Goal: Communication & Community: Ask a question

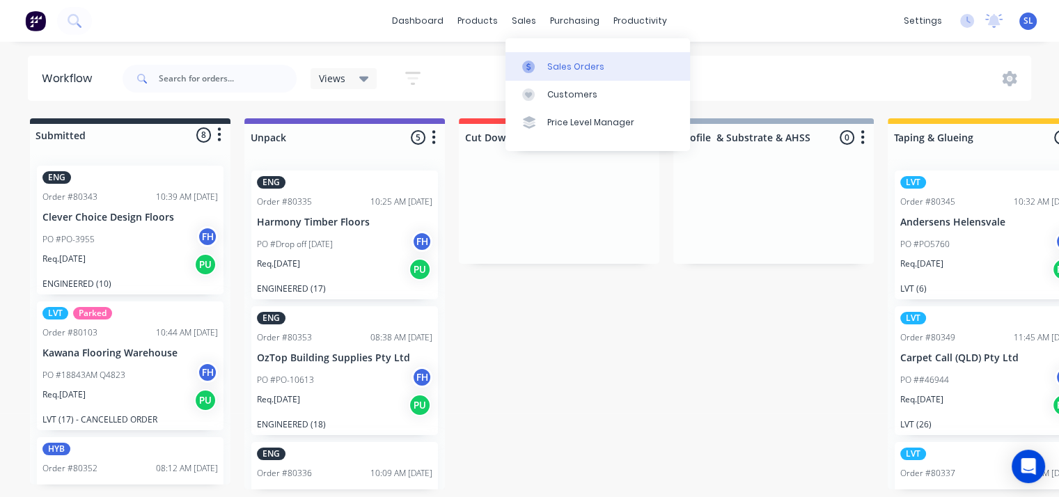
click at [543, 66] on div at bounding box center [532, 67] width 21 height 13
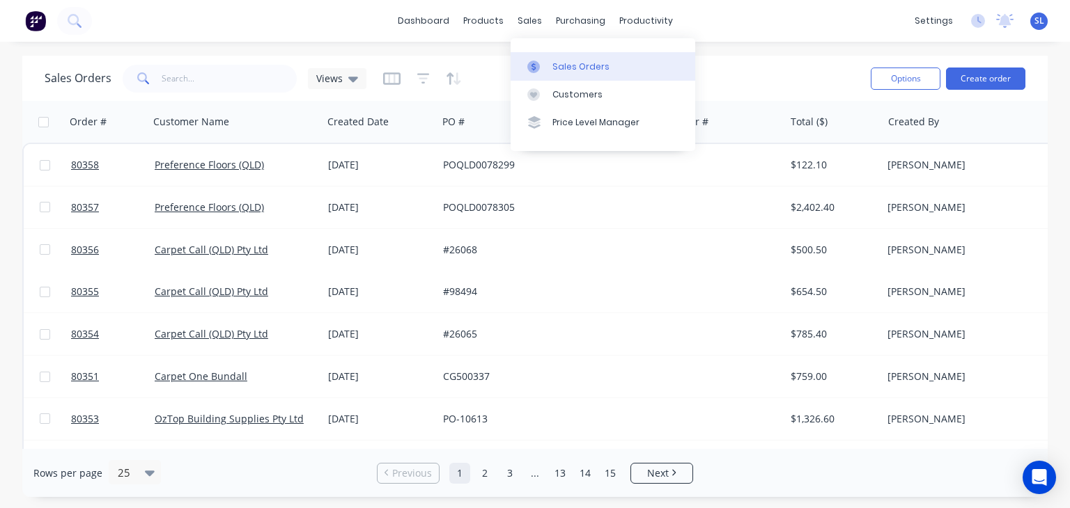
click at [560, 62] on div "Sales Orders" at bounding box center [580, 67] width 57 height 13
click at [573, 66] on div "Sales Orders" at bounding box center [580, 67] width 57 height 13
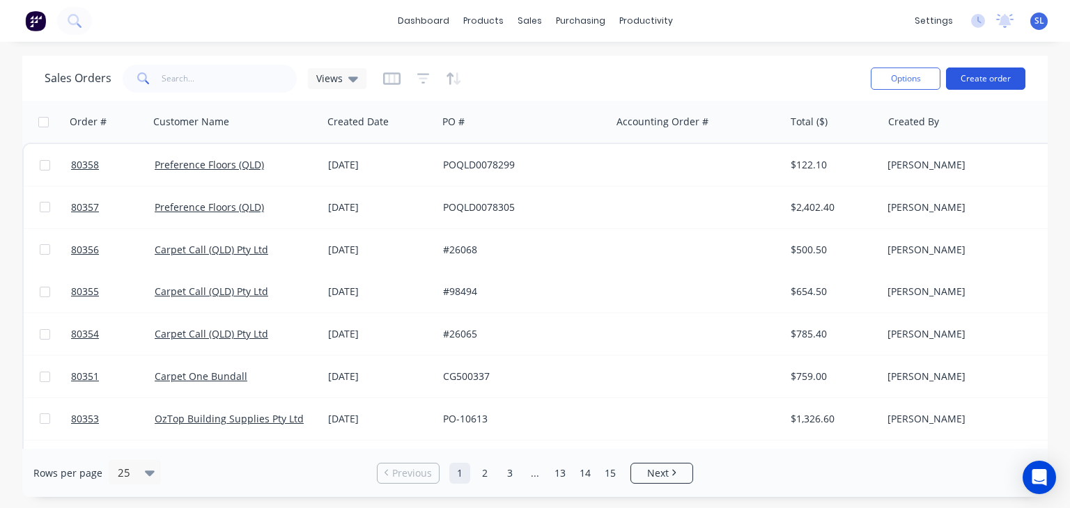
click at [988, 77] on button "Create order" at bounding box center [985, 79] width 79 height 22
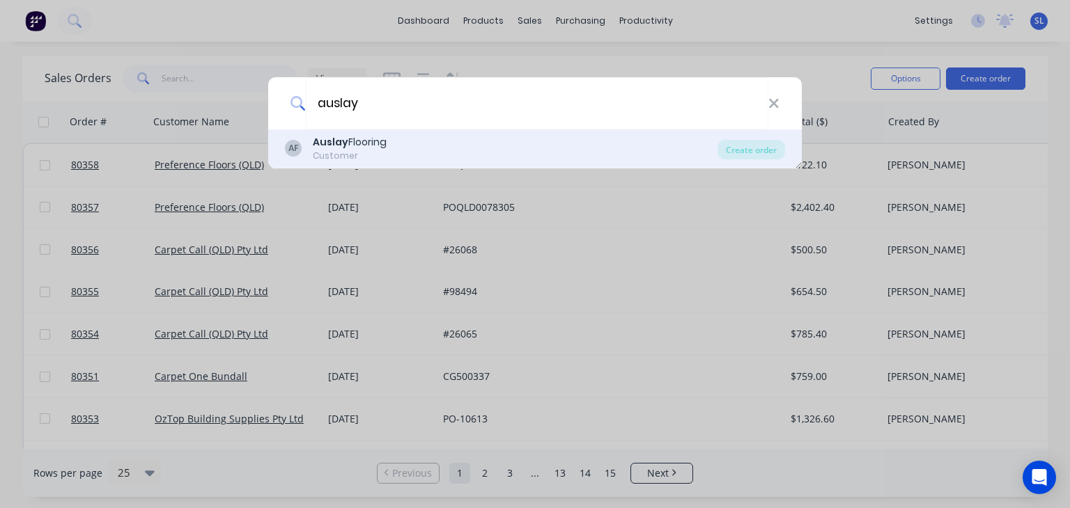
type input "auslay"
click at [357, 146] on div "Auslay Flooring" at bounding box center [350, 142] width 74 height 15
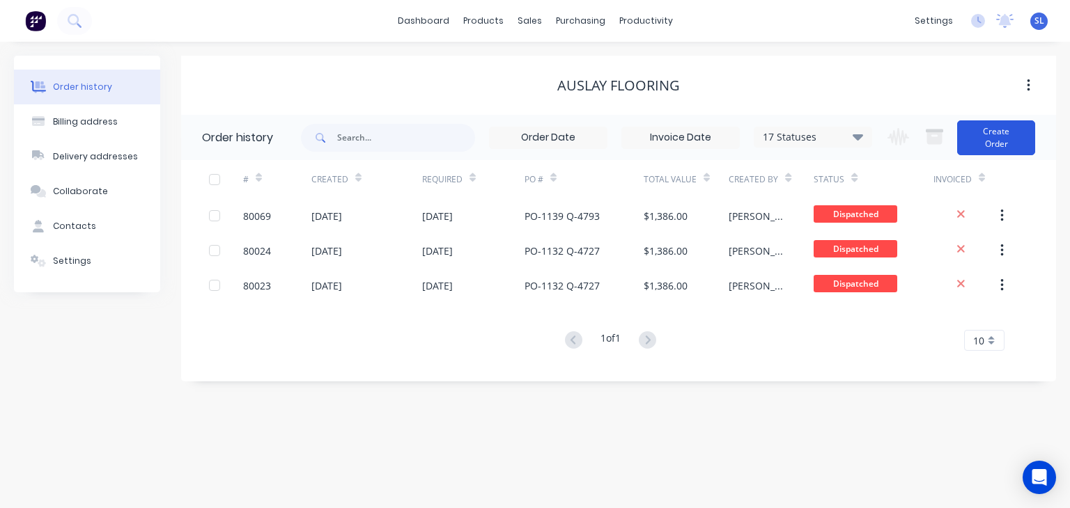
click at [1018, 124] on button "Create Order" at bounding box center [996, 137] width 78 height 35
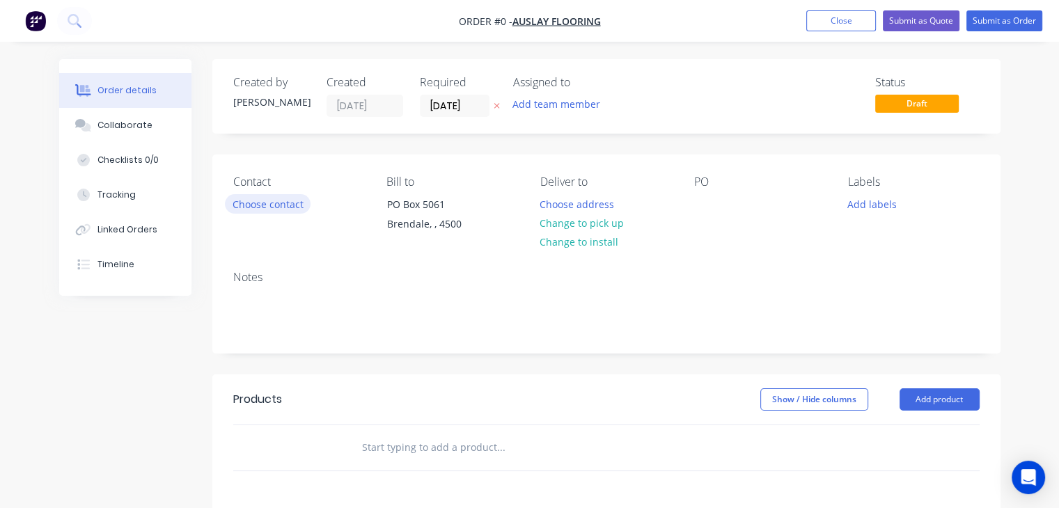
click at [288, 206] on button "Choose contact" at bounding box center [268, 203] width 86 height 19
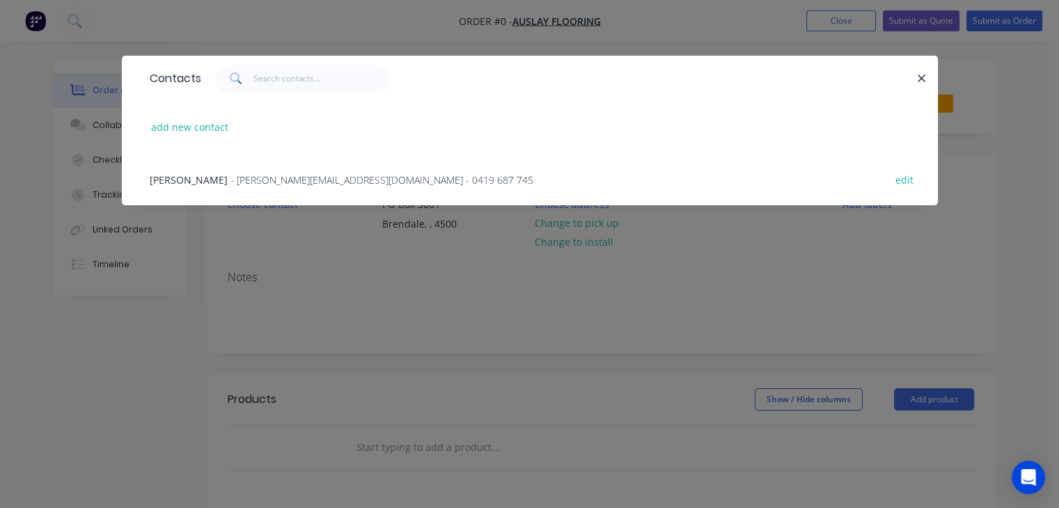
click at [258, 185] on span "- darren@auslayindustries.com.au - 0419 687 745" at bounding box center [382, 179] width 303 height 13
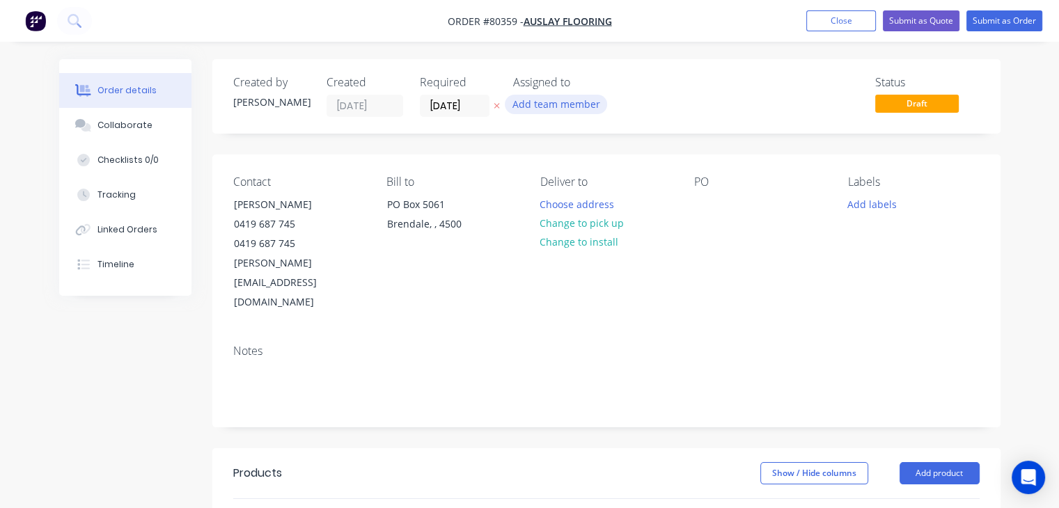
click at [556, 101] on button "Add team member" at bounding box center [556, 104] width 102 height 19
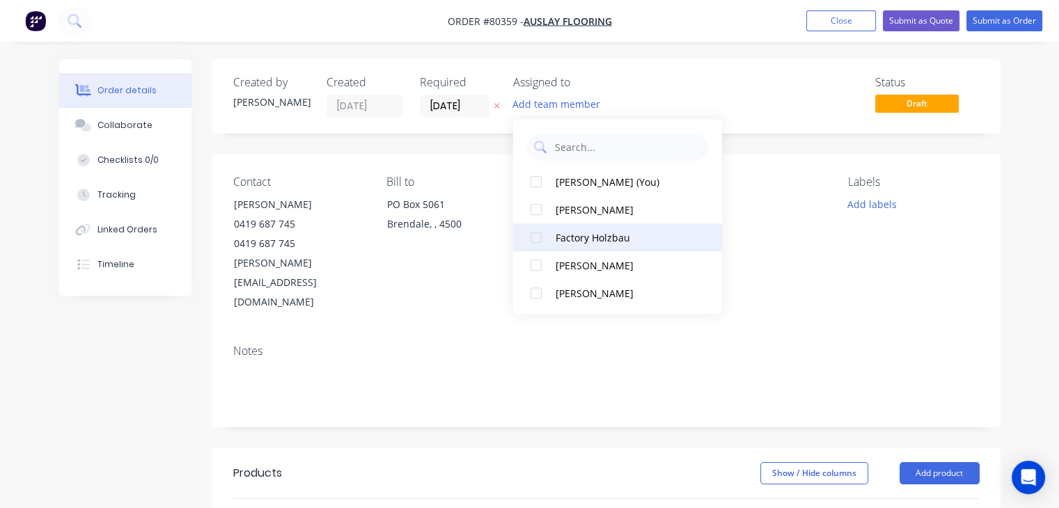
click at [557, 235] on div "Factory Holzbau" at bounding box center [625, 238] width 139 height 15
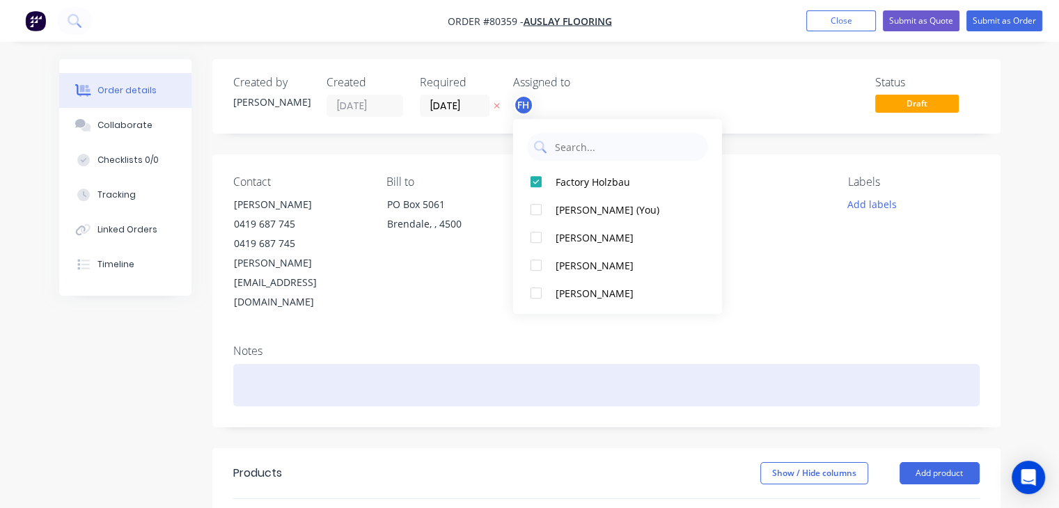
click at [409, 364] on div at bounding box center [606, 385] width 747 height 42
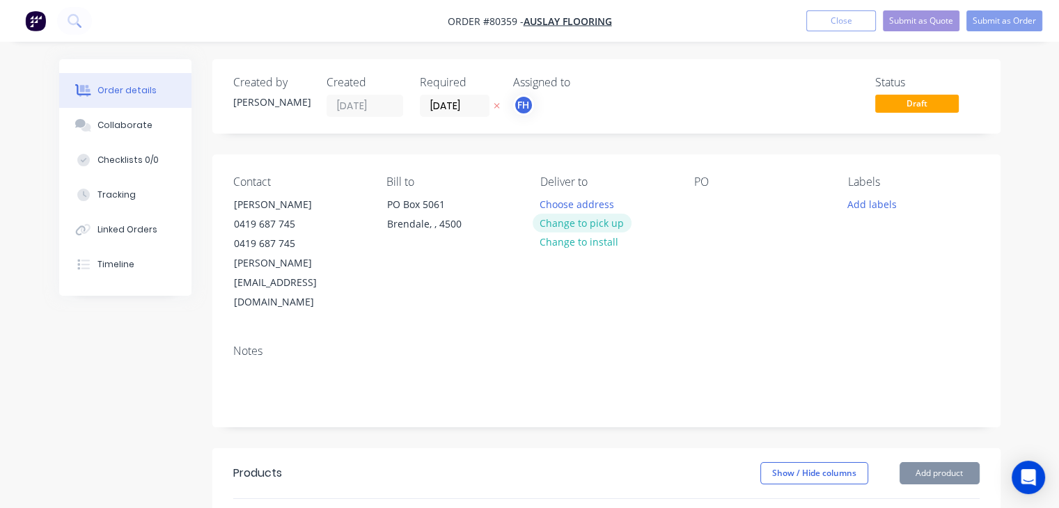
click at [588, 226] on button "Change to pick up" at bounding box center [582, 223] width 99 height 19
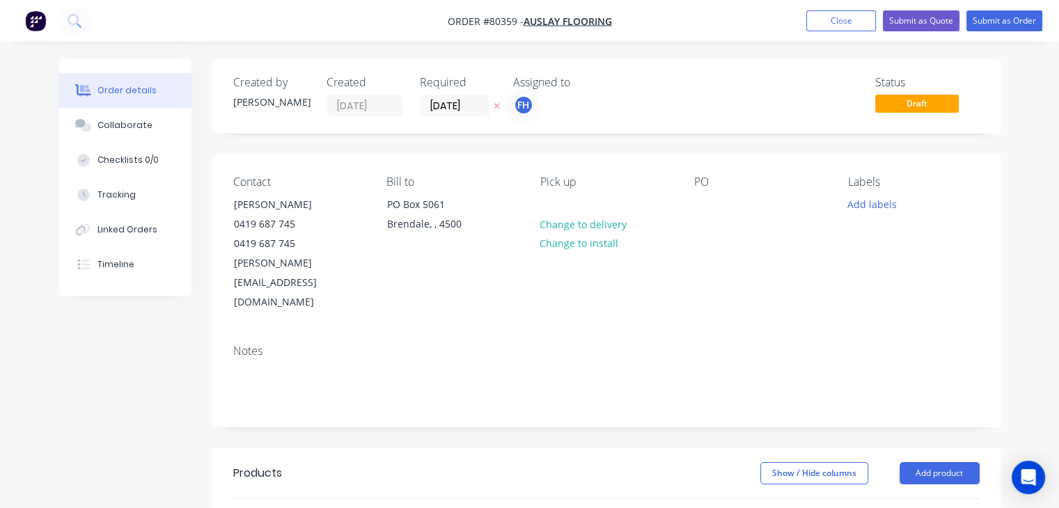
click at [712, 224] on div "PO" at bounding box center [760, 244] width 132 height 137
click at [699, 206] on div at bounding box center [705, 204] width 22 height 20
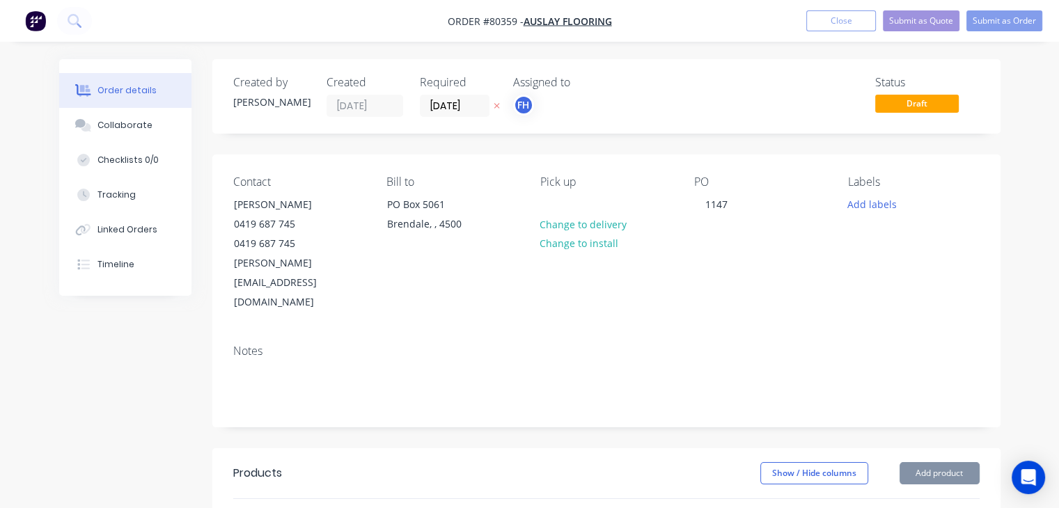
click at [563, 345] on div "Notes" at bounding box center [606, 351] width 747 height 13
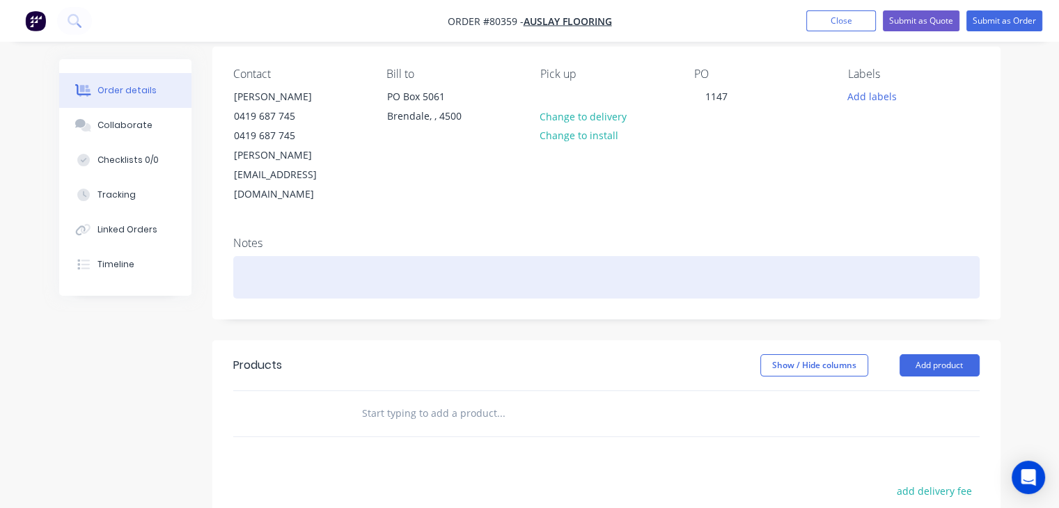
scroll to position [114, 0]
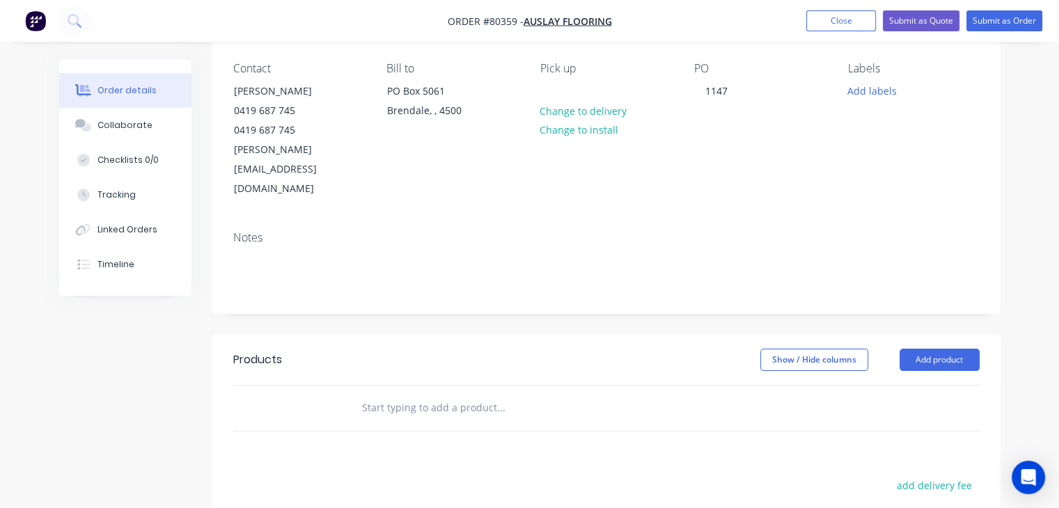
click at [391, 394] on input "text" at bounding box center [500, 408] width 279 height 28
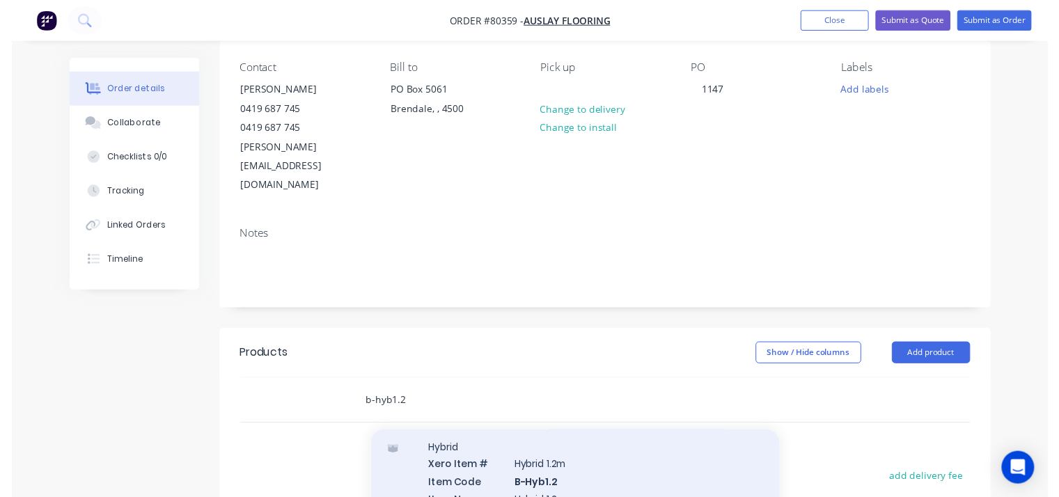
scroll to position [32, 0]
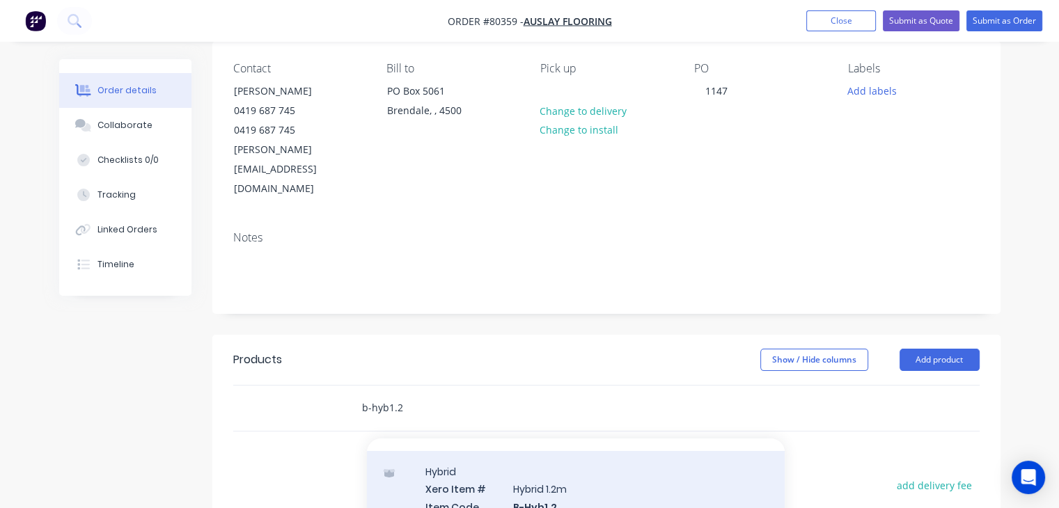
type input "b-hyb1.2"
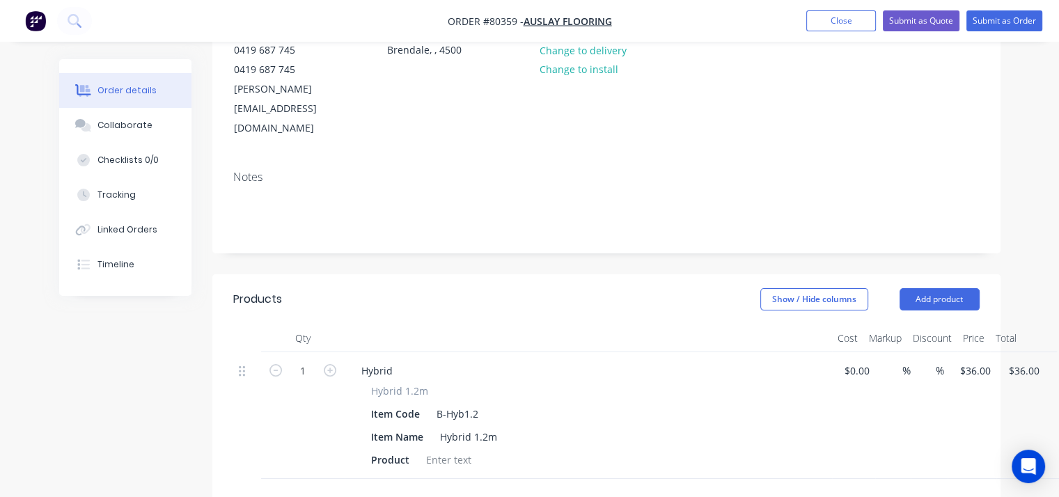
scroll to position [175, 0]
click at [454, 449] on div at bounding box center [449, 459] width 56 height 20
type input "$0.00"
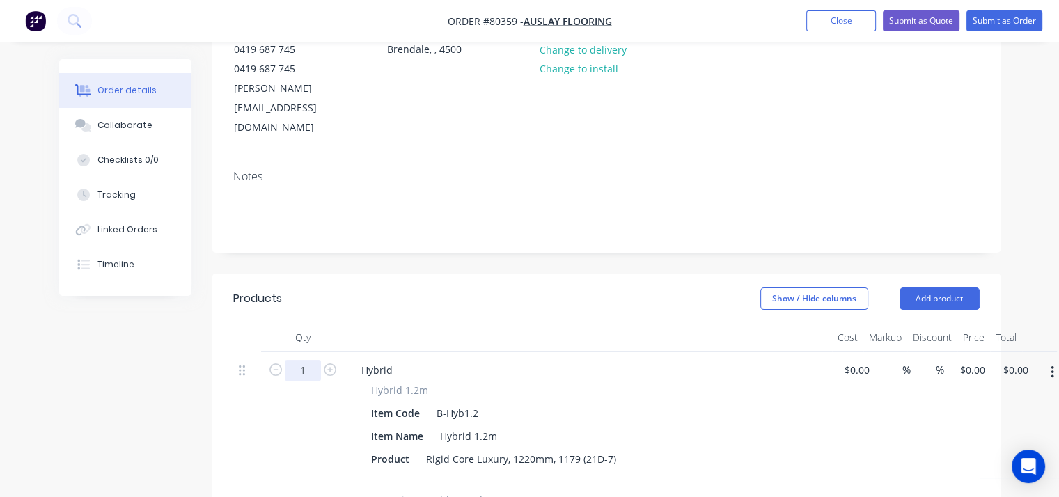
click at [309, 360] on input "1" at bounding box center [303, 370] width 36 height 21
type input "36"
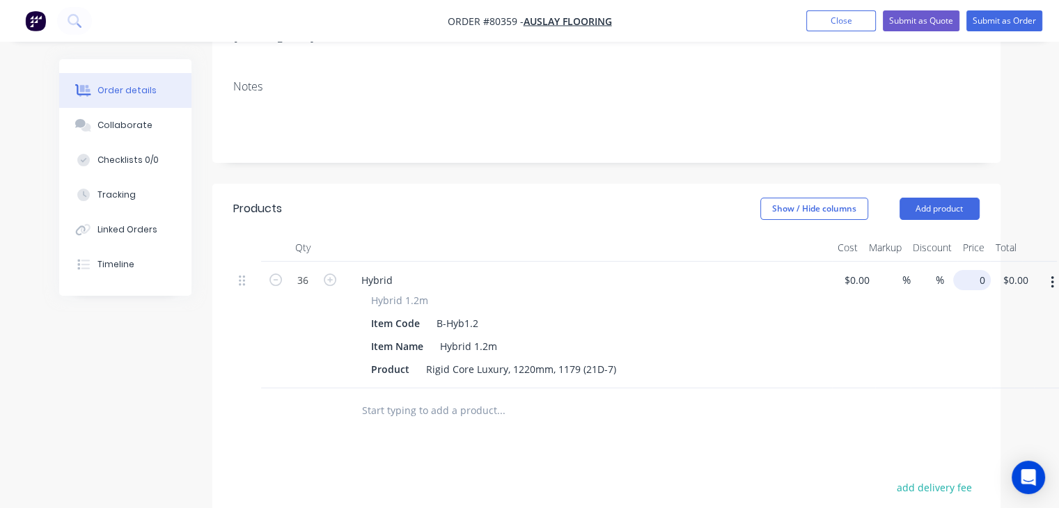
click at [971, 270] on input "0" at bounding box center [975, 280] width 32 height 20
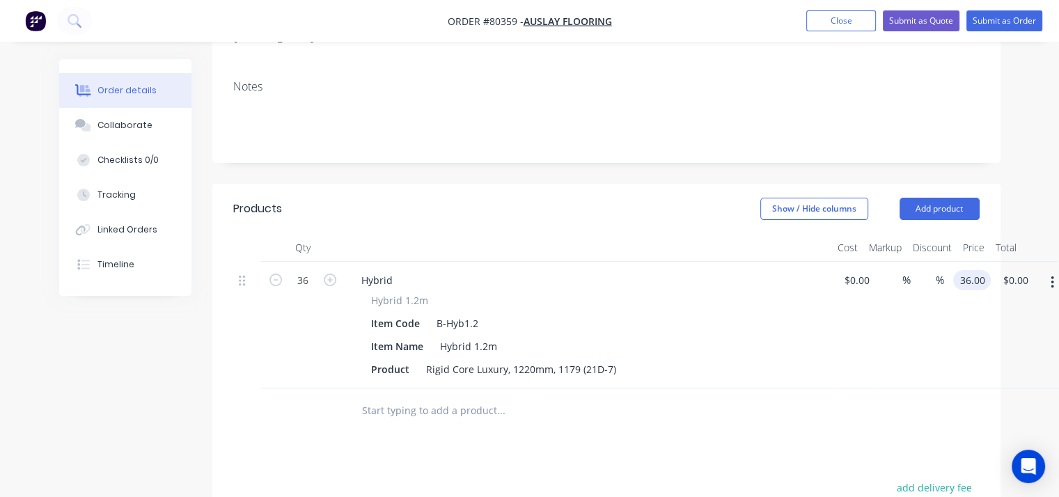
type input "36.00"
type input "0.00"
type input "$36.00"
click at [246, 270] on div at bounding box center [247, 279] width 17 height 19
click at [242, 270] on div at bounding box center [247, 279] width 17 height 19
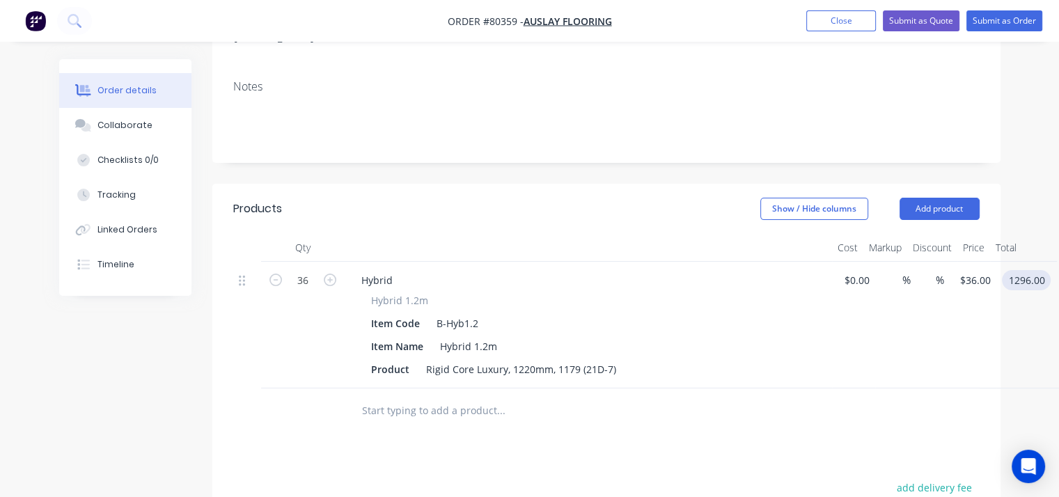
scroll to position [265, 27]
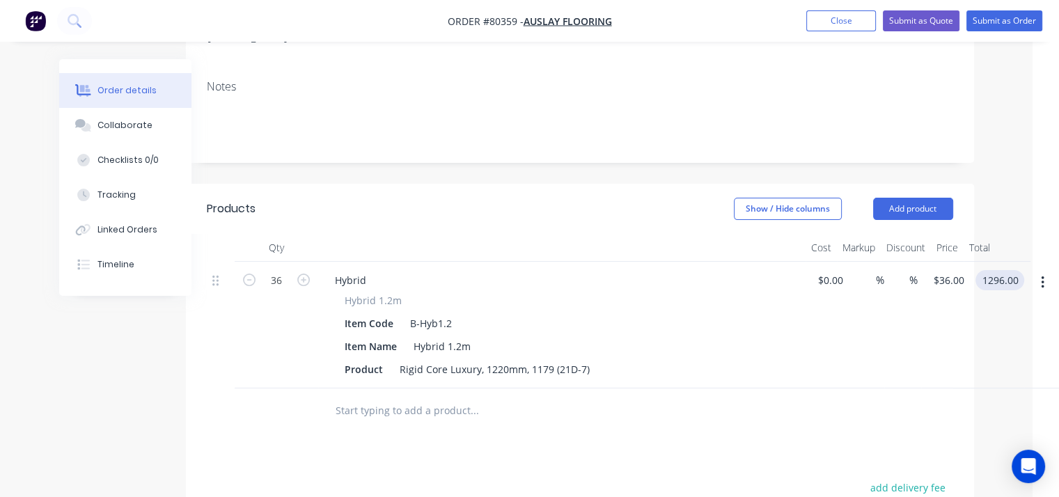
type input "$1,296.00"
click at [1045, 270] on button "button" at bounding box center [1050, 282] width 33 height 25
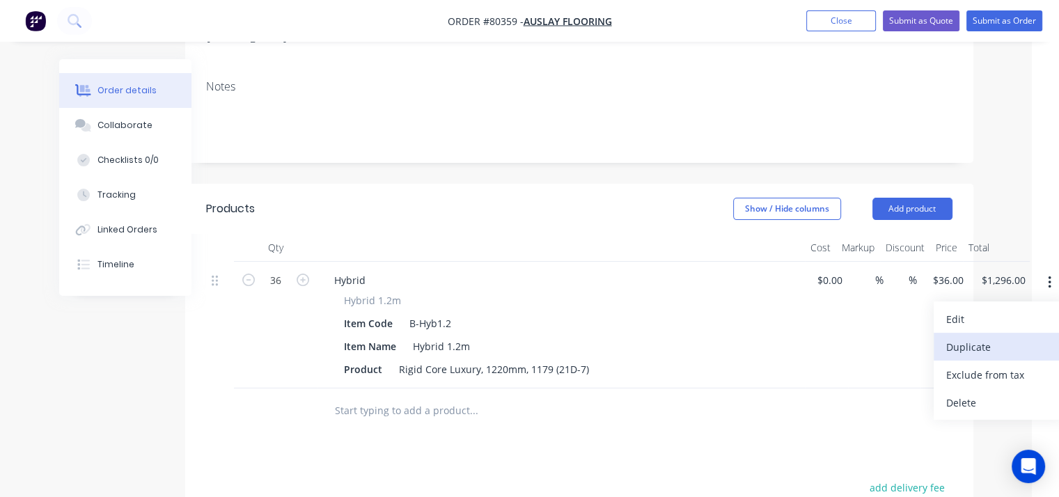
click at [950, 337] on div "Duplicate" at bounding box center [1000, 347] width 107 height 20
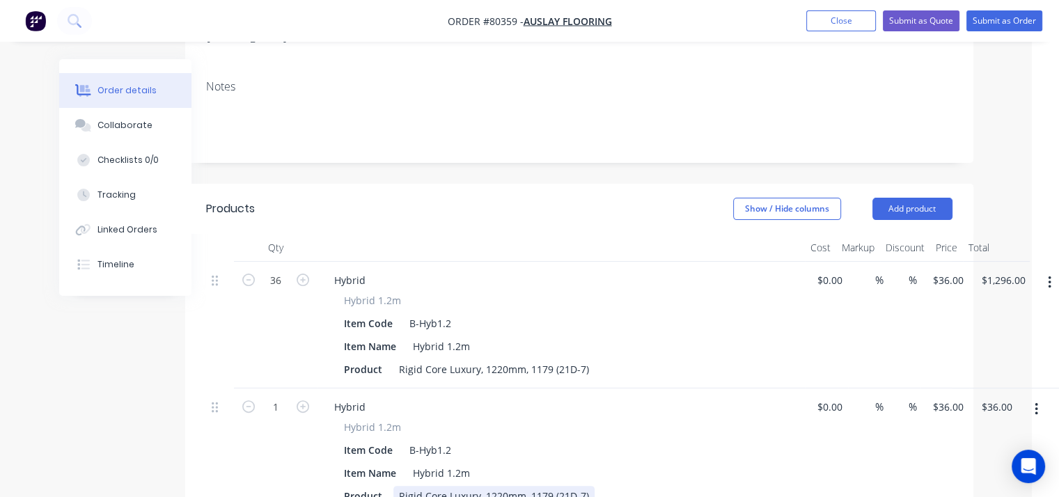
click at [550, 486] on div "Rigid Core Luxury, 1220mm, 1179 (21D-7)" at bounding box center [494, 496] width 201 height 20
click at [584, 486] on div "Rigid Core Luxury, 1220mm, 40074-11 (21D-7)" at bounding box center [504, 496] width 221 height 20
click at [655, 486] on div "Product Rigid Core Luxury, 1220mm, 40074-11 (15D-7)" at bounding box center [558, 496] width 440 height 20
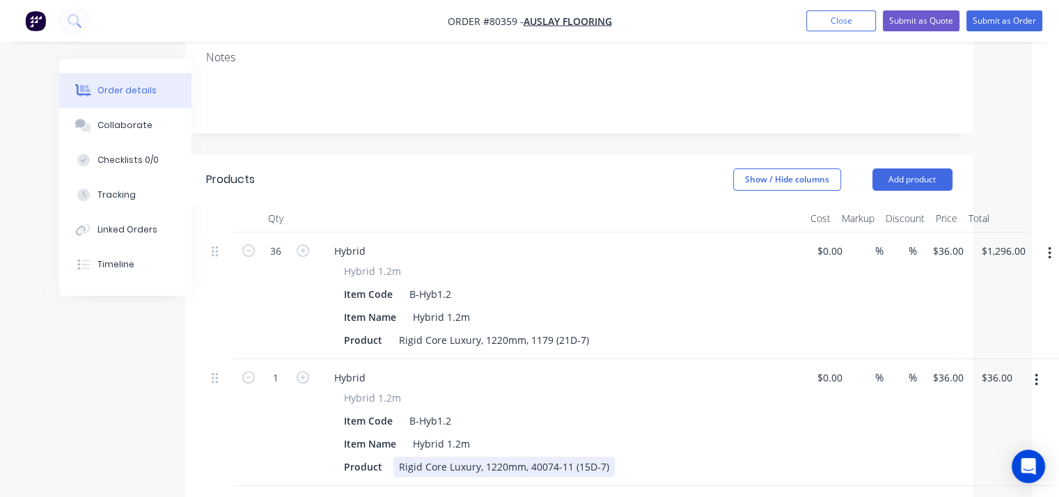
scroll to position [293, 27]
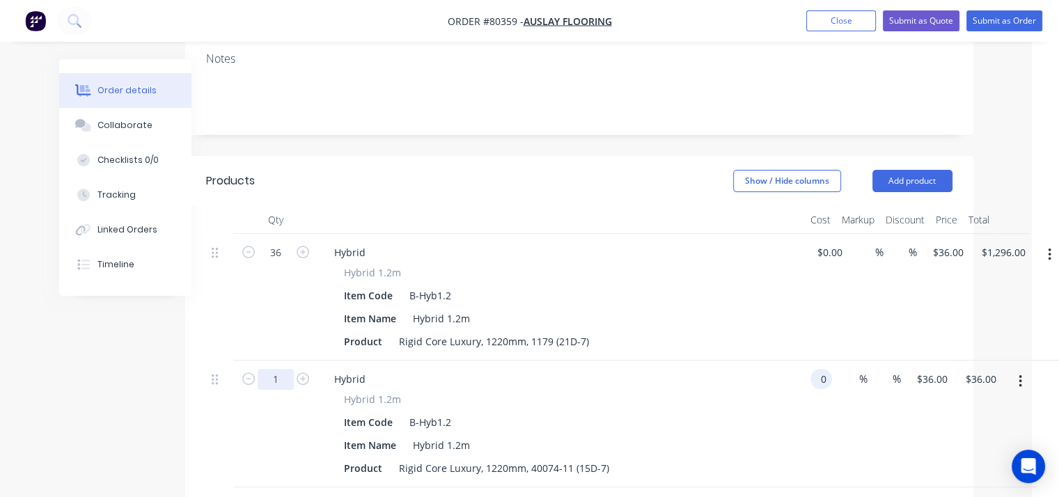
type input "$0.00"
click at [288, 263] on input "1" at bounding box center [276, 252] width 36 height 21
type input "36"
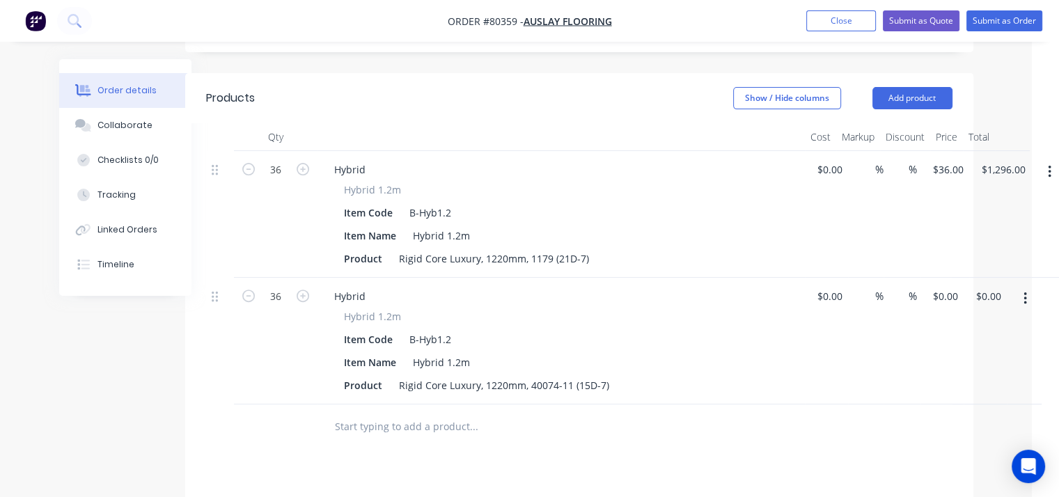
scroll to position [377, 27]
click at [1017, 284] on button "button" at bounding box center [1025, 296] width 33 height 25
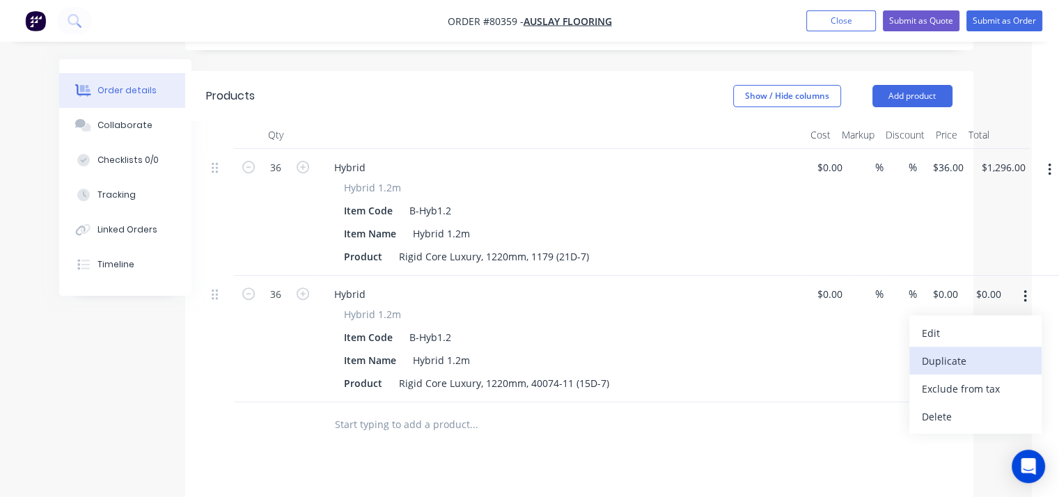
click at [961, 351] on div "Duplicate" at bounding box center [975, 361] width 107 height 20
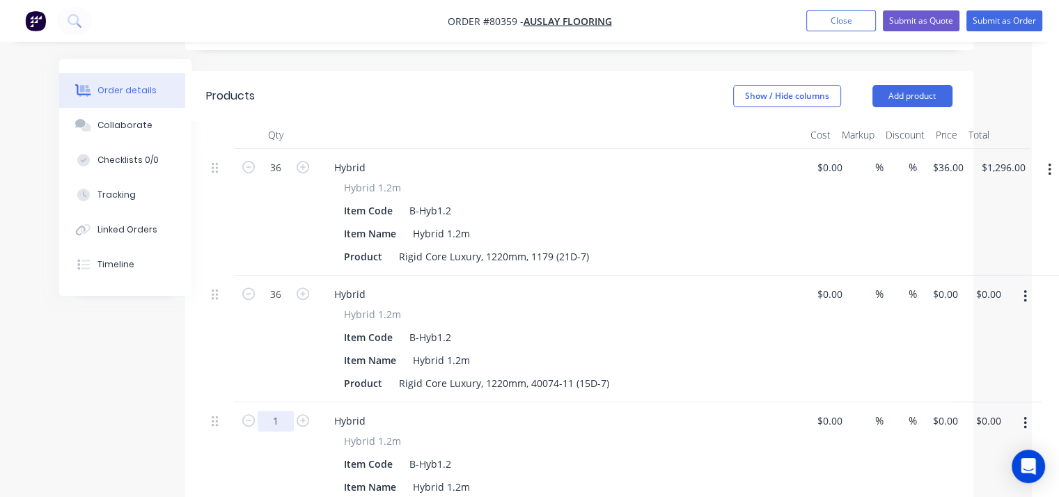
click at [272, 178] on input "1" at bounding box center [276, 167] width 36 height 21
type input "36"
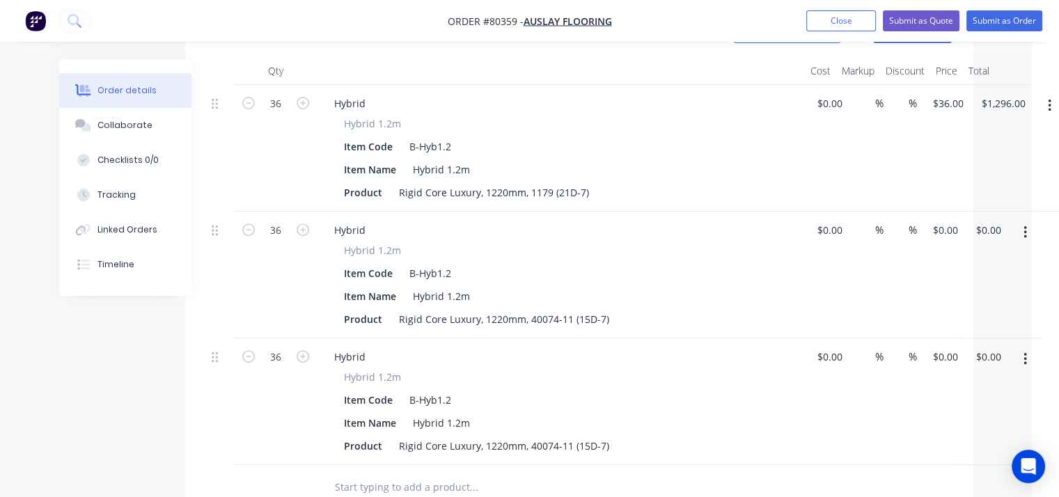
scroll to position [446, 27]
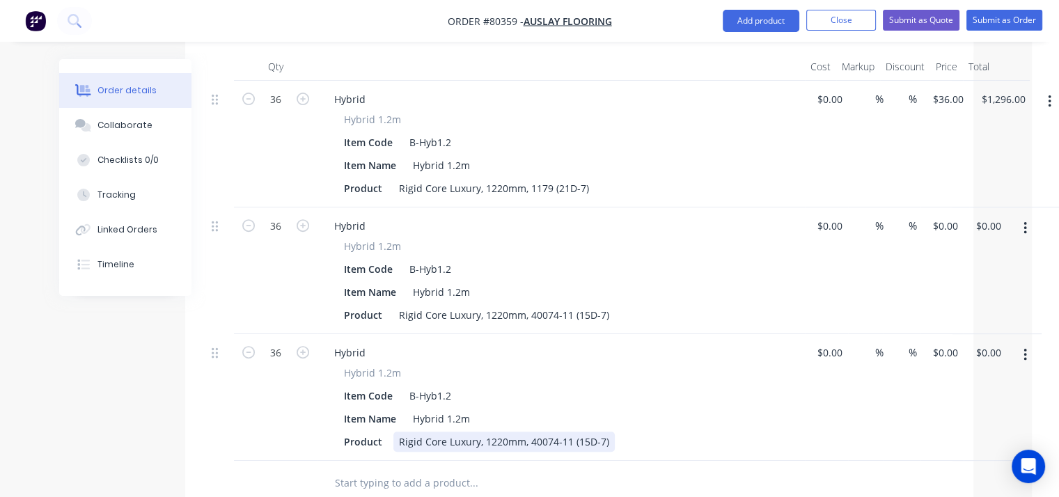
click at [552, 432] on div "Rigid Core Luxury, 1220mm, 40074-11 (15D-7)" at bounding box center [504, 442] width 221 height 20
click at [604, 432] on div "Rigid Core Luxury, 1220mm, 88201-005-11 (15D-7)" at bounding box center [526, 442] width 265 height 20
click at [746, 432] on div "Product Rigid Core Luxury, 1220mm, 88201-005-11 (23D-7)" at bounding box center [558, 442] width 440 height 20
click at [936, 343] on input "0" at bounding box center [940, 353] width 16 height 20
type input "$36.00"
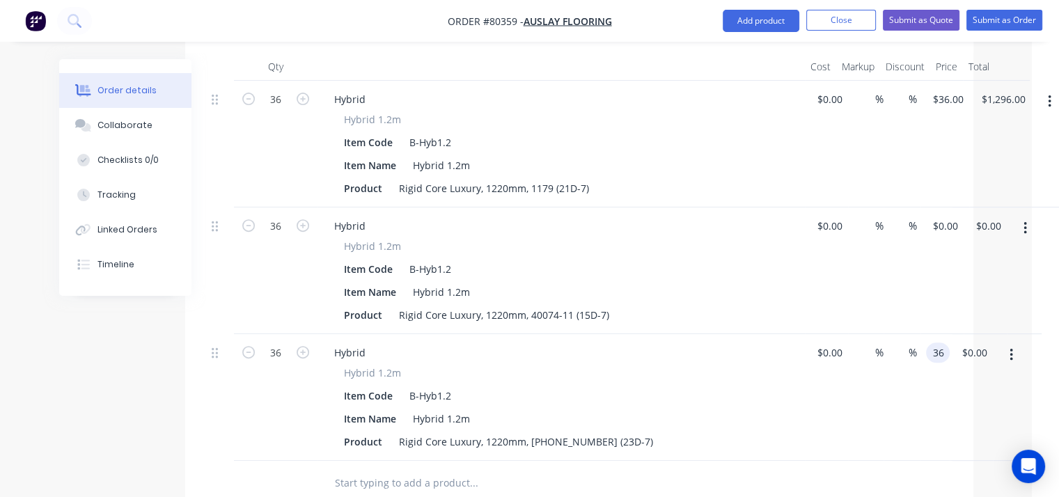
type input "1296.00"
type input "0"
type input "$1,296.00"
click at [945, 216] on input "0" at bounding box center [940, 226] width 16 height 20
type input "$36.00"
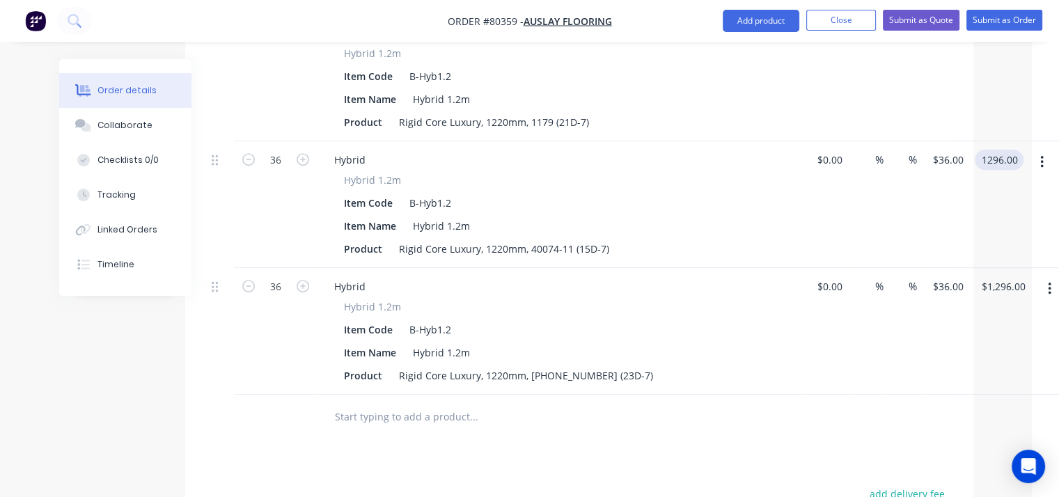
scroll to position [513, 27]
type input "$1,296.00"
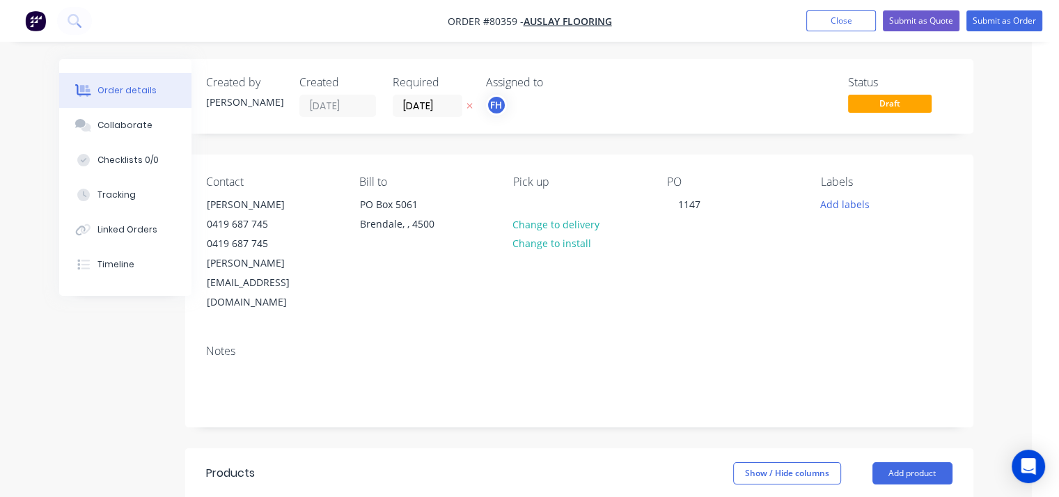
scroll to position [2, 27]
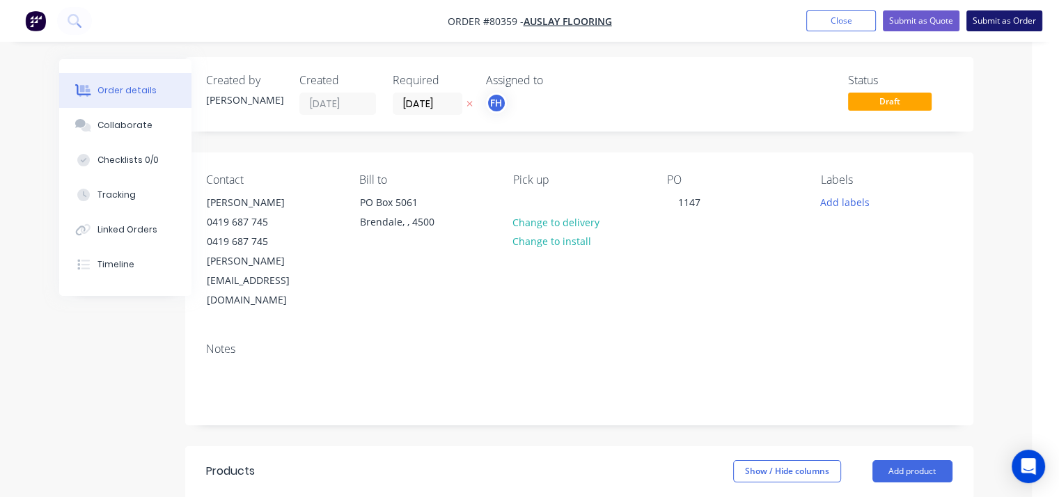
click at [1003, 26] on button "Submit as Order" at bounding box center [1005, 20] width 76 height 21
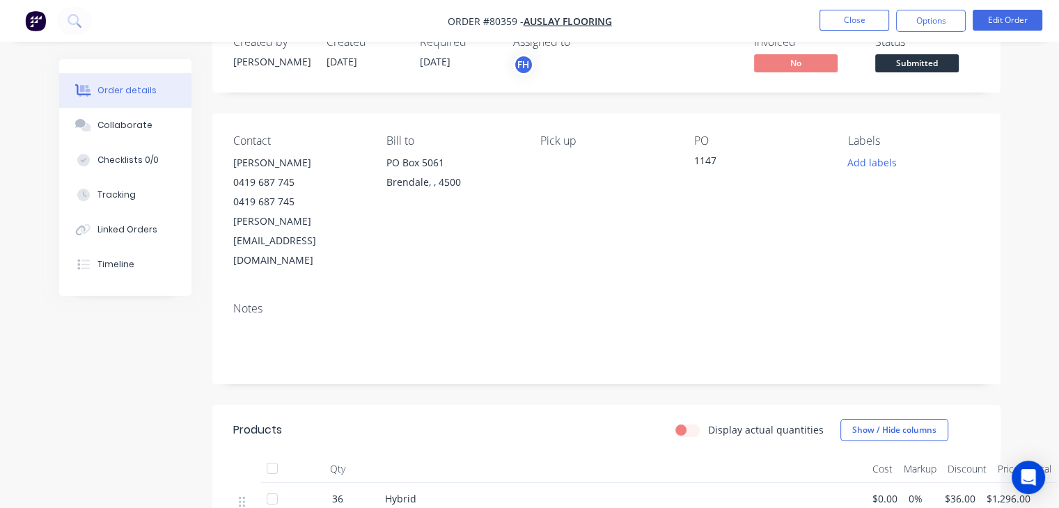
scroll to position [41, 0]
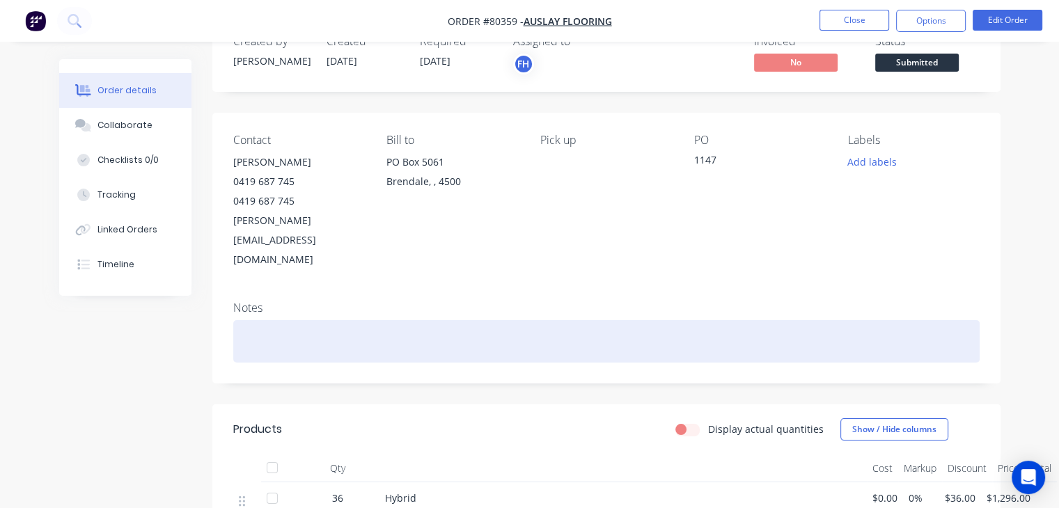
click at [306, 320] on div at bounding box center [606, 341] width 747 height 42
click at [266, 320] on div "HHUBRID (36)" at bounding box center [606, 341] width 747 height 42
click at [332, 320] on div "HYBRID (36)" at bounding box center [606, 341] width 747 height 42
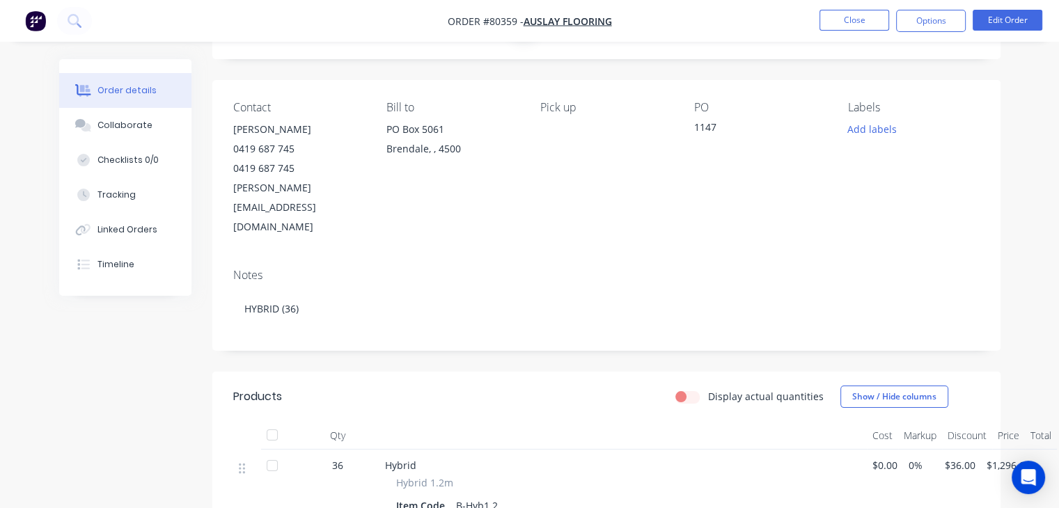
scroll to position [81, 0]
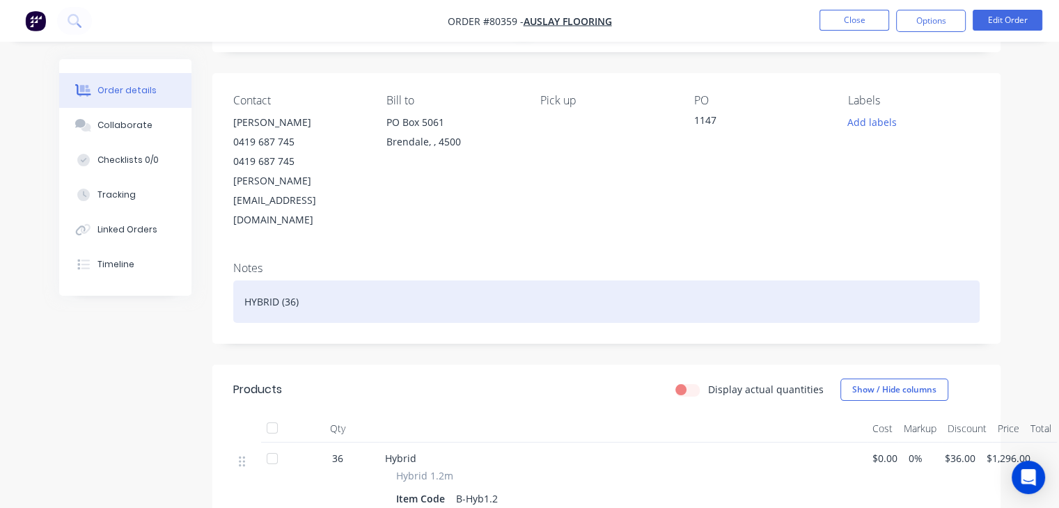
drag, startPoint x: 737, startPoint y: 169, endPoint x: 470, endPoint y: 265, distance: 283.5
click at [470, 281] on div "HYBRID (36)" at bounding box center [606, 302] width 747 height 42
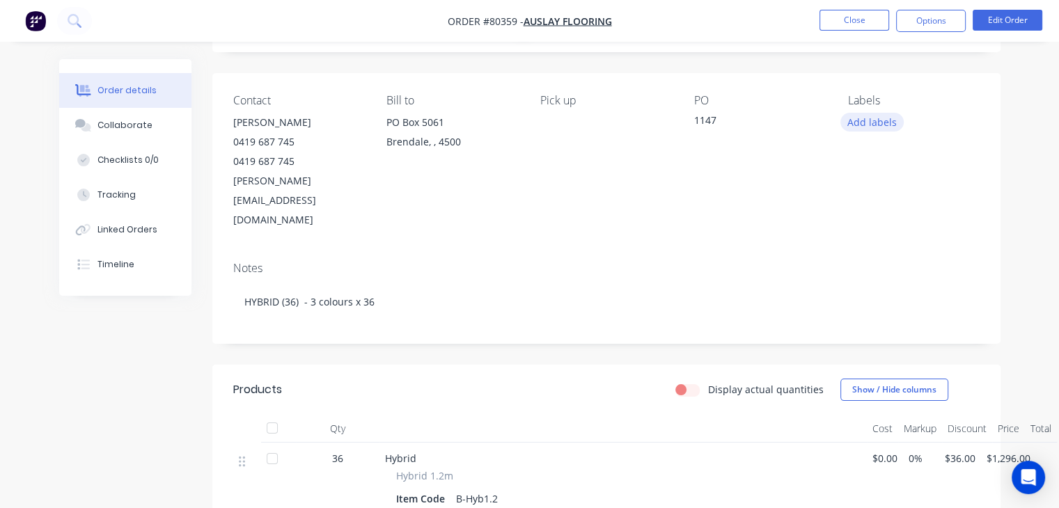
click at [877, 124] on button "Add labels" at bounding box center [873, 122] width 64 height 19
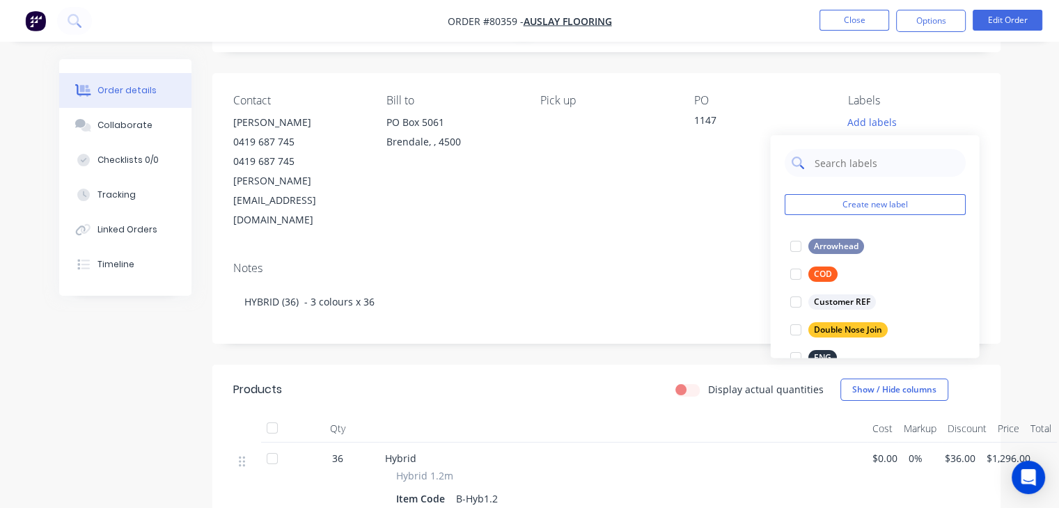
click at [853, 163] on input "text" at bounding box center [886, 163] width 146 height 28
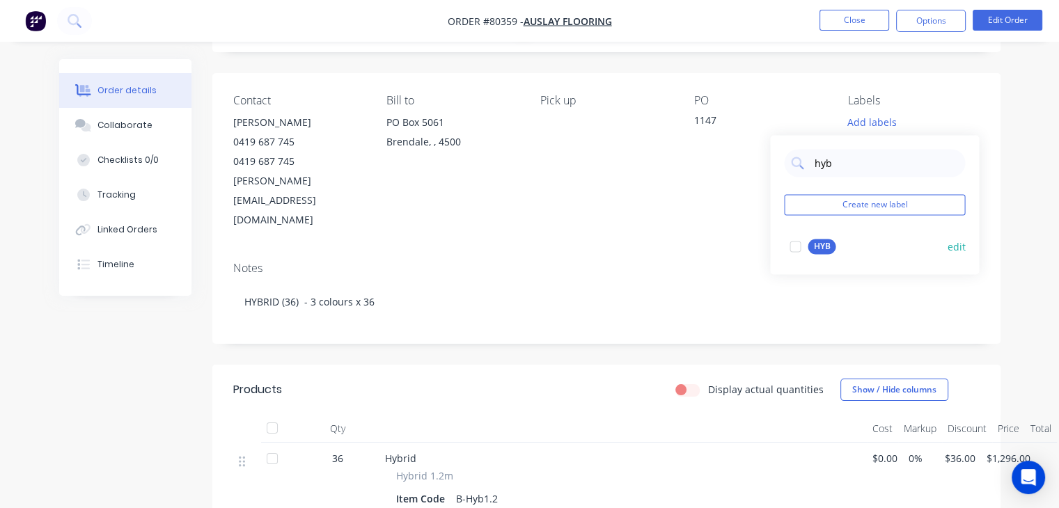
type input "hyb"
click at [818, 245] on div "HYB" at bounding box center [822, 246] width 28 height 15
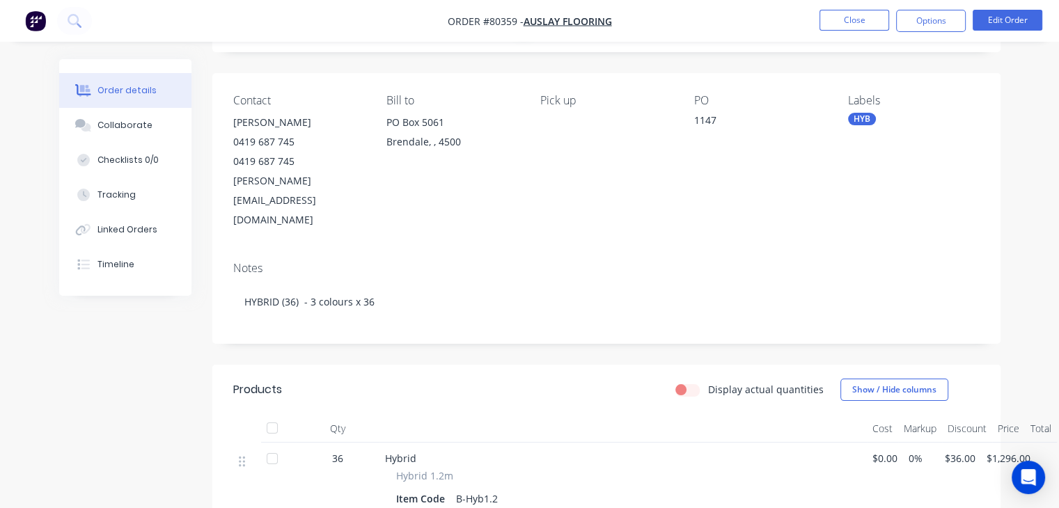
click at [719, 262] on div "Notes" at bounding box center [606, 268] width 747 height 13
click at [921, 108] on div "Labels HYB" at bounding box center [914, 162] width 132 height 136
drag, startPoint x: 880, startPoint y: 101, endPoint x: 925, endPoint y: 123, distance: 50.2
click at [925, 123] on div "Labels HYB" at bounding box center [914, 162] width 132 height 136
click at [925, 123] on div "HYB" at bounding box center [914, 119] width 132 height 13
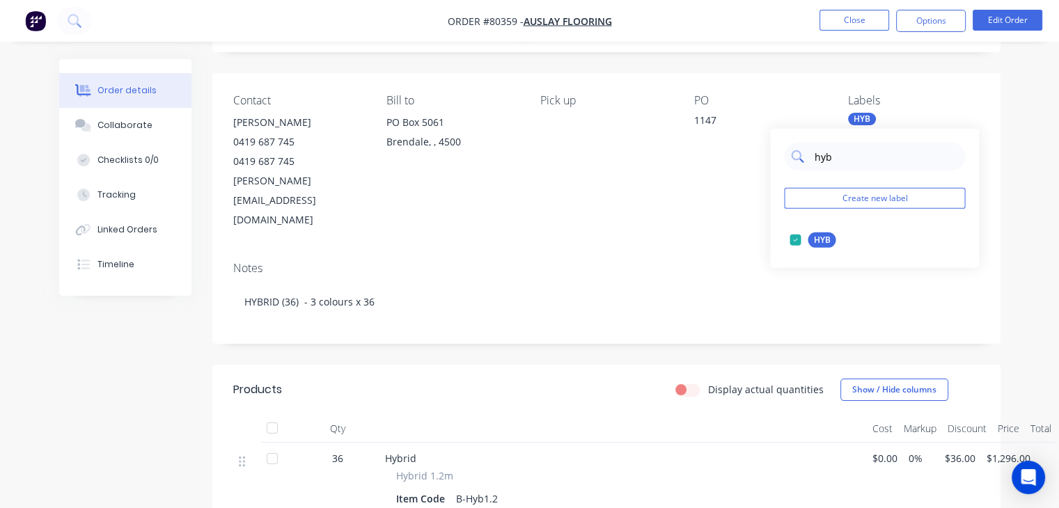
click at [891, 150] on input "hyb" at bounding box center [886, 157] width 146 height 28
type input "h"
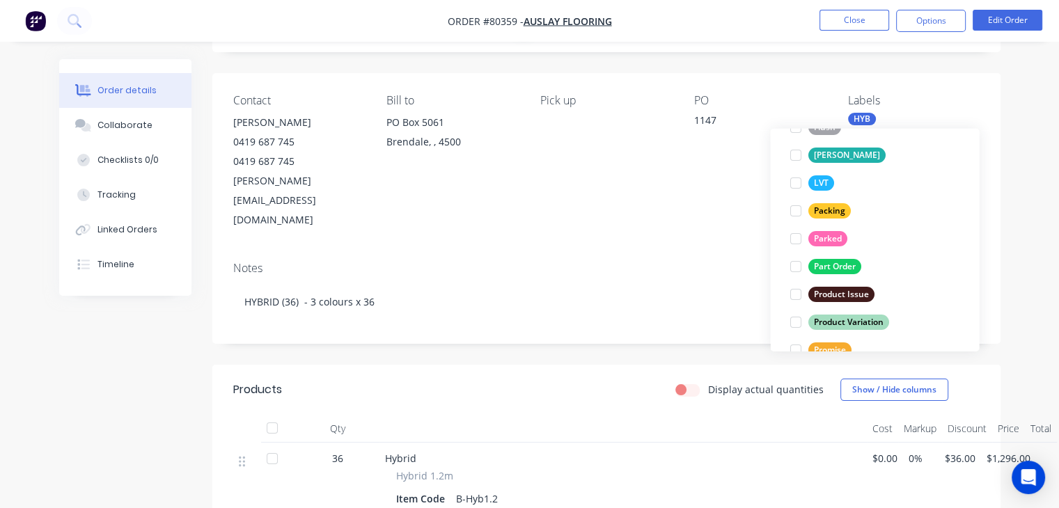
scroll to position [281, 0]
click at [947, 268] on button "edit" at bounding box center [956, 265] width 18 height 15
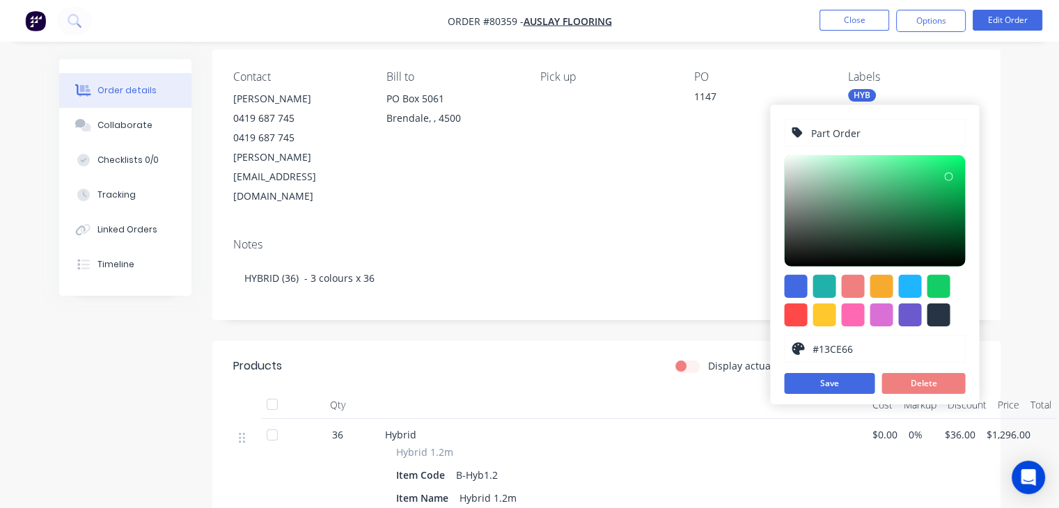
scroll to position [84, 0]
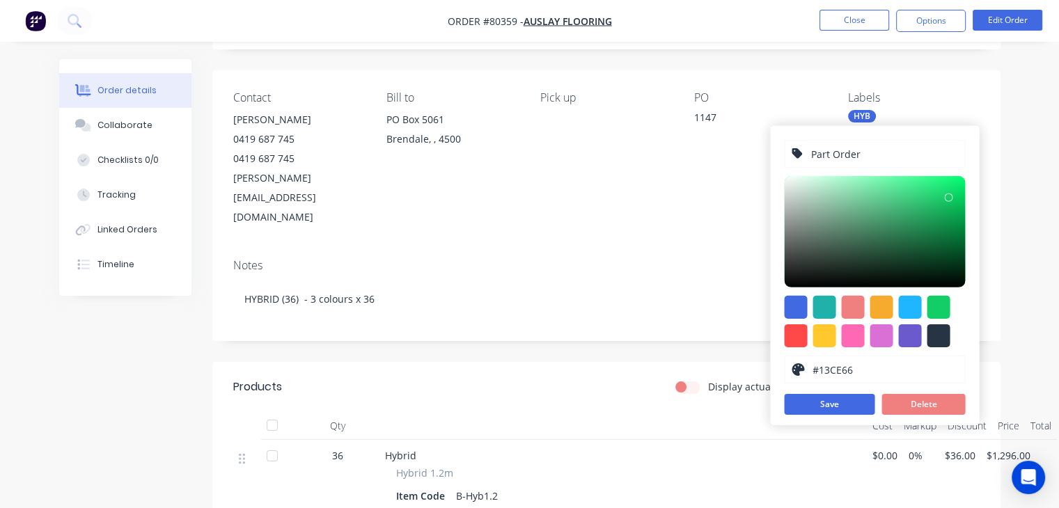
click at [830, 159] on input "Part Order" at bounding box center [884, 154] width 148 height 26
type input "Split Order"
click at [825, 400] on button "Save" at bounding box center [829, 404] width 91 height 21
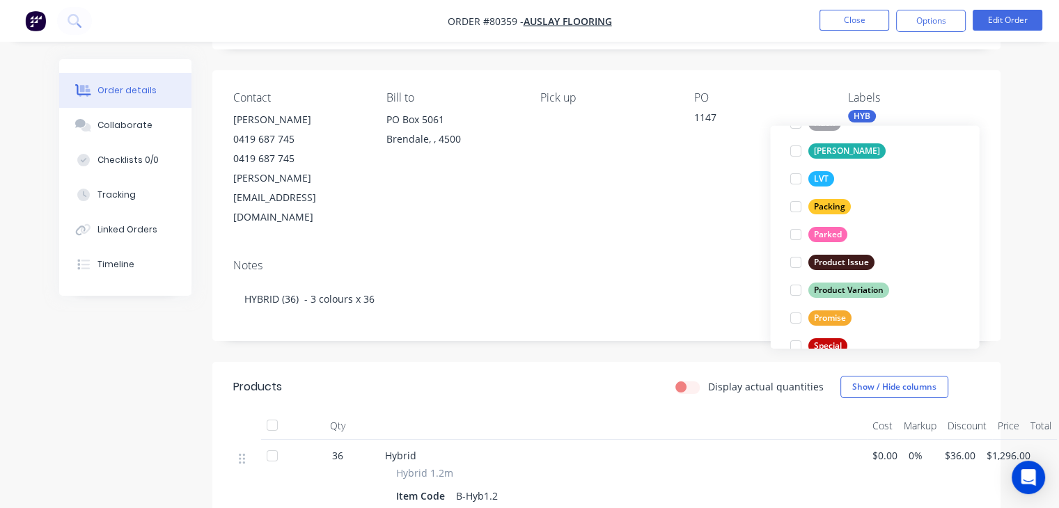
type input "split"
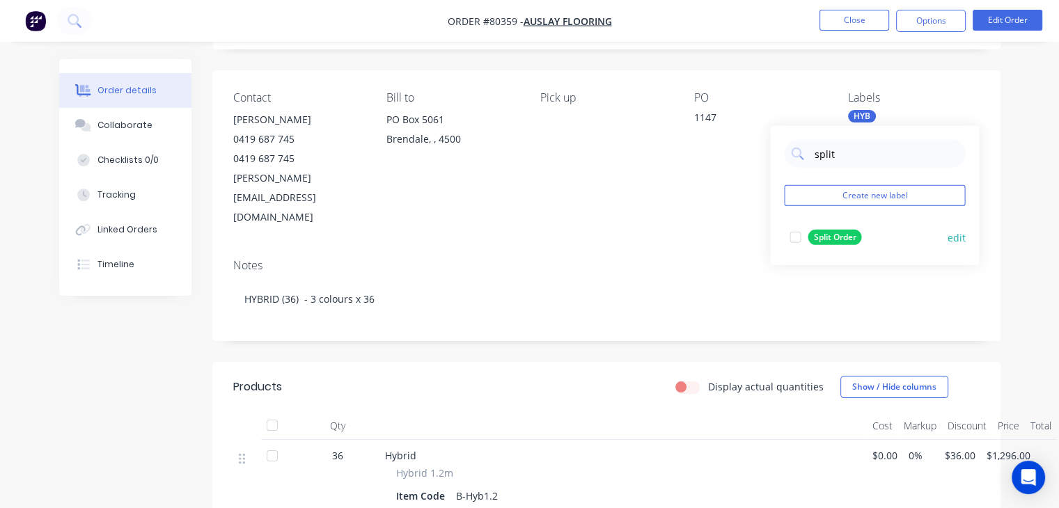
click at [797, 237] on div at bounding box center [795, 238] width 28 height 28
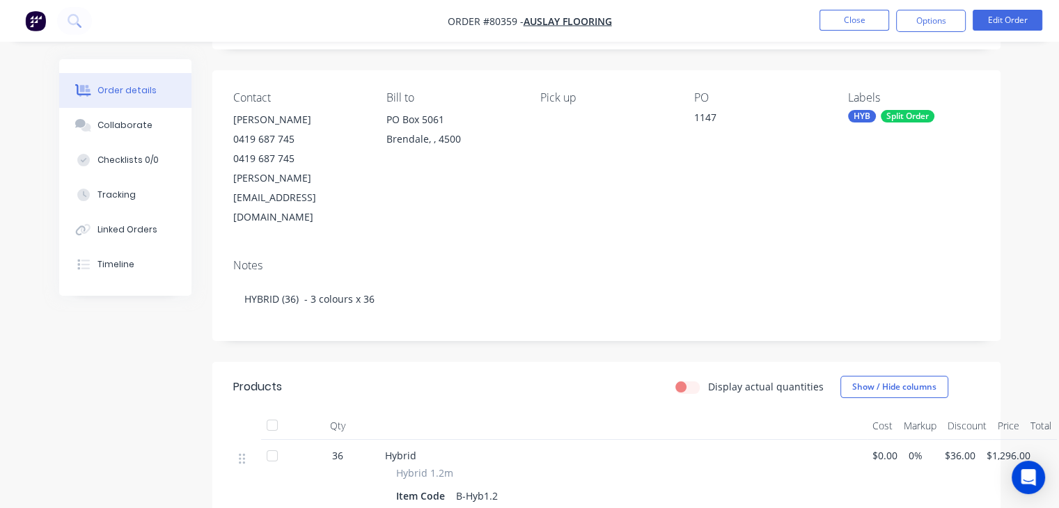
click at [673, 248] on div "Notes HYBRID (36) - 3 colours x 36" at bounding box center [606, 294] width 788 height 93
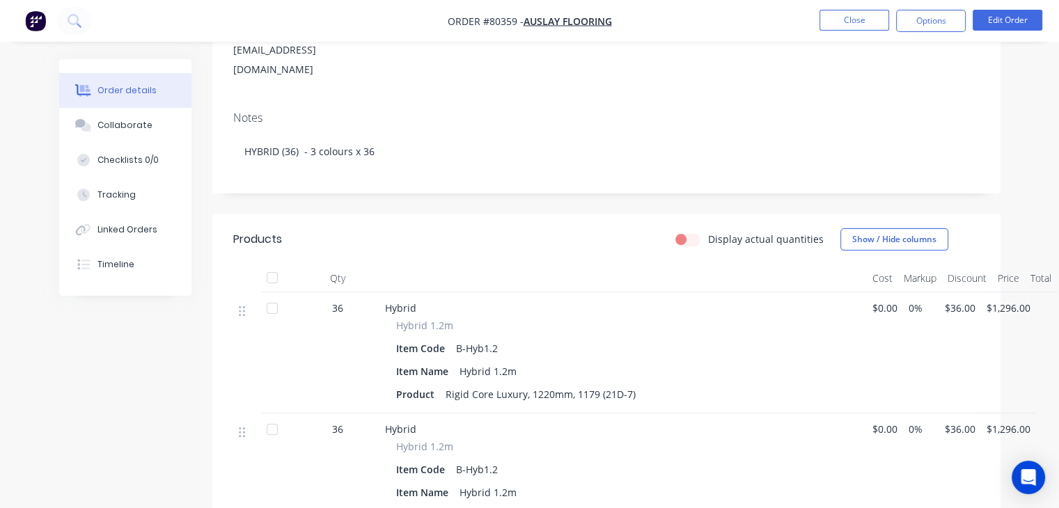
scroll to position [237, 0]
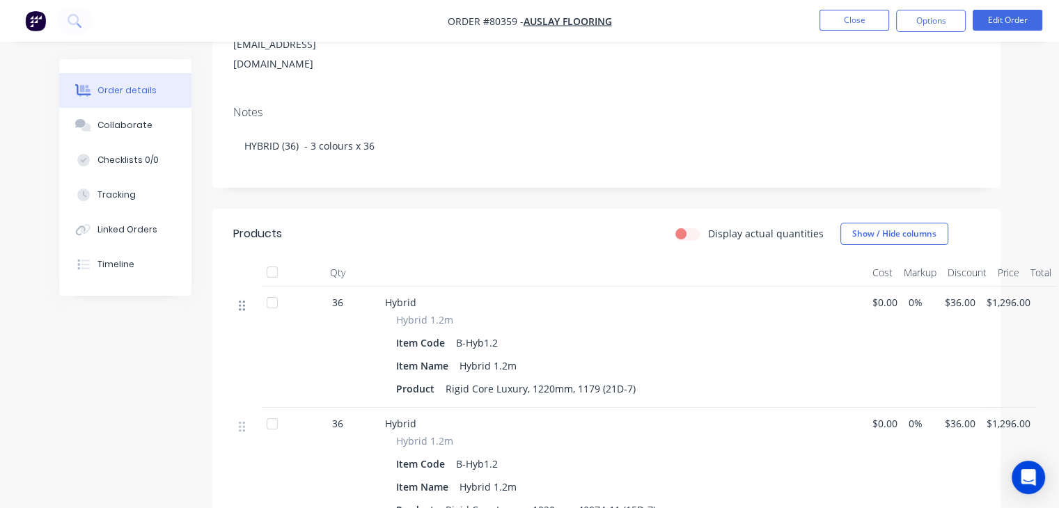
click at [240, 301] on icon at bounding box center [242, 306] width 6 height 10
click at [131, 201] on div "Tracking" at bounding box center [117, 195] width 38 height 13
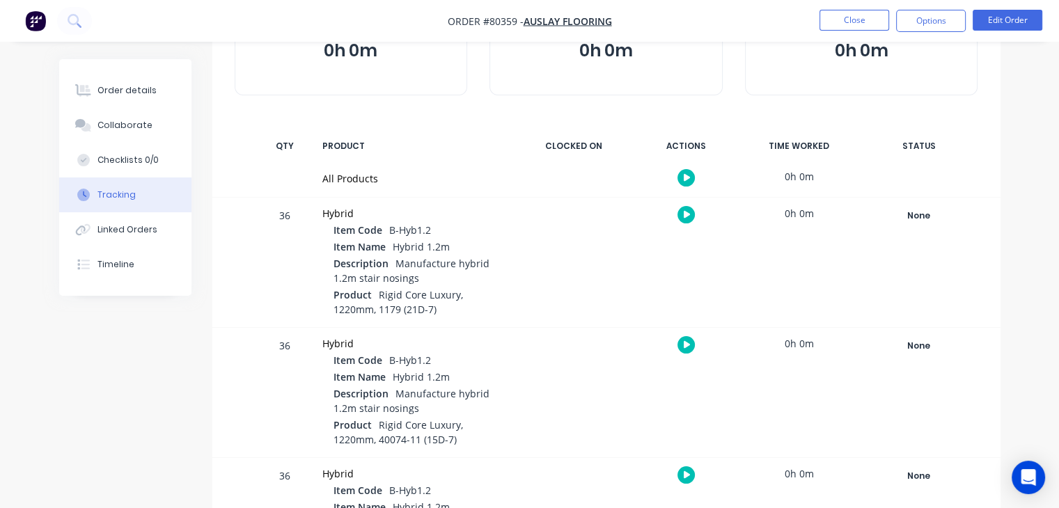
scroll to position [135, 0]
drag, startPoint x: 562, startPoint y: 316, endPoint x: 922, endPoint y: 214, distance: 374.2
click at [922, 214] on div "None" at bounding box center [919, 214] width 100 height 18
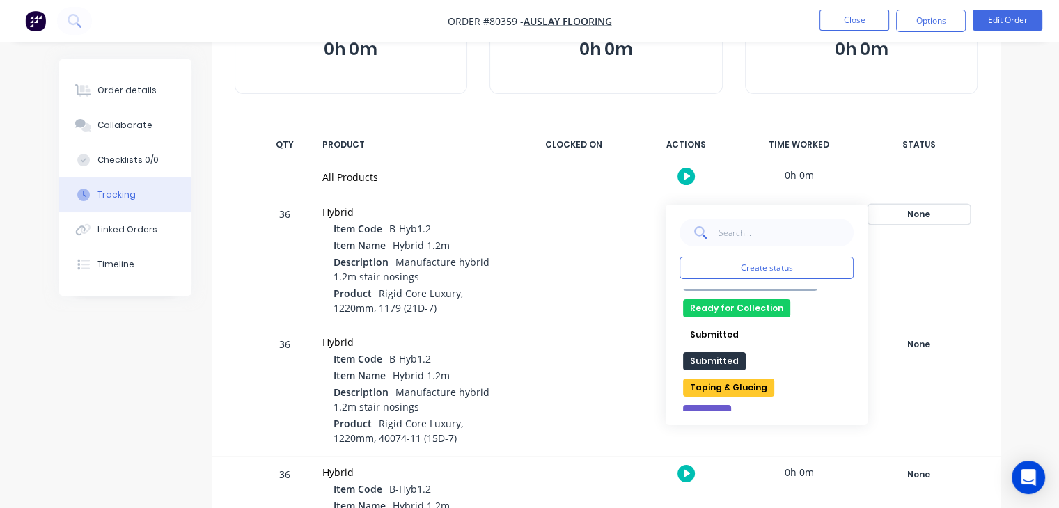
scroll to position [203, 0]
click at [719, 357] on button "Submitted" at bounding box center [714, 360] width 63 height 18
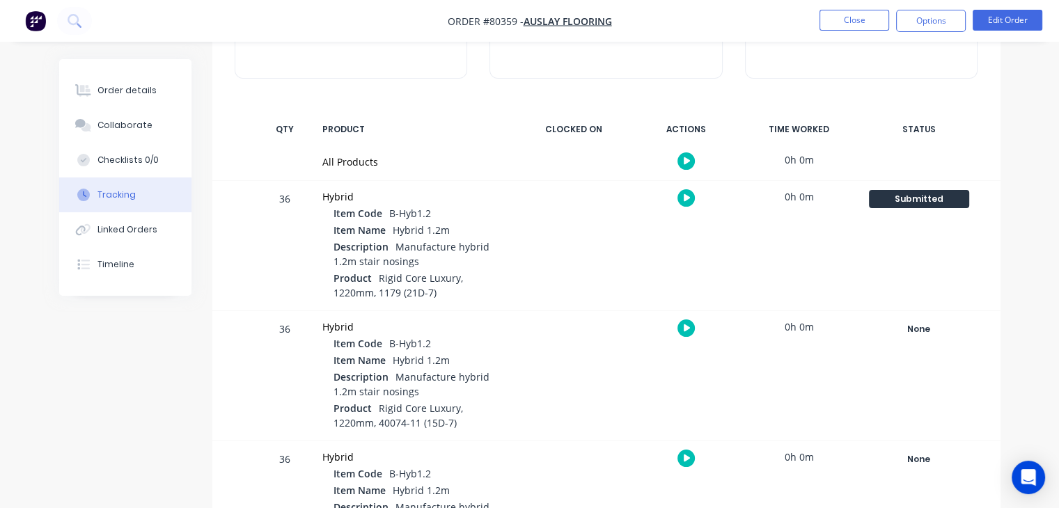
scroll to position [159, 0]
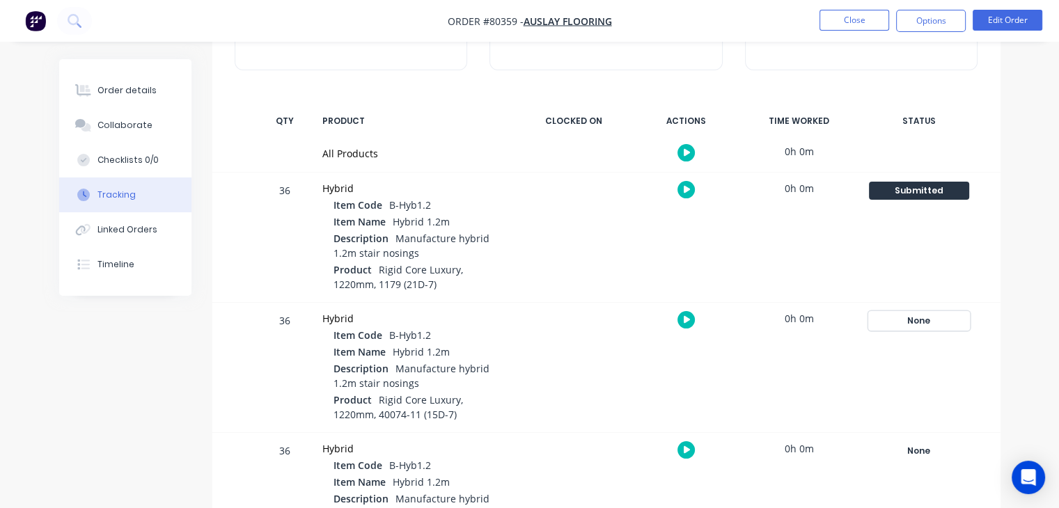
click at [926, 318] on div "None" at bounding box center [919, 321] width 100 height 18
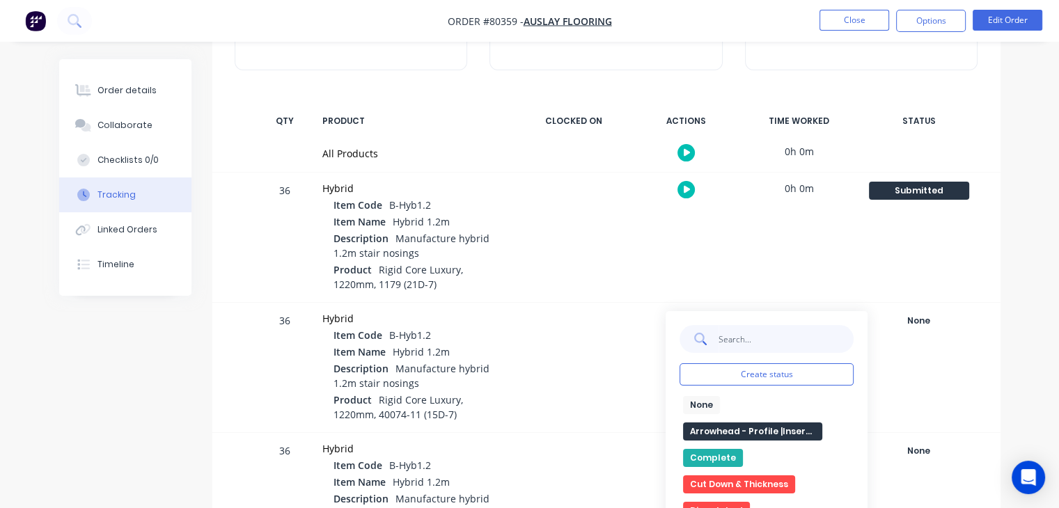
click at [773, 337] on input "text" at bounding box center [787, 339] width 136 height 28
type input "u"
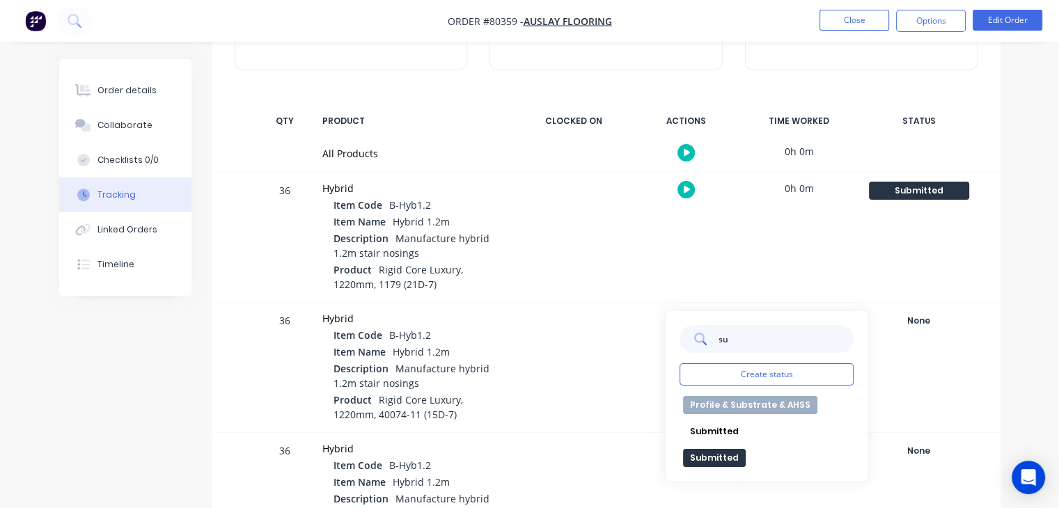
type input "su"
click at [721, 463] on button "Submitted" at bounding box center [714, 458] width 63 height 18
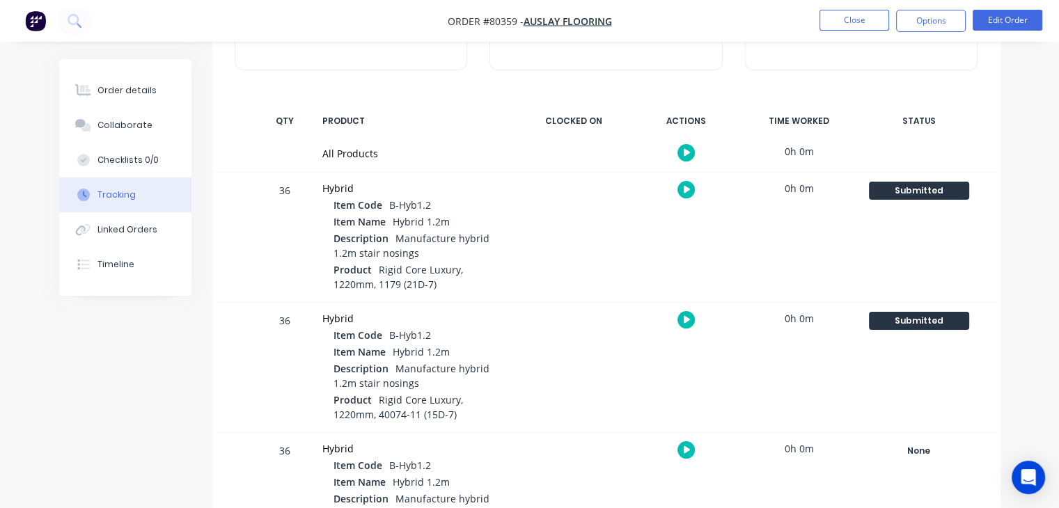
scroll to position [228, 0]
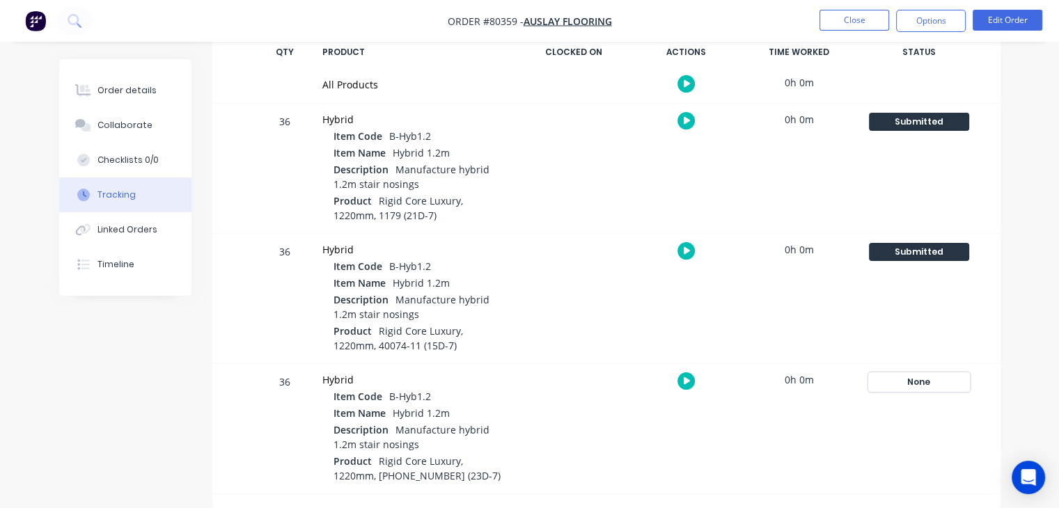
click at [927, 382] on div "None" at bounding box center [919, 382] width 100 height 18
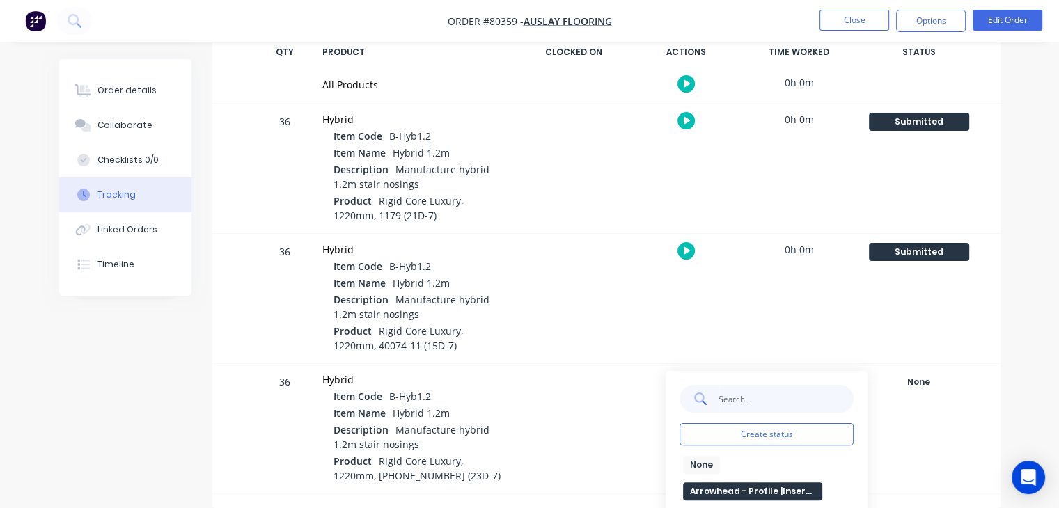
click at [811, 394] on input "text" at bounding box center [787, 399] width 136 height 28
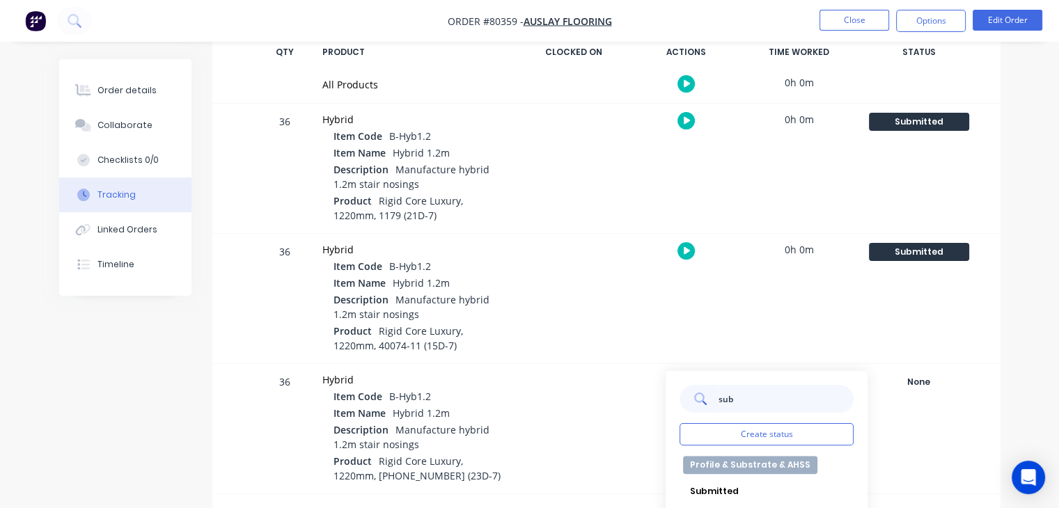
scroll to position [258, 0]
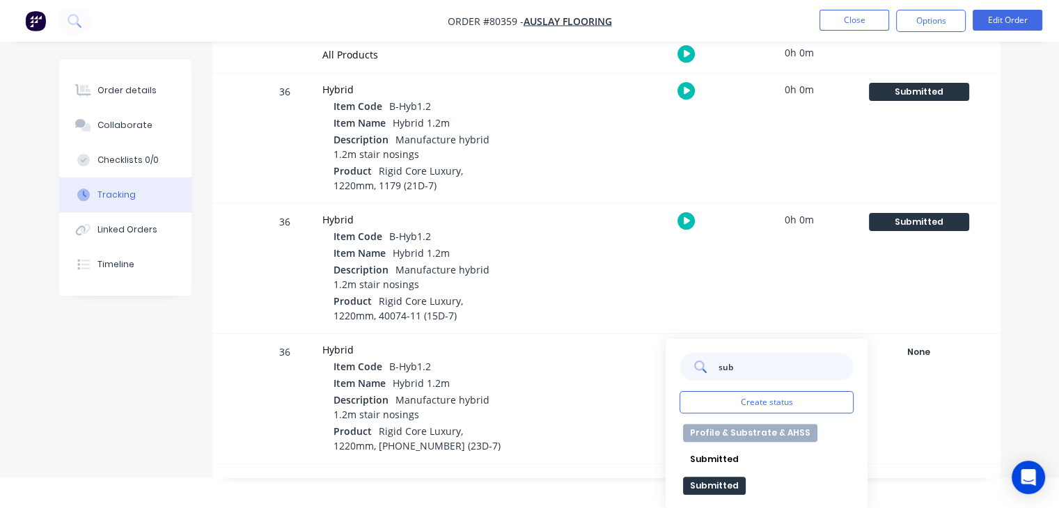
type input "sub"
click at [730, 477] on button "Submitted" at bounding box center [714, 486] width 63 height 18
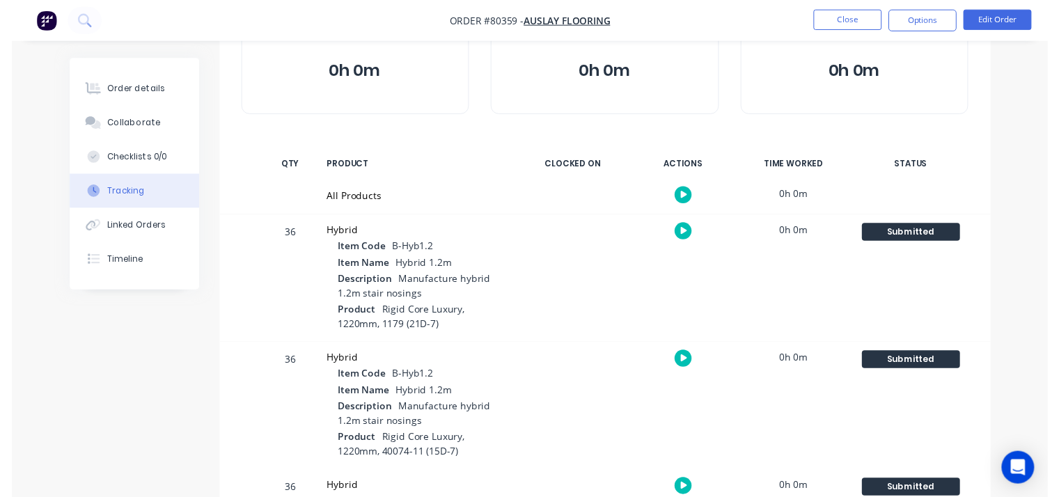
scroll to position [0, 0]
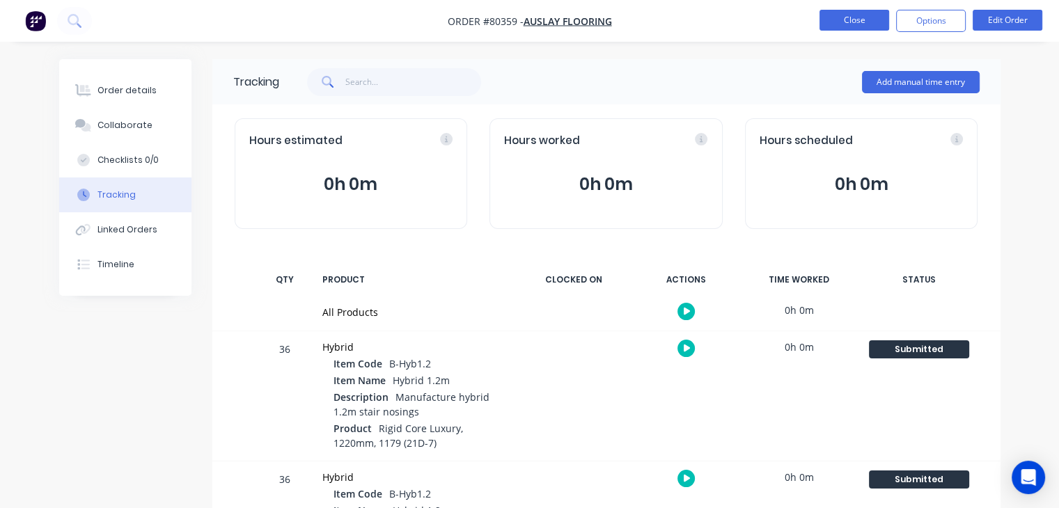
click at [875, 17] on button "Close" at bounding box center [855, 20] width 70 height 21
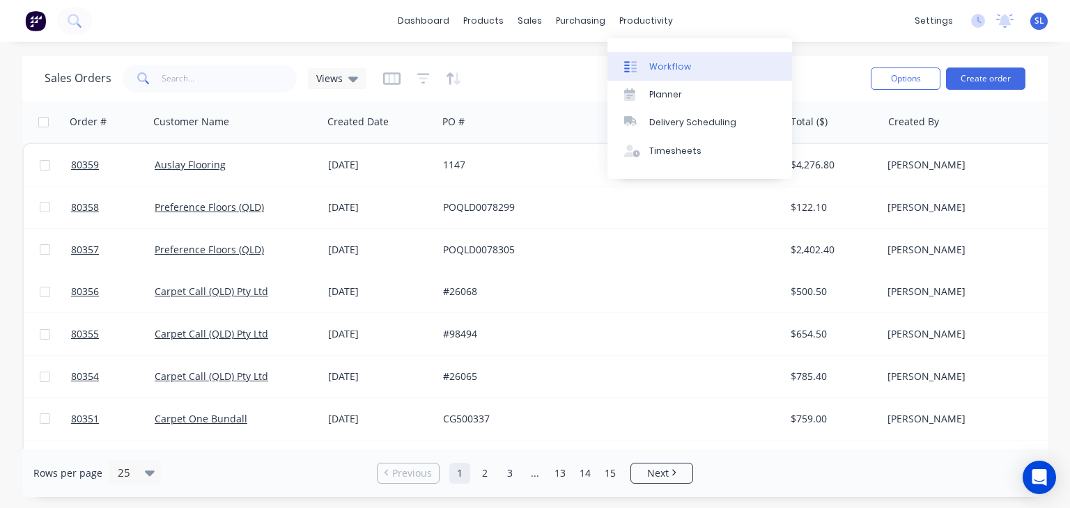
click at [660, 63] on div "Workflow" at bounding box center [670, 67] width 42 height 13
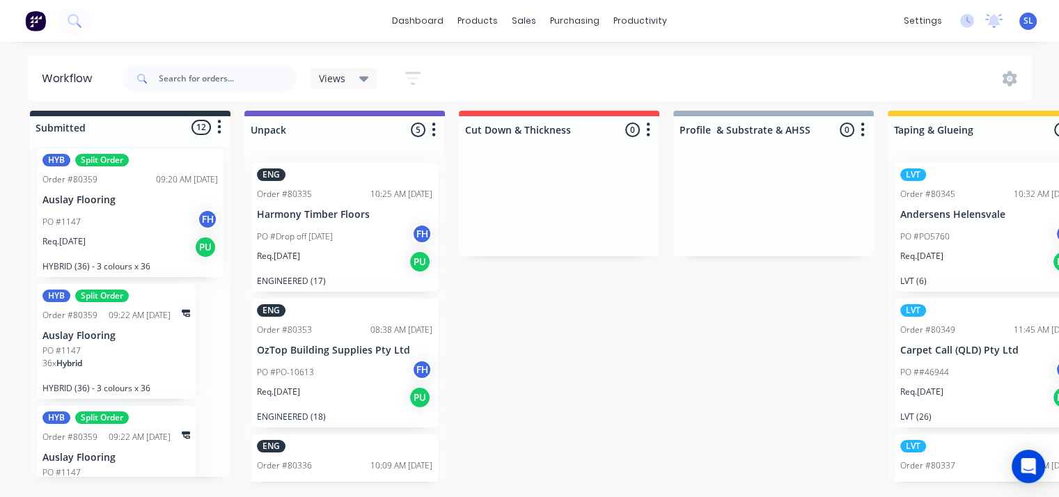
scroll to position [1096, 0]
click at [141, 235] on div "Req. 26/08/25 PU" at bounding box center [130, 247] width 176 height 24
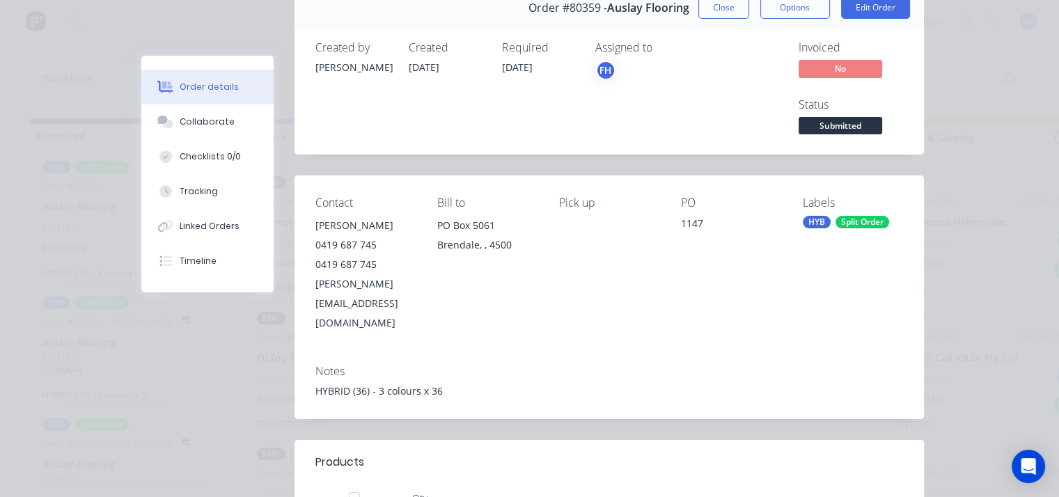
scroll to position [0, 0]
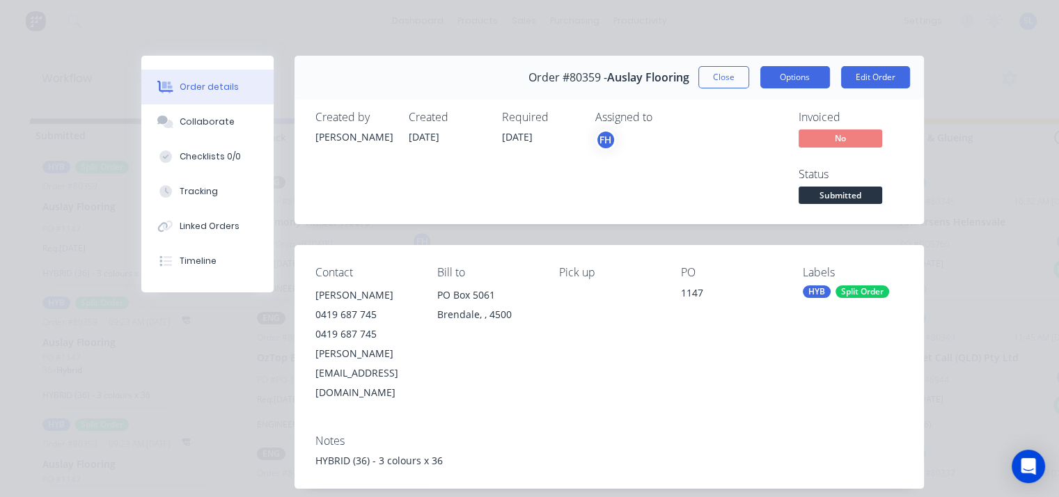
click at [800, 77] on button "Options" at bounding box center [796, 77] width 70 height 22
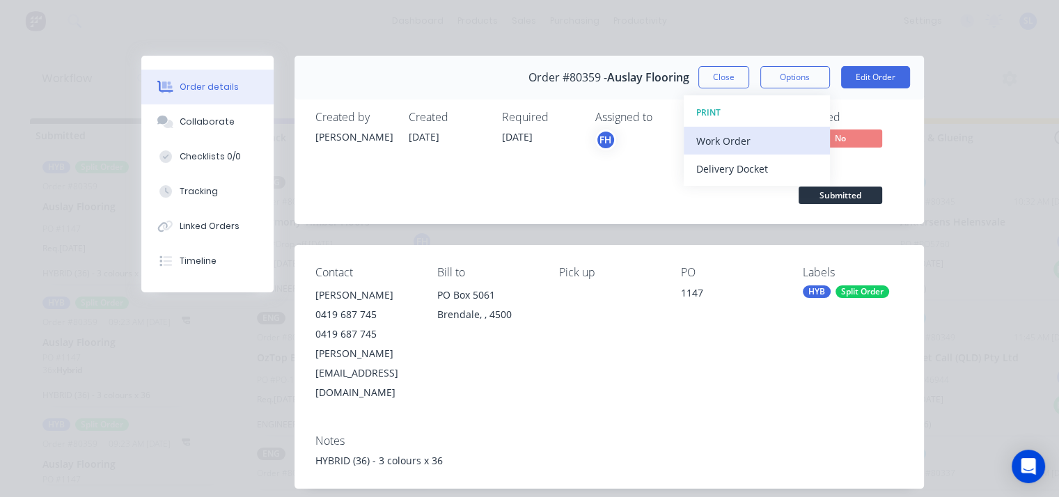
click at [748, 136] on div "Work Order" at bounding box center [756, 141] width 121 height 20
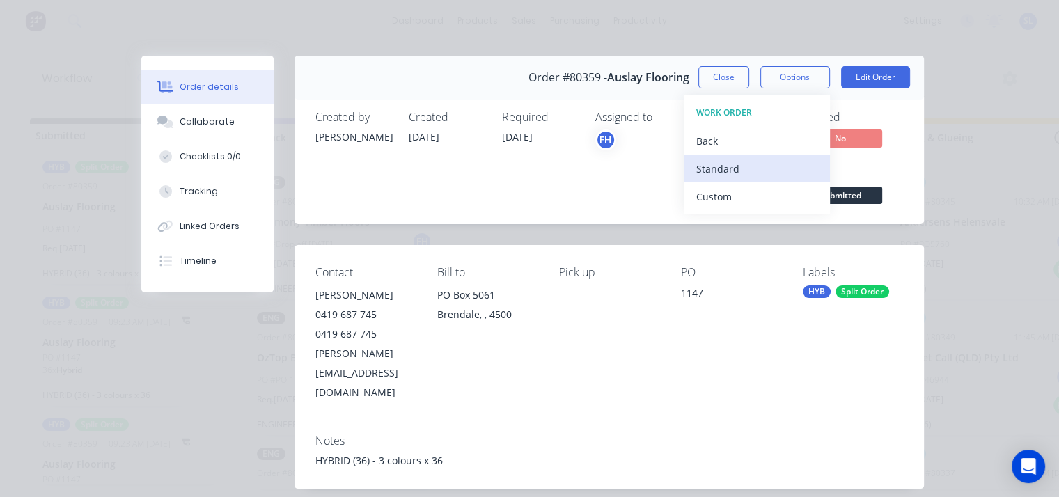
click at [740, 159] on div "Standard" at bounding box center [756, 169] width 121 height 20
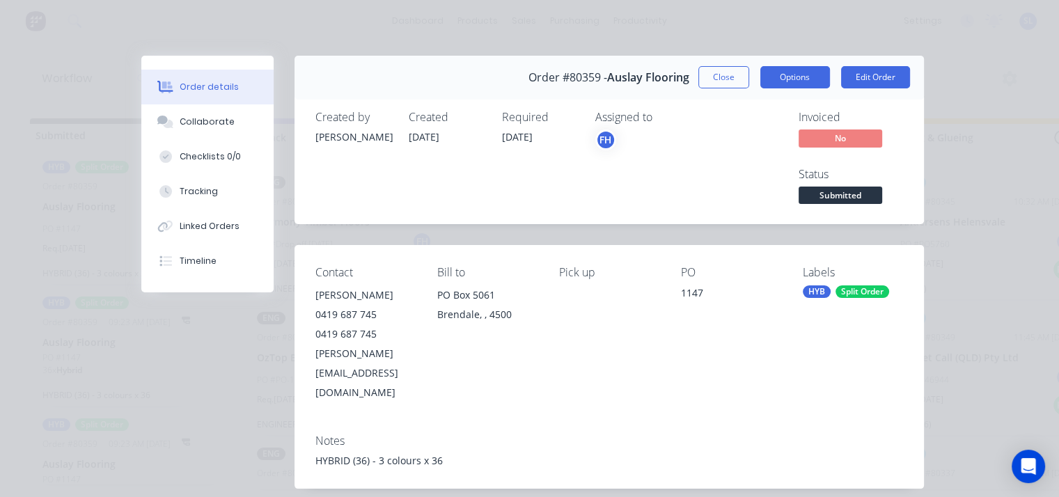
click at [795, 77] on button "Options" at bounding box center [796, 77] width 70 height 22
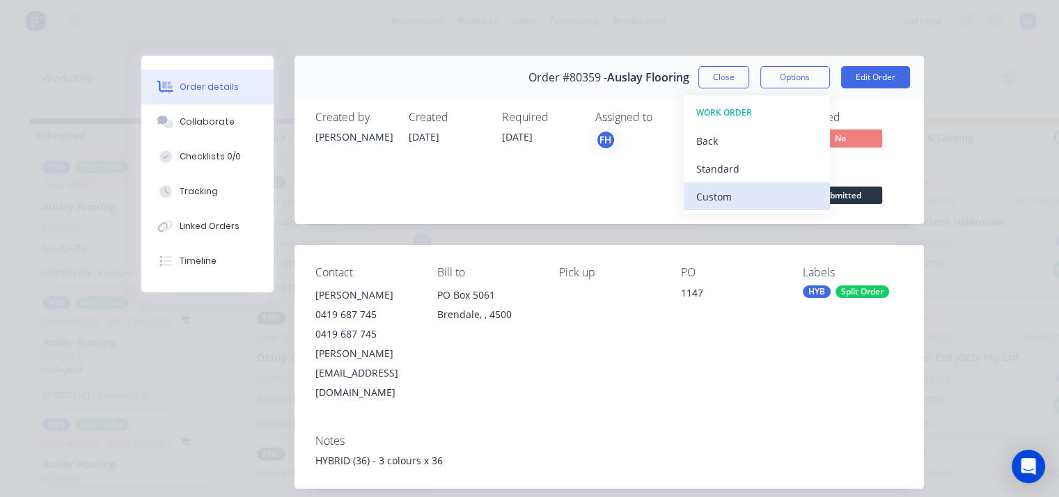
click at [725, 196] on div "Custom" at bounding box center [756, 197] width 121 height 20
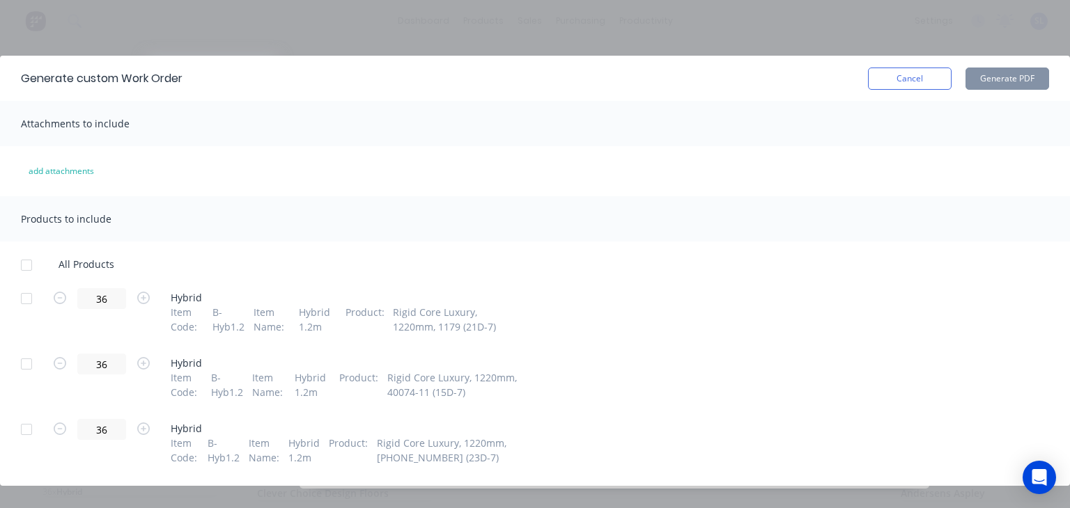
click at [22, 300] on div at bounding box center [27, 299] width 28 height 28
click at [1015, 79] on button "Generate PDF" at bounding box center [1007, 79] width 84 height 22
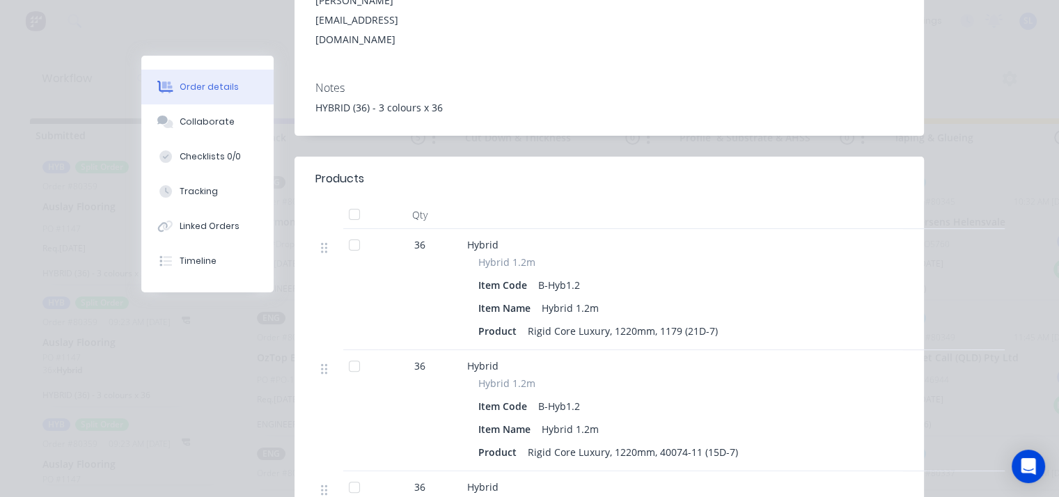
scroll to position [359, 0]
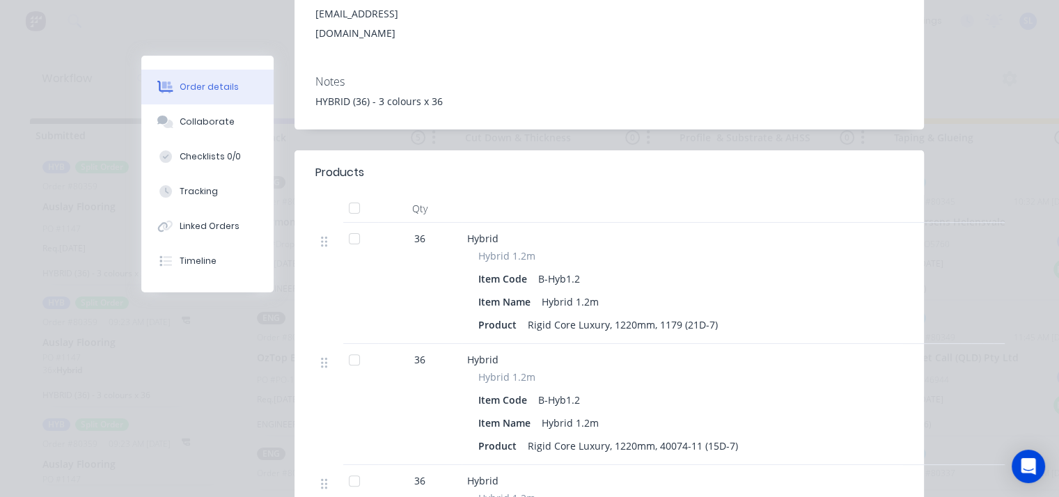
click at [348, 346] on div at bounding box center [355, 360] width 28 height 28
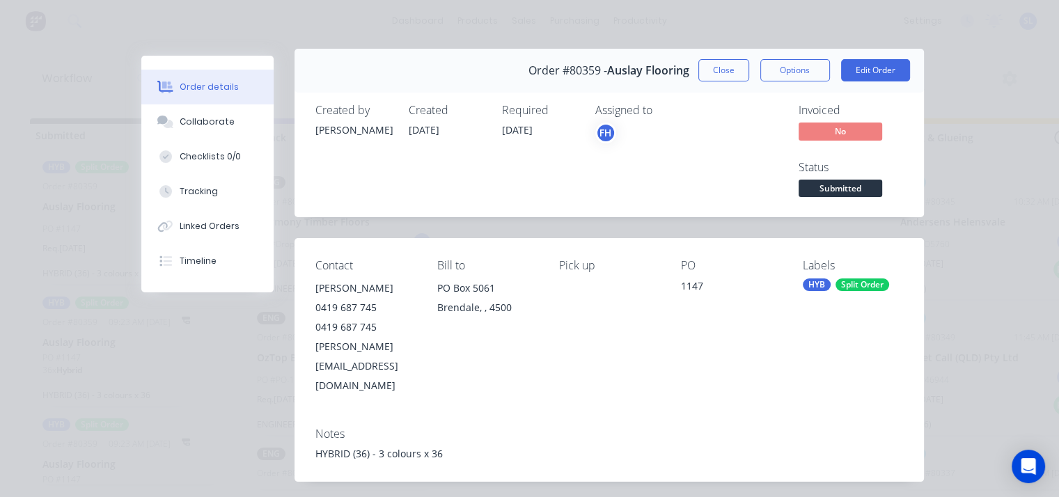
scroll to position [0, 0]
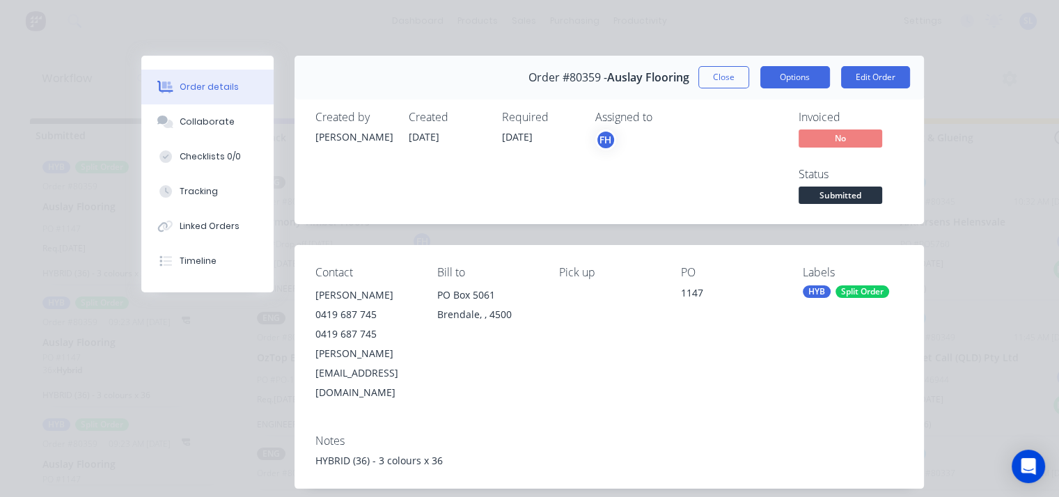
click at [779, 82] on button "Options" at bounding box center [796, 77] width 70 height 22
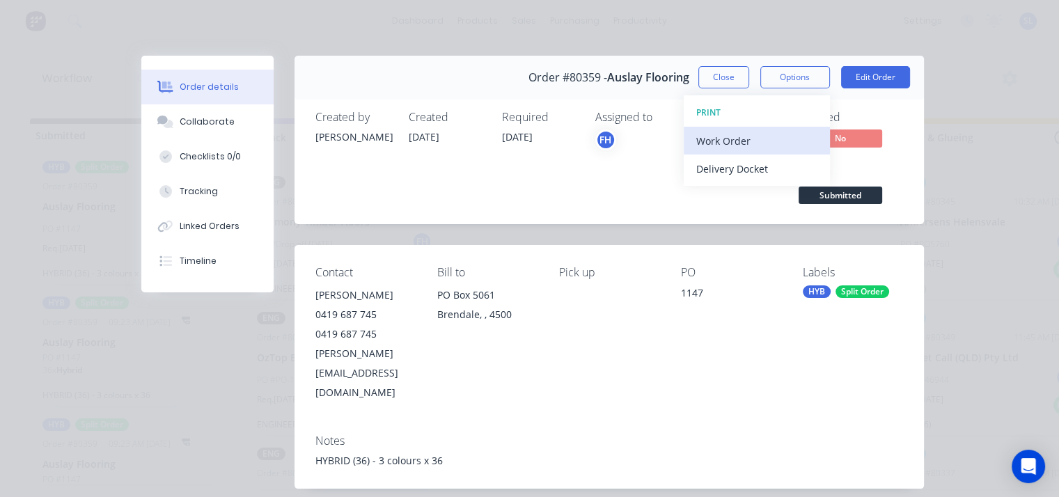
click at [752, 136] on div "Work Order" at bounding box center [756, 141] width 121 height 20
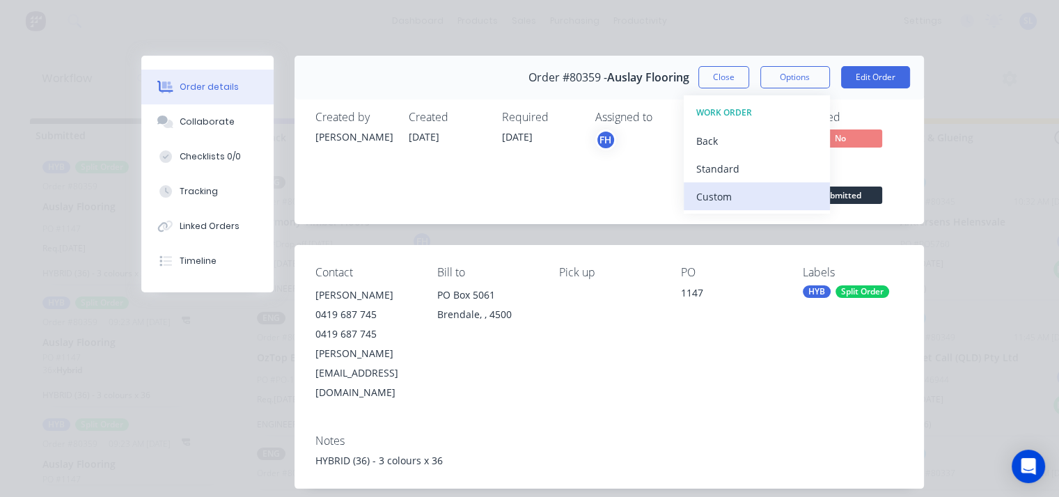
click at [726, 197] on div "Custom" at bounding box center [756, 197] width 121 height 20
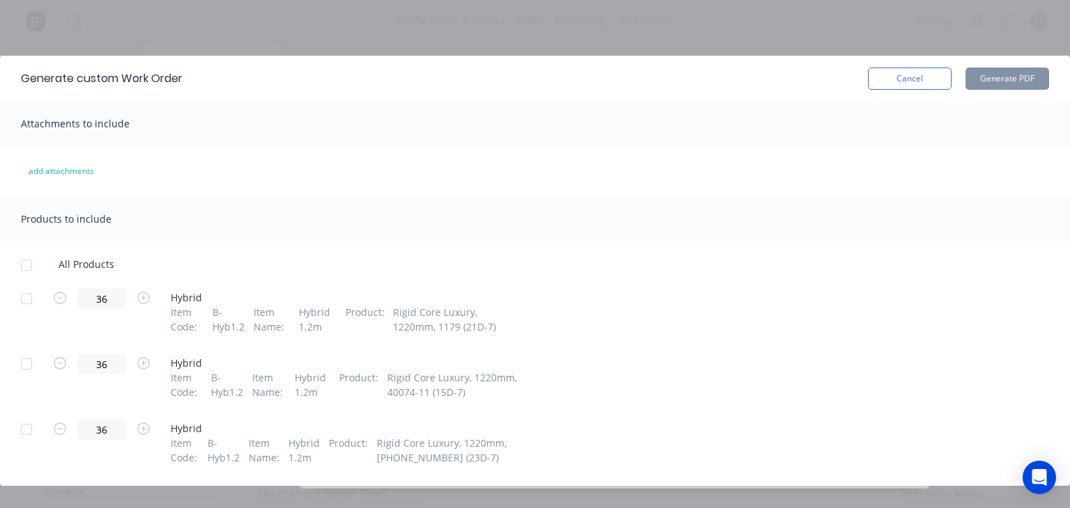
click at [29, 363] on div at bounding box center [27, 364] width 28 height 28
click at [1004, 75] on button "Generate PDF" at bounding box center [1007, 79] width 84 height 22
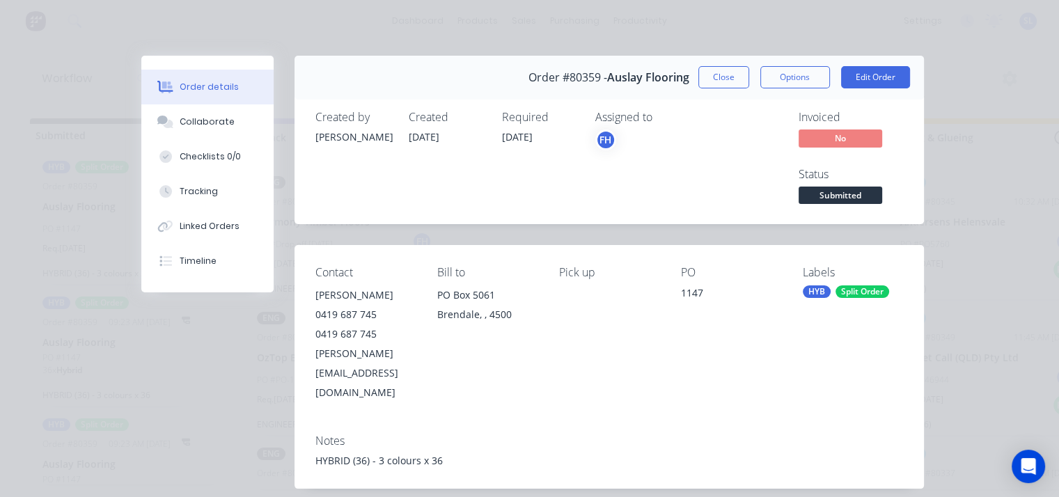
click at [538, 132] on div "Required 26/08/25" at bounding box center [540, 159] width 77 height 97
click at [532, 132] on span "[DATE]" at bounding box center [517, 136] width 31 height 13
click at [528, 137] on span "[DATE]" at bounding box center [517, 136] width 31 height 13
click at [859, 77] on button "Edit Order" at bounding box center [875, 77] width 69 height 22
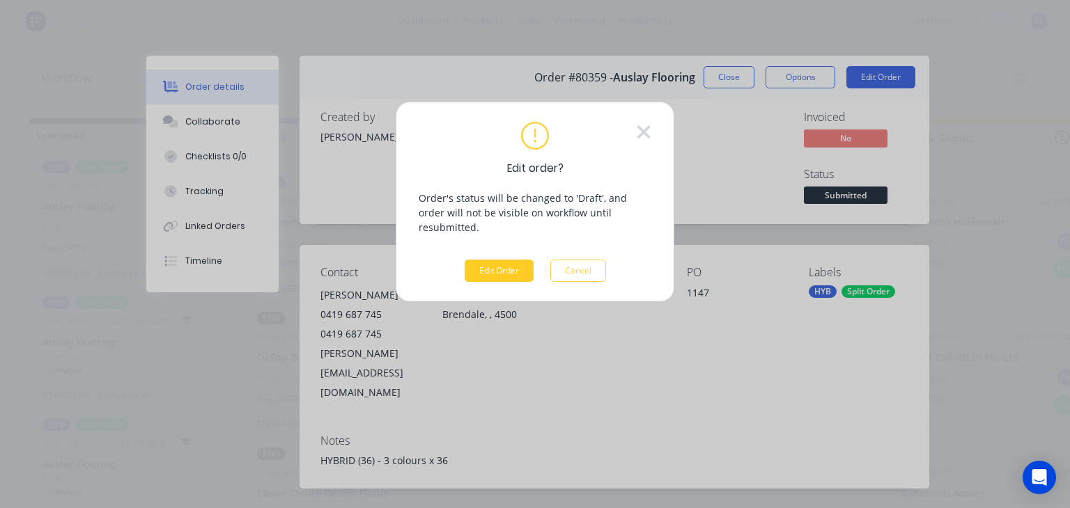
click at [501, 260] on button "Edit Order" at bounding box center [499, 271] width 69 height 22
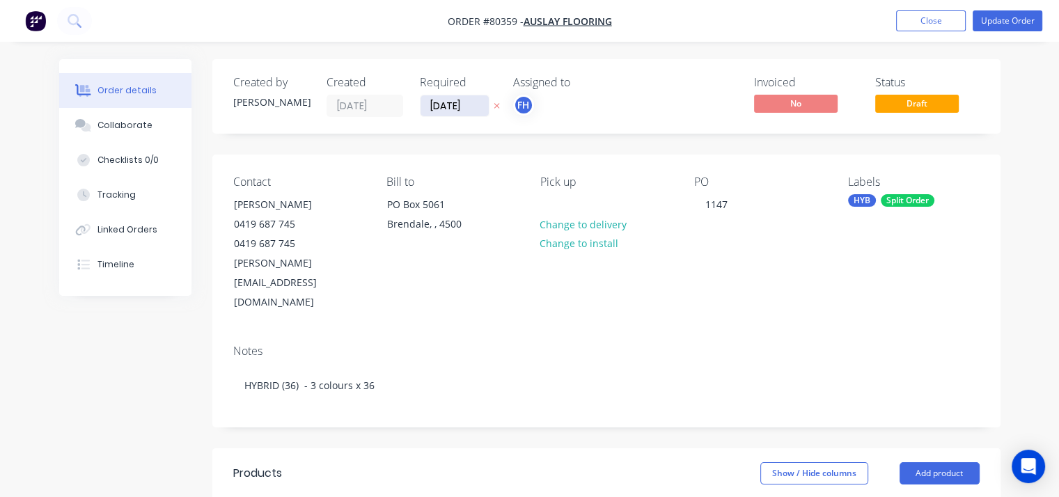
click at [442, 109] on input "[DATE]" at bounding box center [455, 105] width 68 height 21
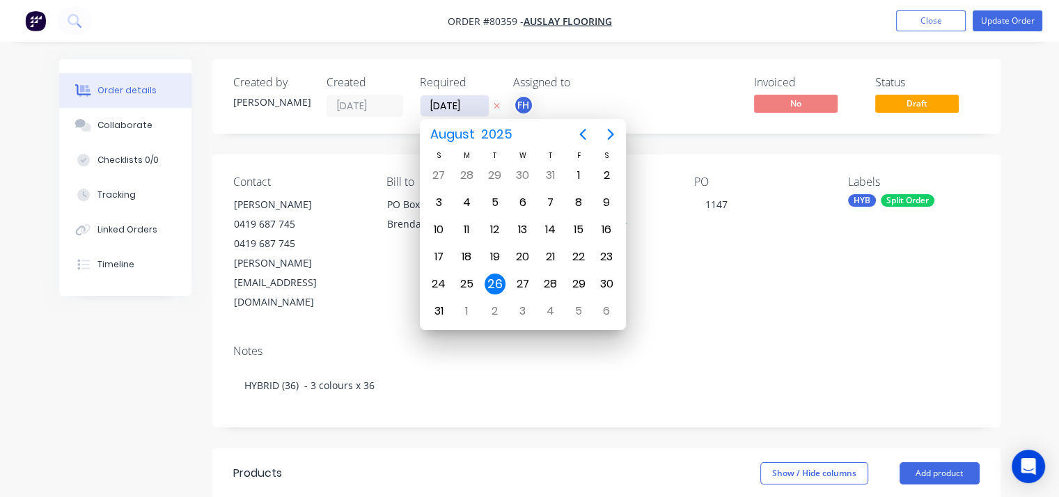
type input "[DATE]"
click at [699, 334] on div "Notes HYBRID (36) - 3 colours x 36" at bounding box center [606, 380] width 788 height 93
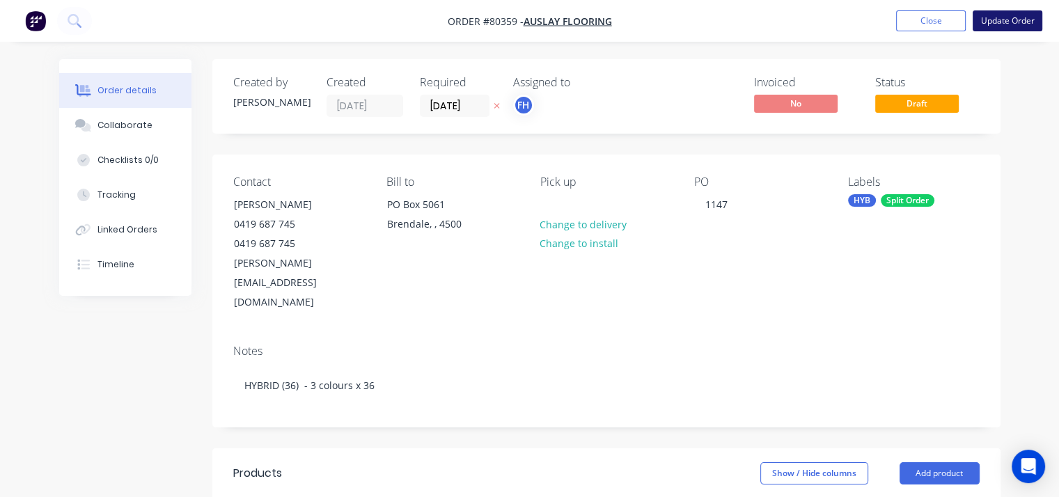
click at [1003, 13] on button "Update Order" at bounding box center [1008, 20] width 70 height 21
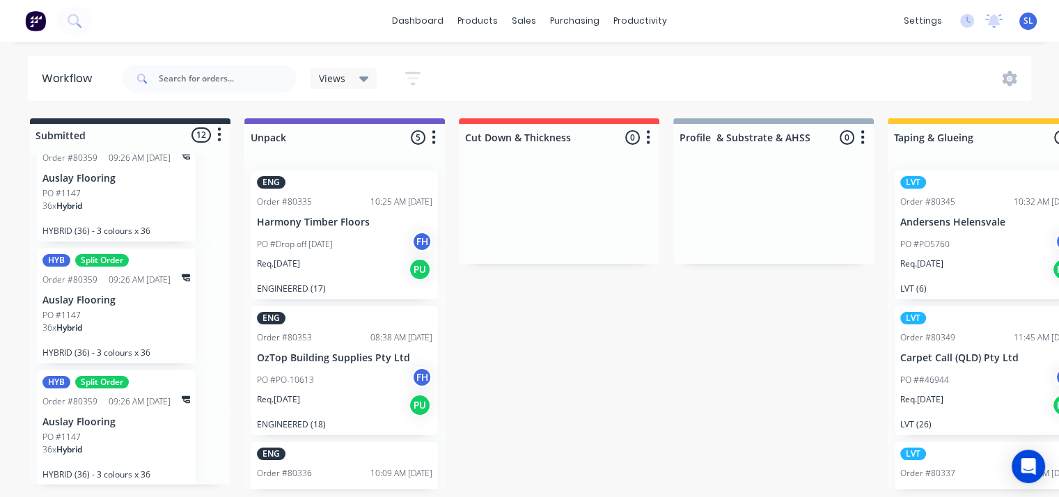
scroll to position [17, 0]
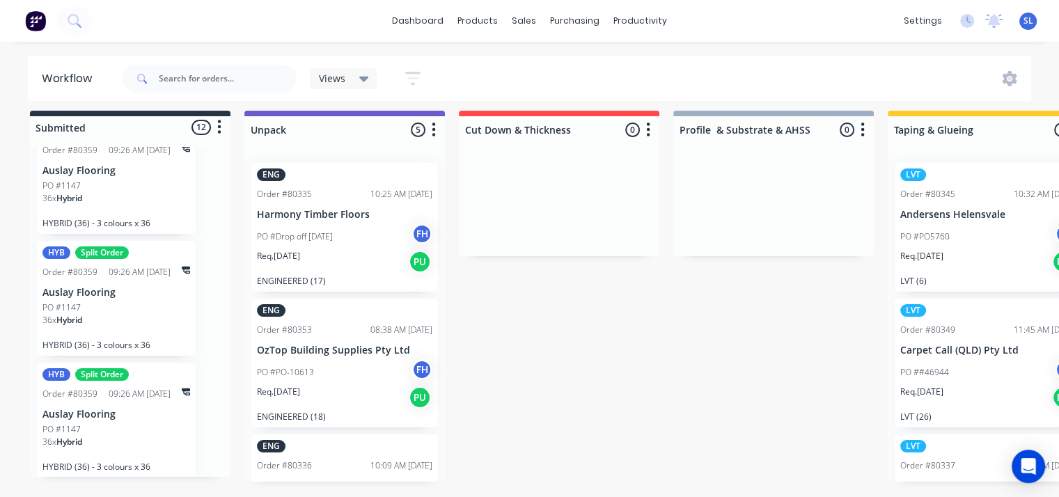
click at [141, 368] on div "HYB Split Order" at bounding box center [116, 374] width 148 height 13
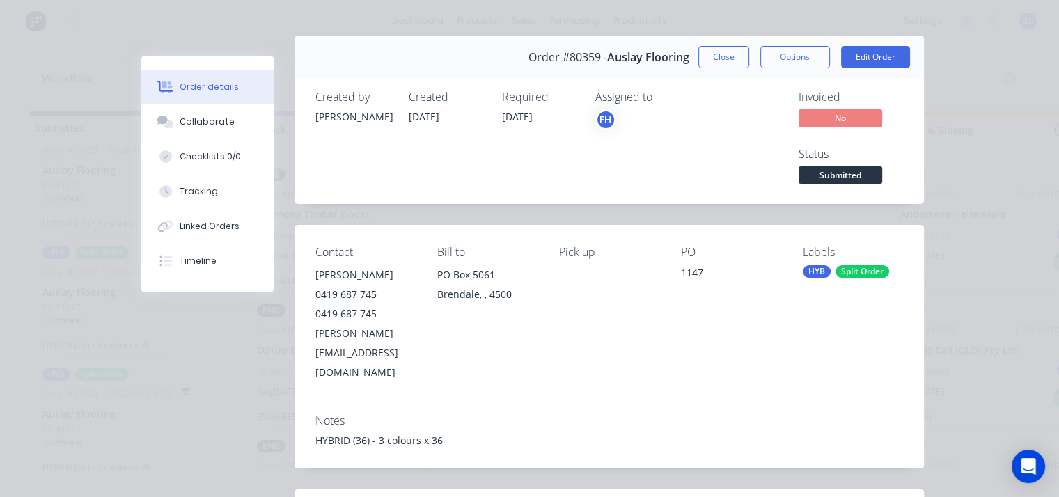
scroll to position [20, 0]
click at [724, 54] on button "Close" at bounding box center [724, 58] width 51 height 22
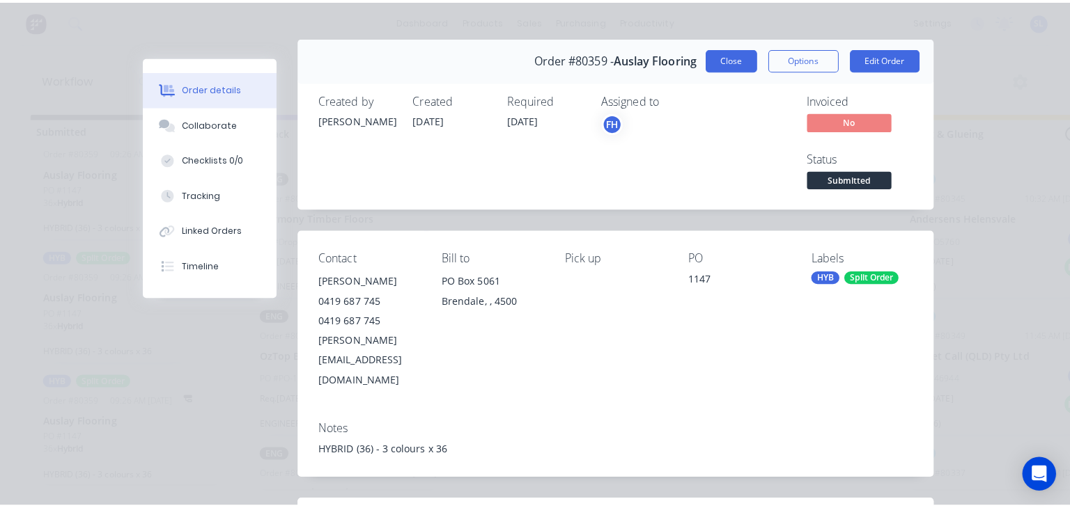
scroll to position [0, 0]
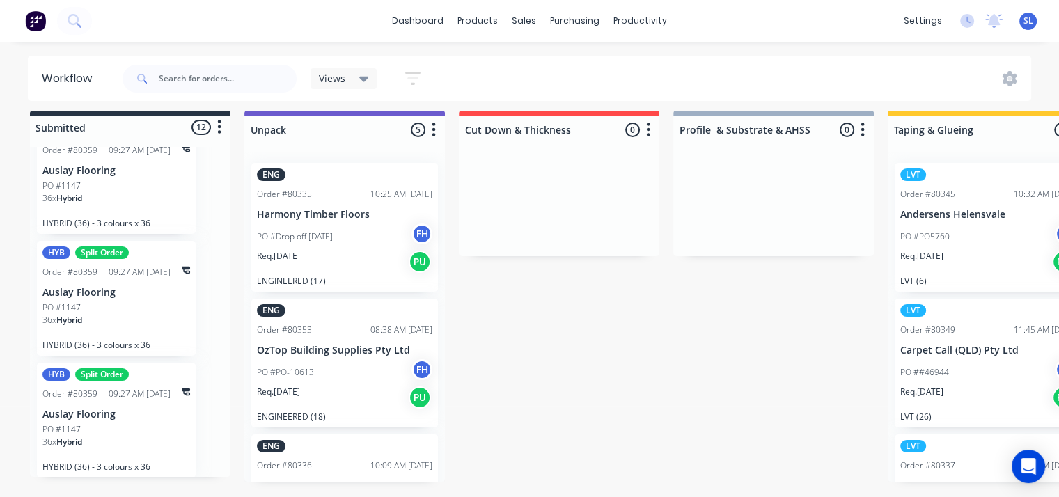
scroll to position [1201, 0]
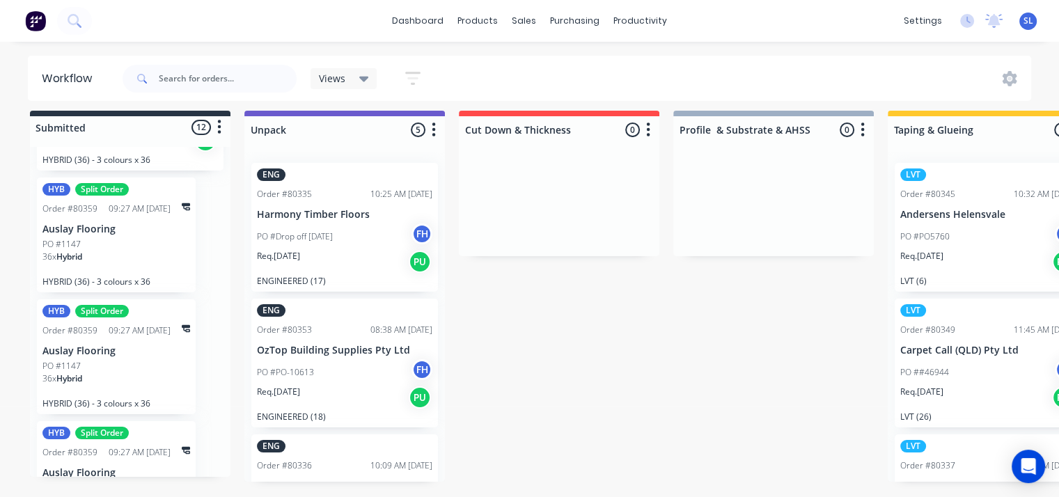
click at [125, 251] on div "36 x Hybrid" at bounding box center [116, 263] width 148 height 24
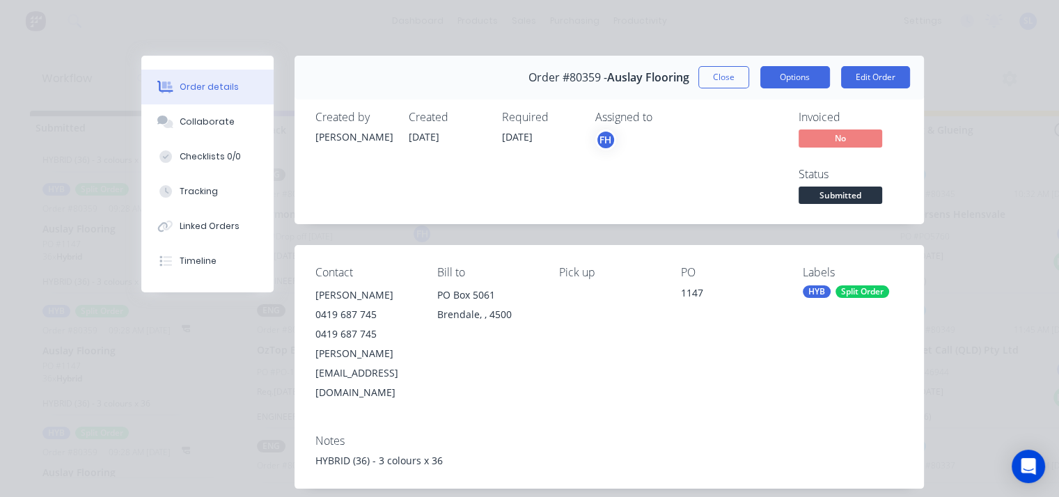
click at [793, 73] on button "Options" at bounding box center [796, 77] width 70 height 22
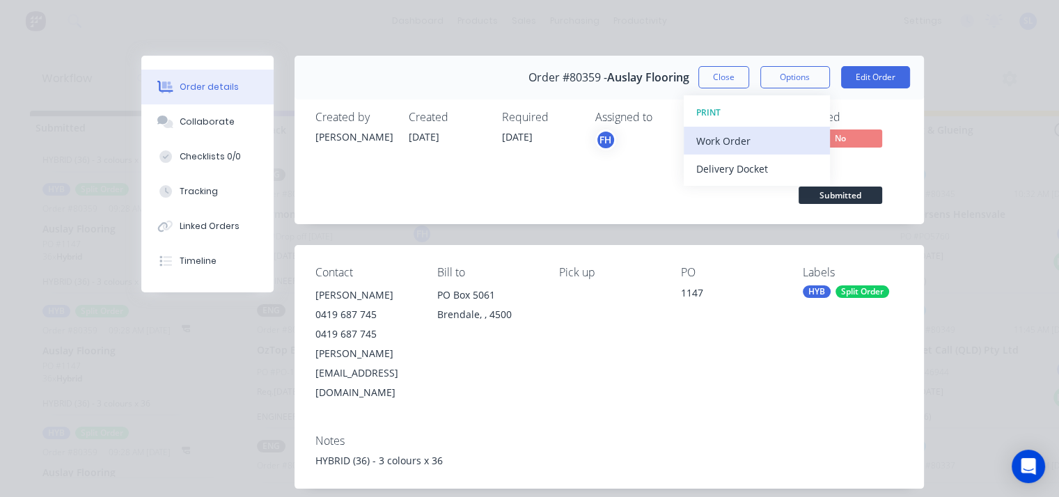
click at [710, 135] on div "Work Order" at bounding box center [756, 141] width 121 height 20
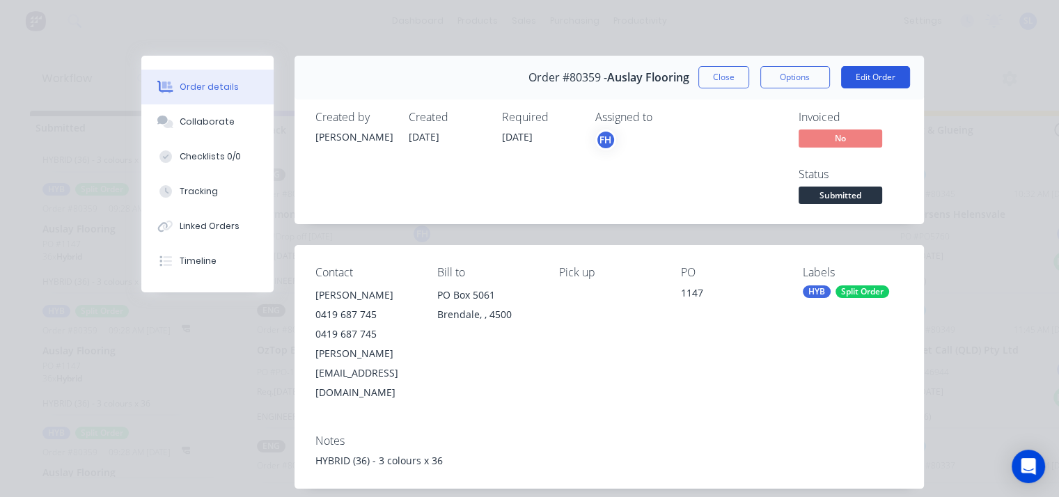
click at [872, 73] on button "Edit Order" at bounding box center [875, 77] width 69 height 22
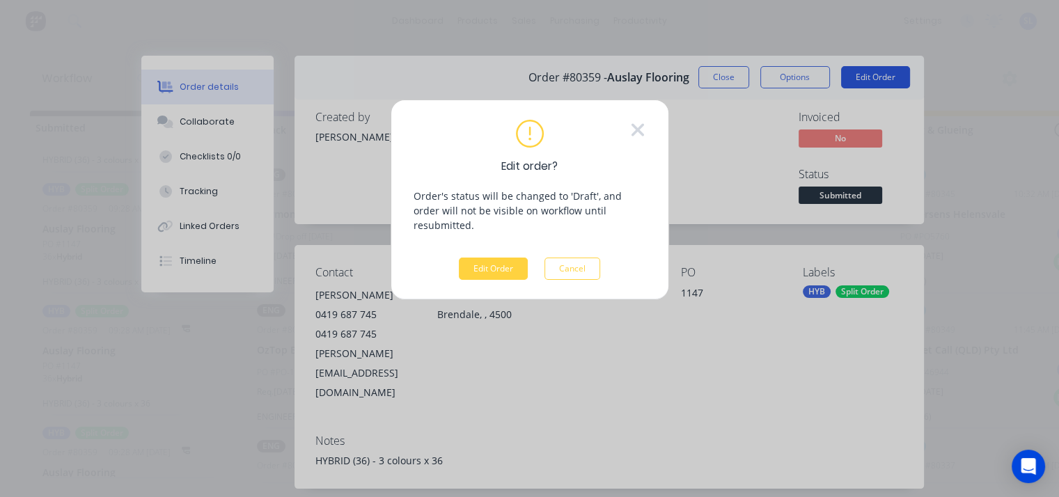
scroll to position [7, 0]
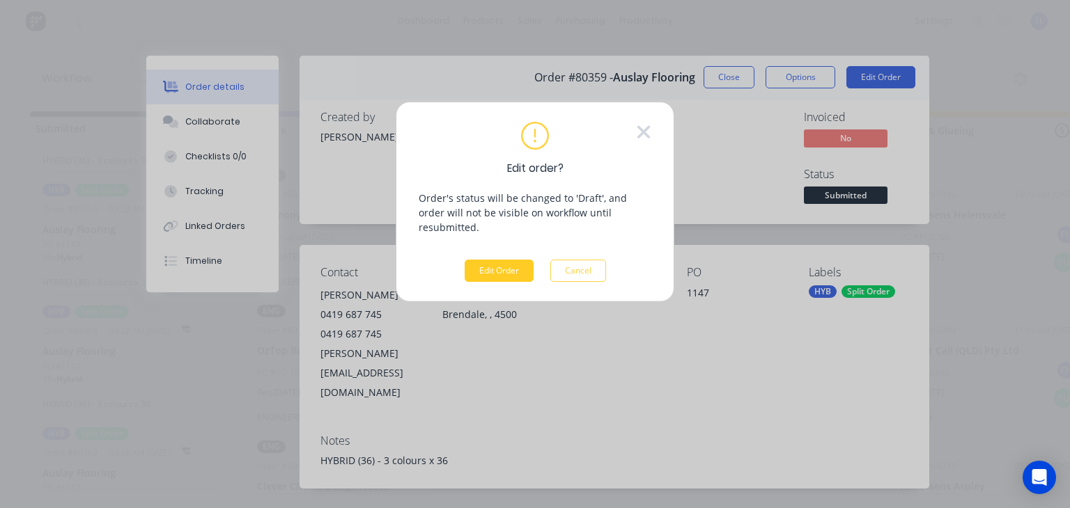
click at [486, 260] on button "Edit Order" at bounding box center [499, 271] width 69 height 22
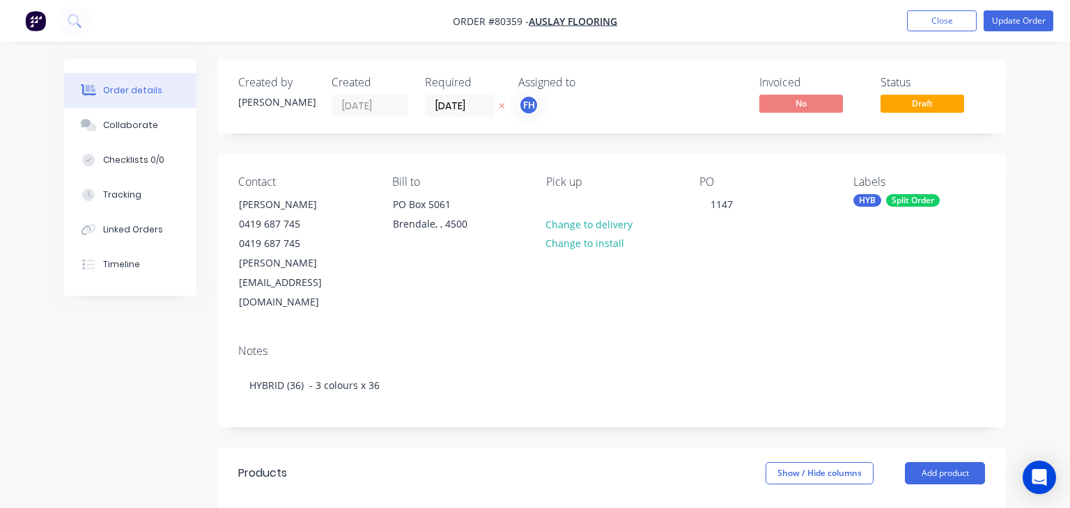
type input "$36.00"
type input "$1,296.00"
type input "$36.00"
type input "$1,296.00"
type input "$36.00"
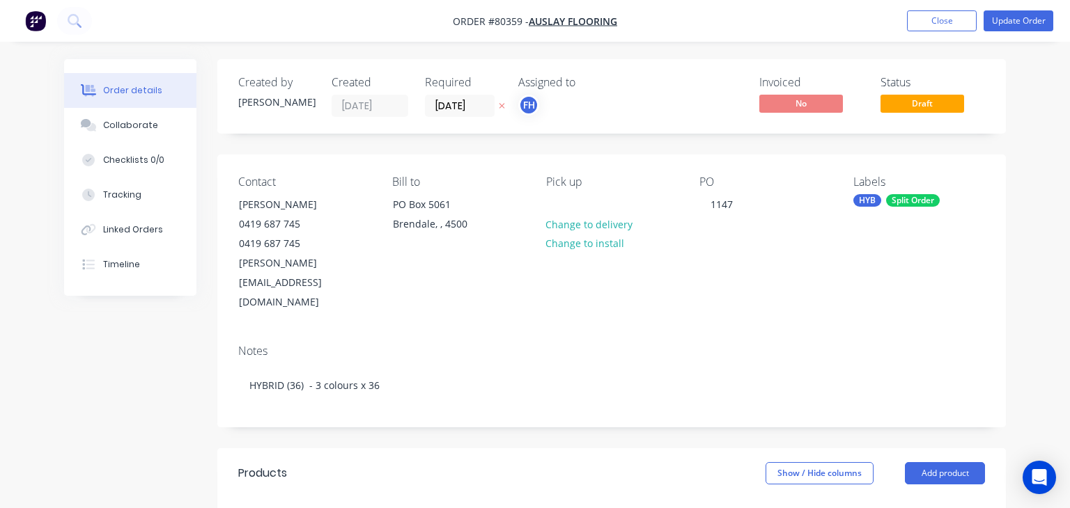
type input "$1,296.00"
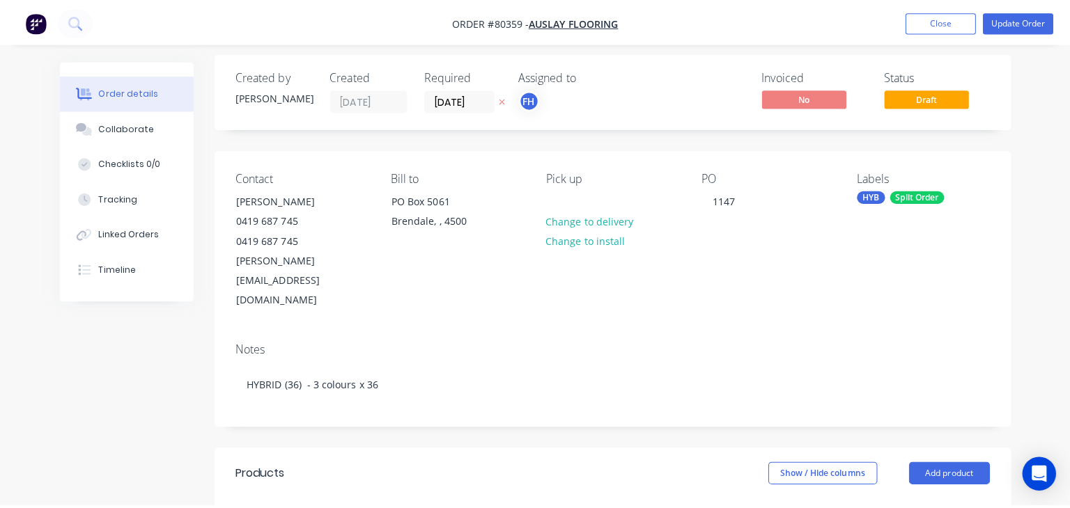
scroll to position [8, 0]
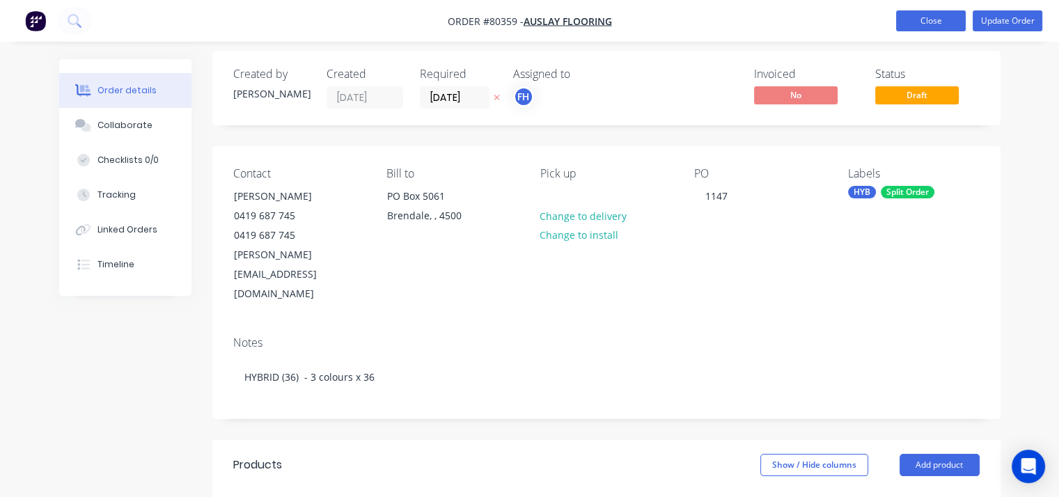
click at [933, 22] on button "Close" at bounding box center [931, 20] width 70 height 21
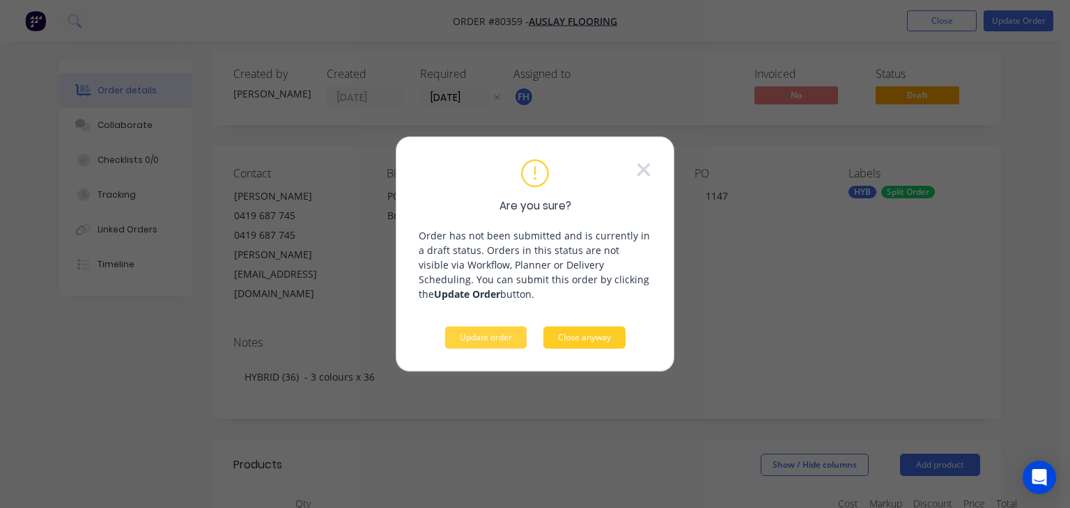
click at [584, 334] on button "Close anyway" at bounding box center [584, 338] width 82 height 22
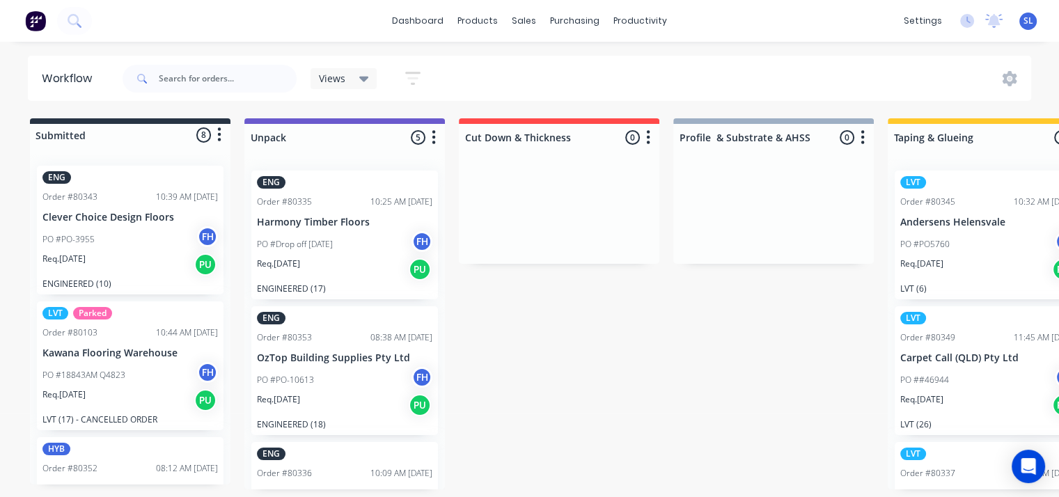
scroll to position [17, 0]
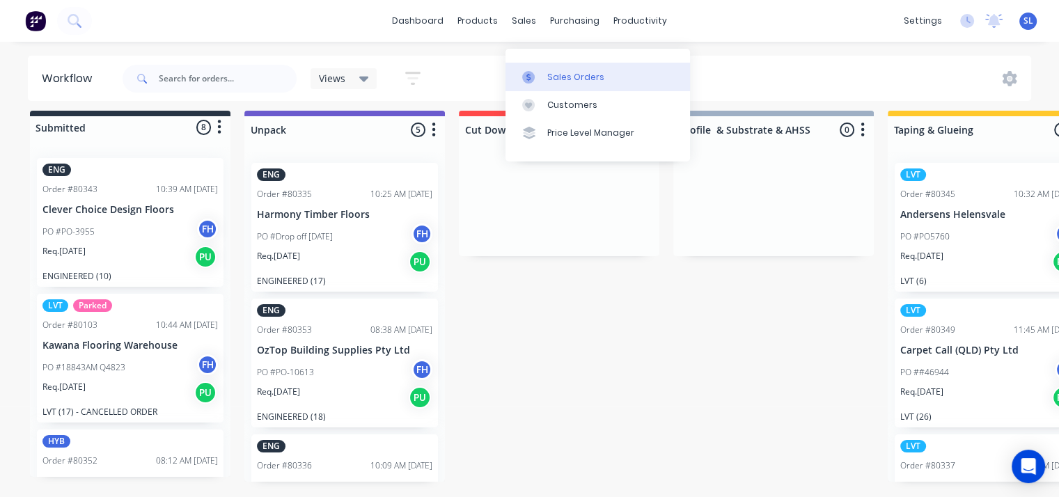
click at [538, 71] on div at bounding box center [532, 77] width 21 height 13
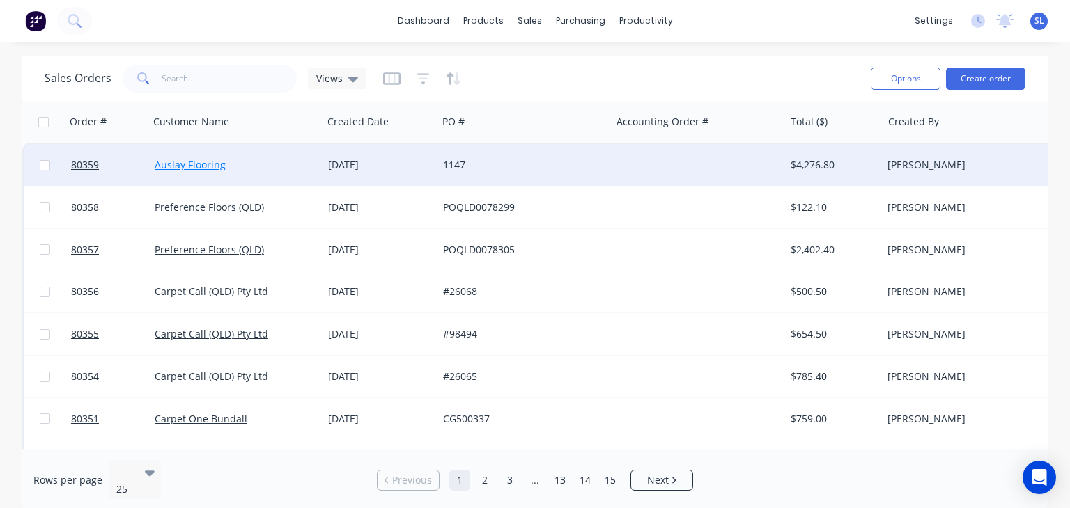
click at [183, 164] on link "Auslay Flooring" at bounding box center [190, 164] width 71 height 13
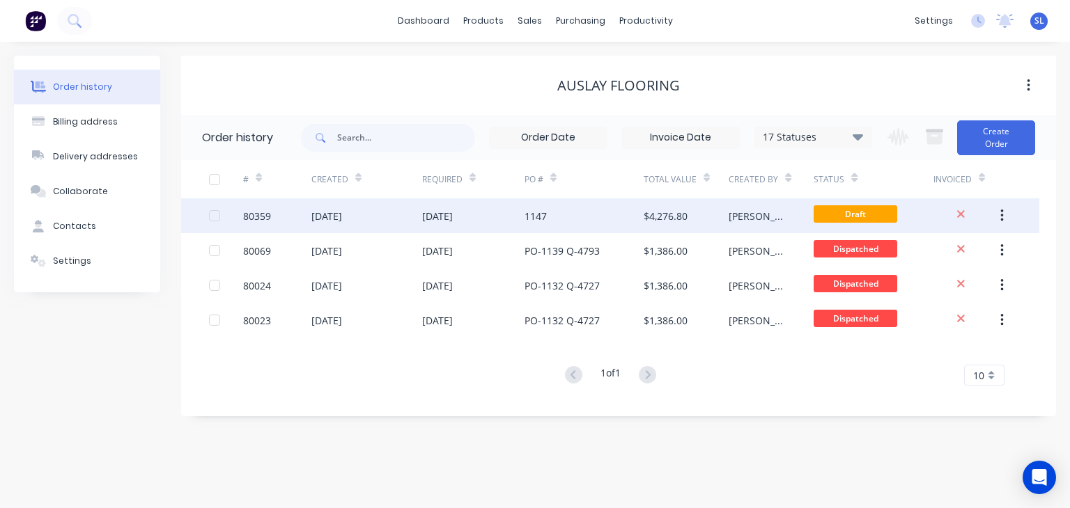
click at [453, 215] on div "04 Aug 2025" at bounding box center [437, 216] width 31 height 15
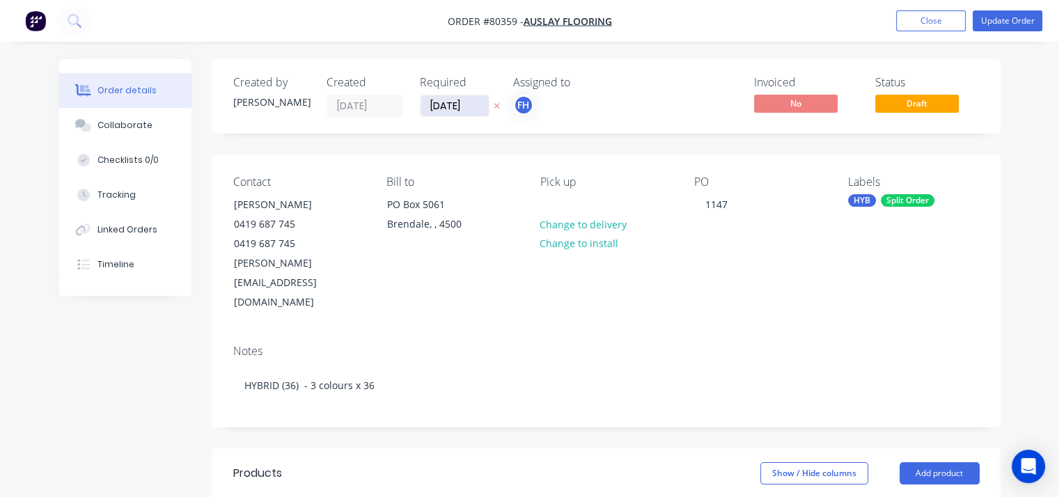
click at [461, 107] on input "[DATE]" at bounding box center [455, 105] width 68 height 21
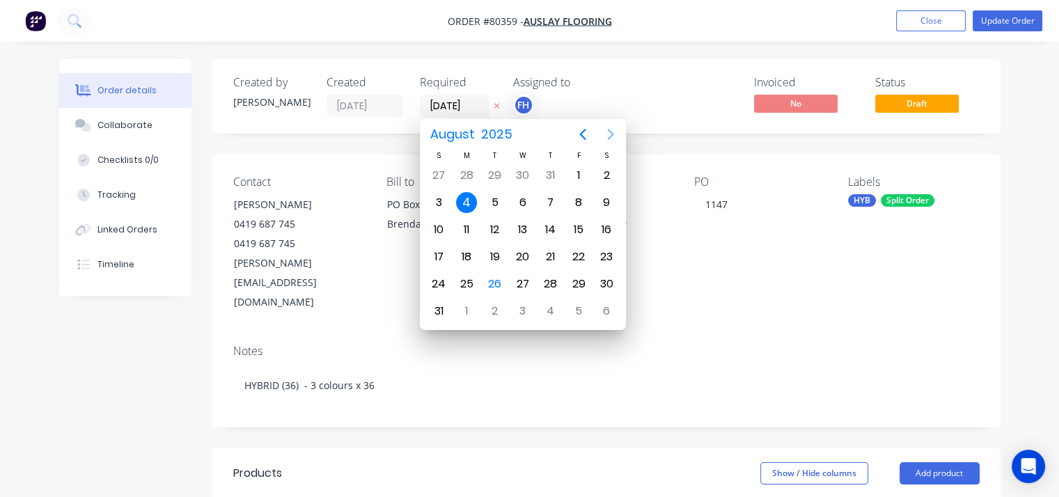
click at [609, 138] on icon "Next page" at bounding box center [611, 134] width 6 height 11
click at [550, 180] on div "4" at bounding box center [550, 175] width 21 height 21
type input "[DATE]"
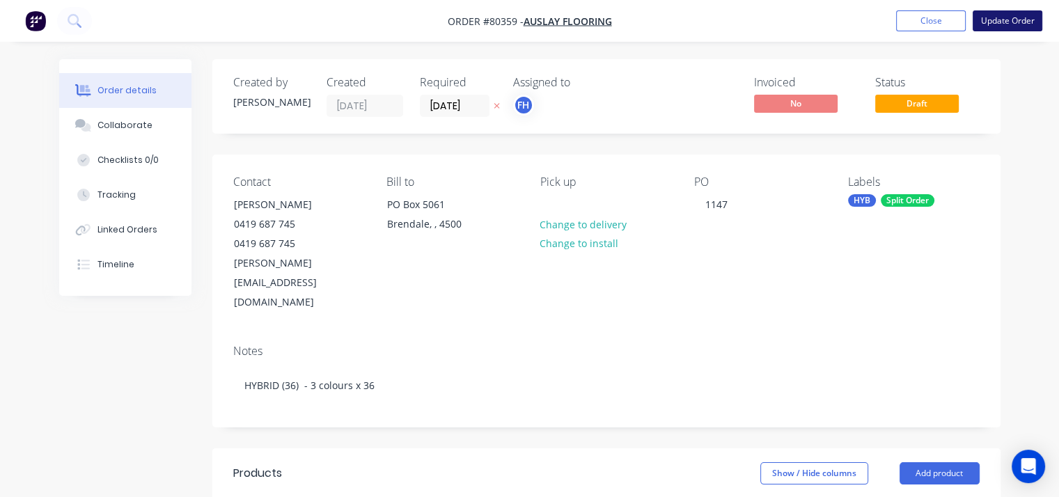
click at [1027, 23] on button "Update Order" at bounding box center [1008, 20] width 70 height 21
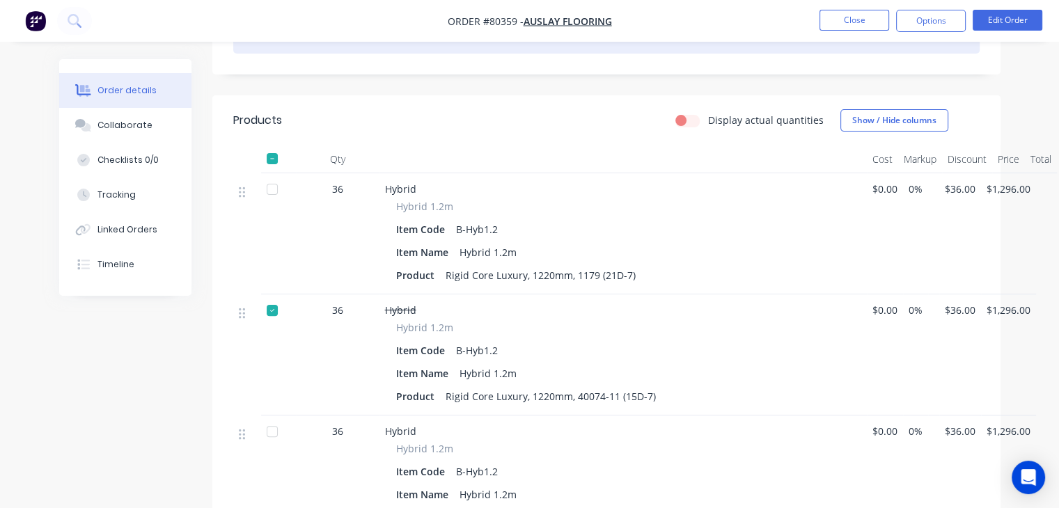
scroll to position [343, 0]
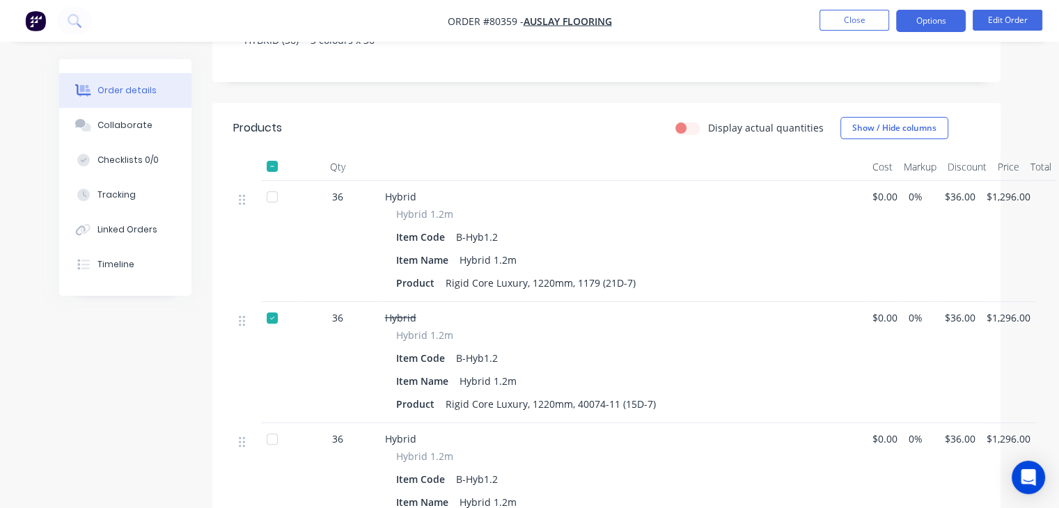
click at [941, 17] on button "Options" at bounding box center [931, 21] width 70 height 22
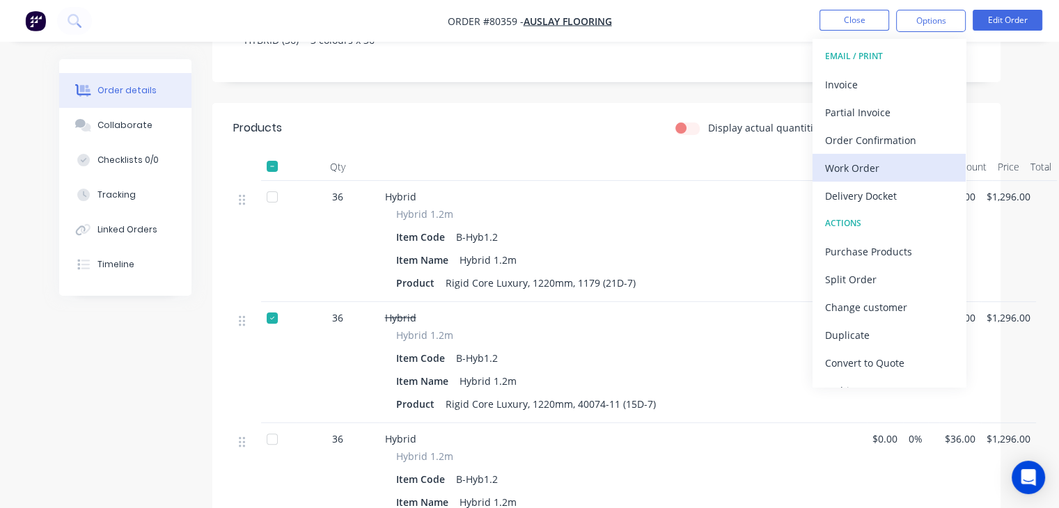
click at [891, 165] on div "Work Order" at bounding box center [889, 168] width 128 height 20
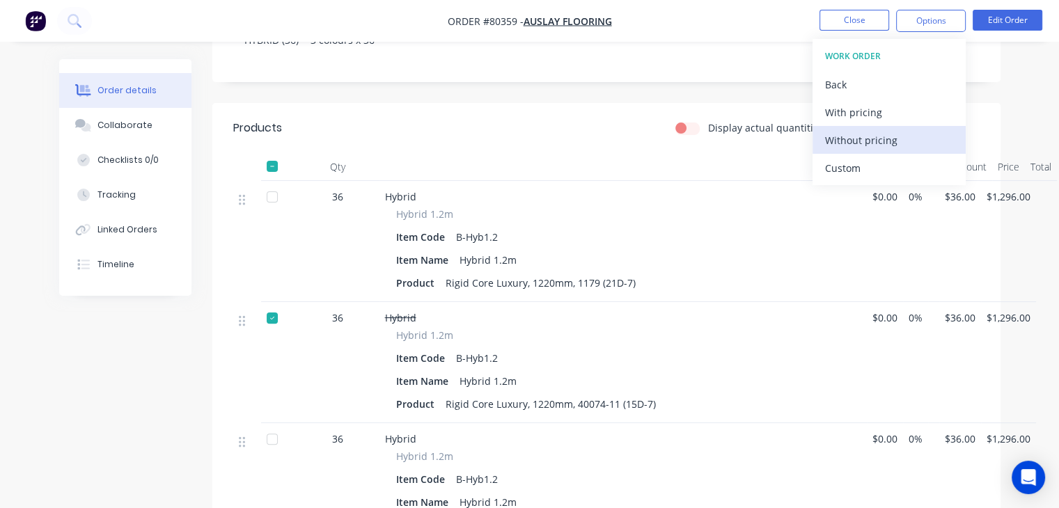
click at [885, 140] on div "Without pricing" at bounding box center [889, 140] width 128 height 20
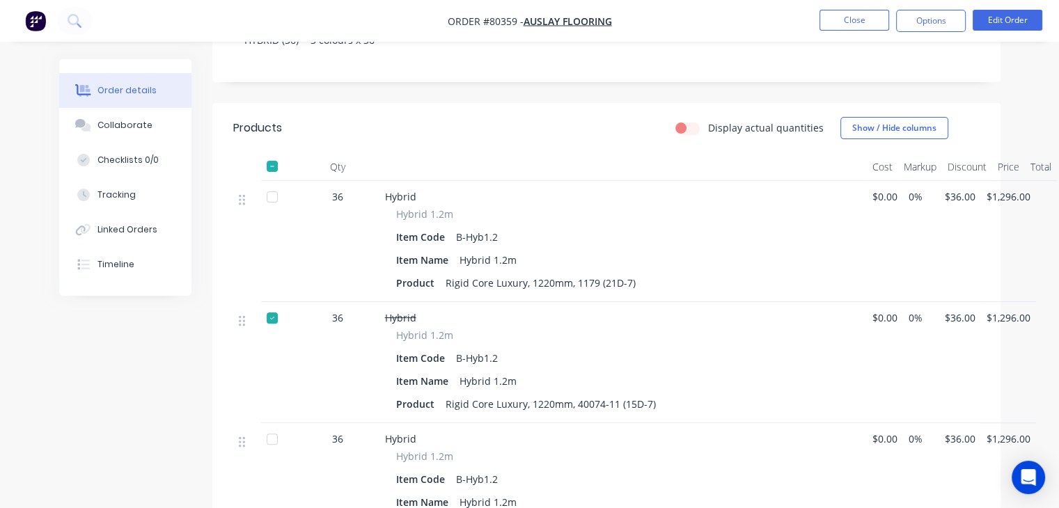
click at [273, 304] on div at bounding box center [272, 318] width 28 height 28
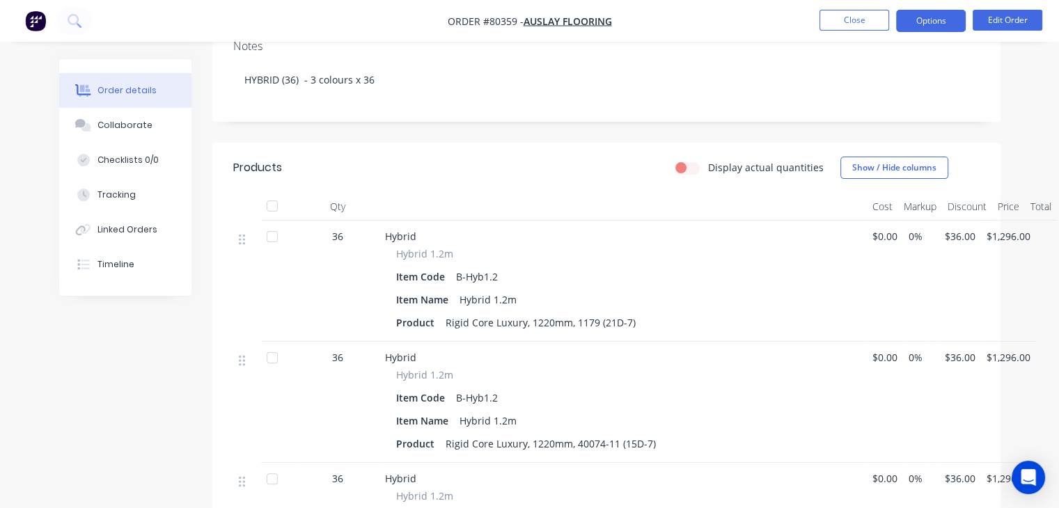
click at [944, 15] on button "Options" at bounding box center [931, 21] width 70 height 22
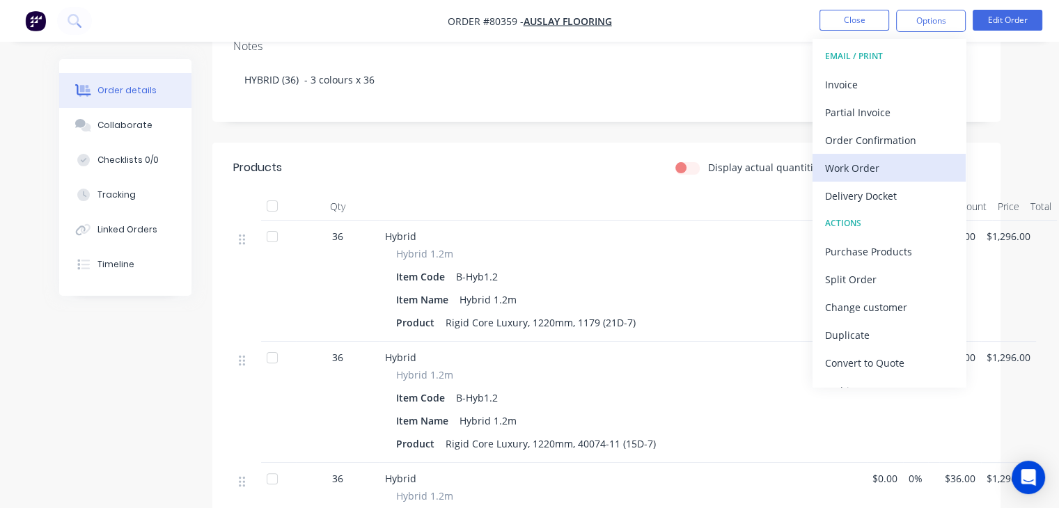
click at [889, 166] on div "Work Order" at bounding box center [889, 168] width 128 height 20
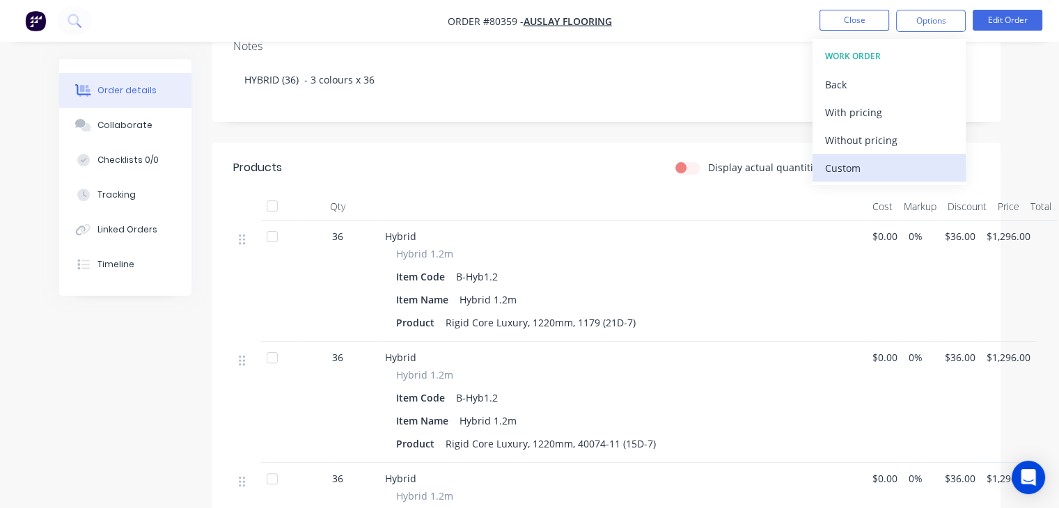
click at [855, 165] on div "Custom" at bounding box center [889, 168] width 128 height 20
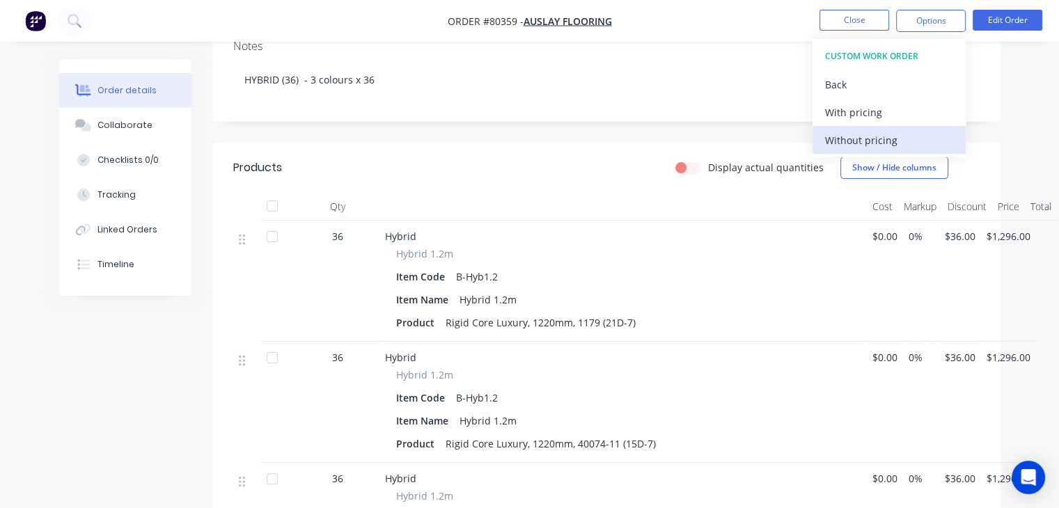
click at [862, 137] on div "Without pricing" at bounding box center [889, 140] width 128 height 20
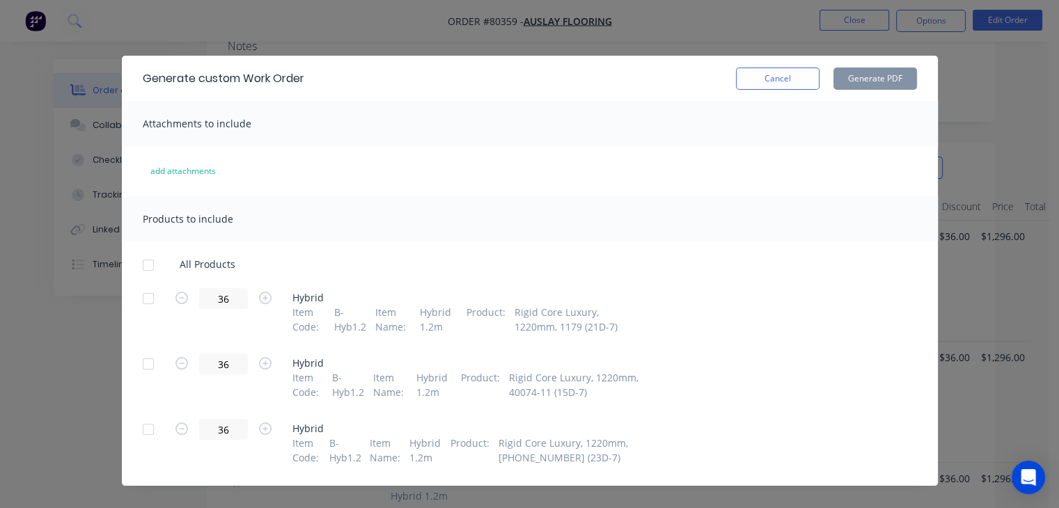
click at [139, 365] on div at bounding box center [148, 364] width 28 height 28
click at [878, 71] on button "Generate PDF" at bounding box center [876, 79] width 84 height 22
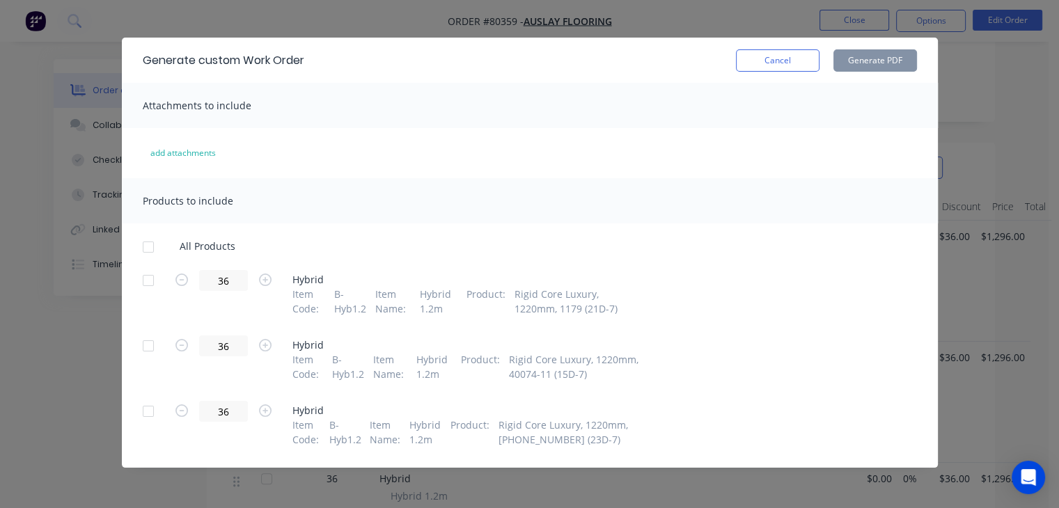
click at [142, 418] on div at bounding box center [148, 412] width 28 height 28
click at [875, 59] on button "Generate PDF" at bounding box center [876, 60] width 84 height 22
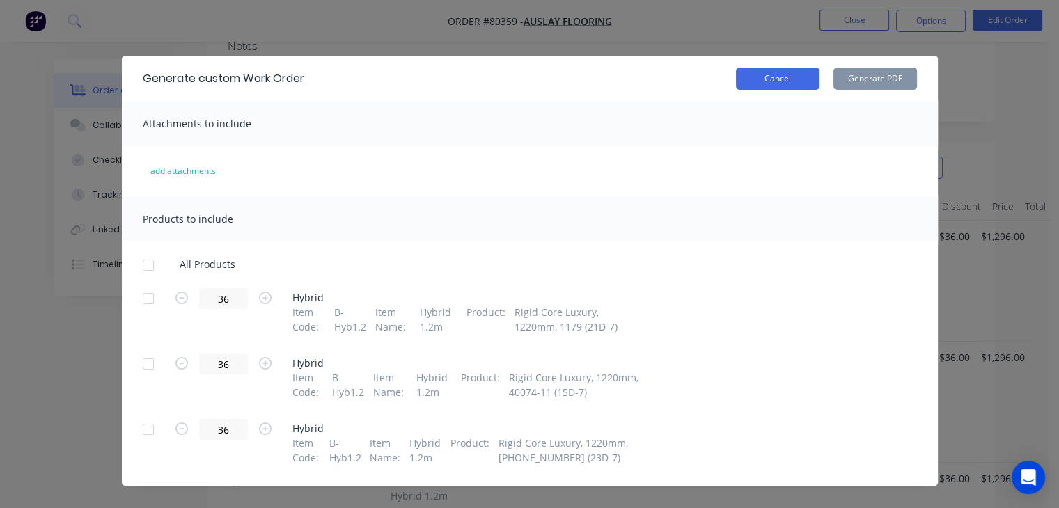
click at [771, 81] on button "Cancel" at bounding box center [778, 79] width 84 height 22
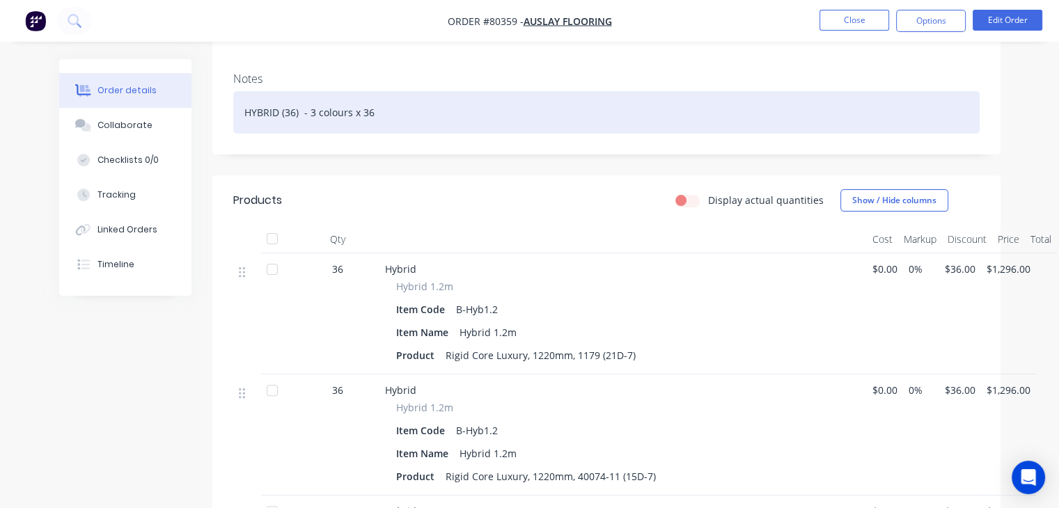
scroll to position [270, 0]
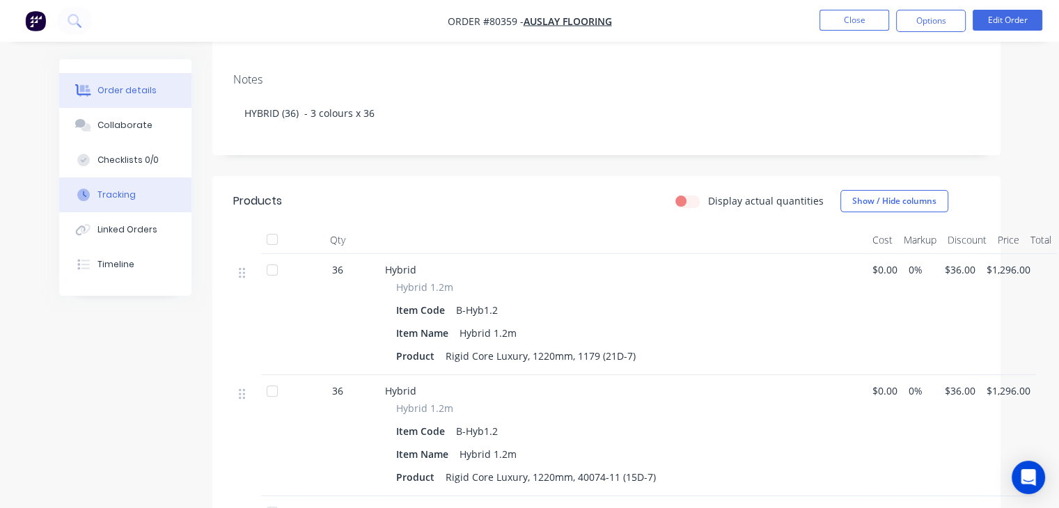
click at [120, 195] on div "Tracking" at bounding box center [117, 195] width 38 height 13
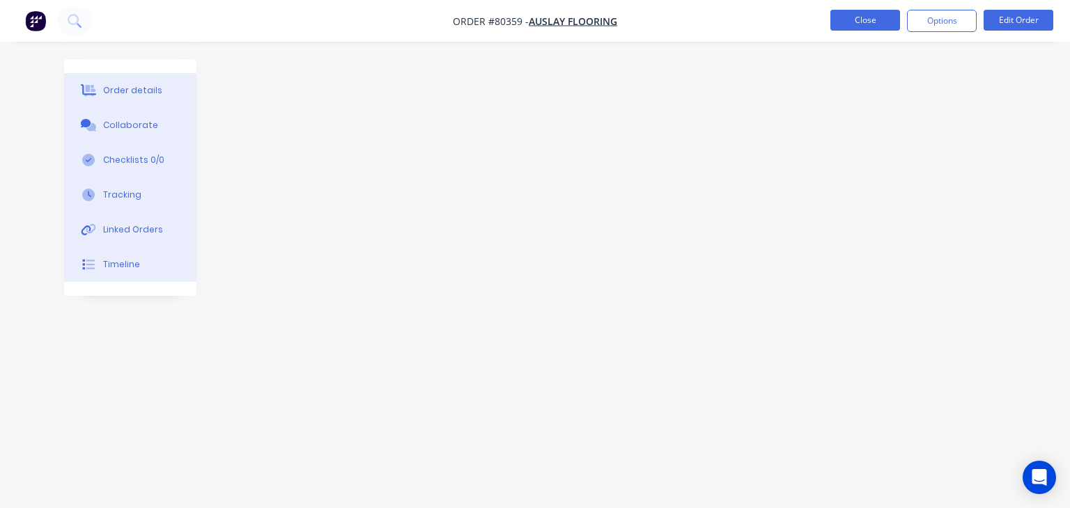
click at [848, 22] on button "Close" at bounding box center [865, 20] width 70 height 21
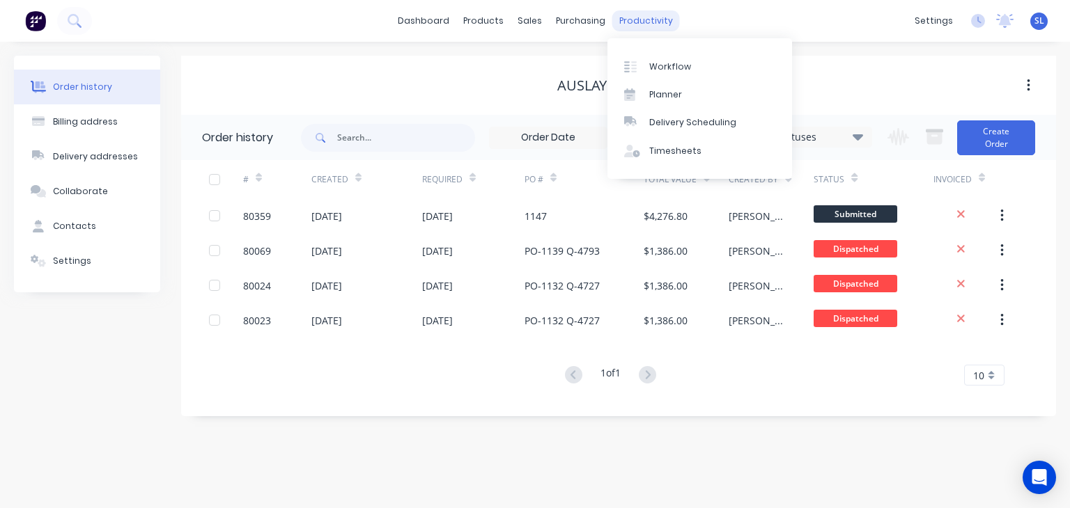
click at [647, 21] on div "productivity" at bounding box center [646, 20] width 68 height 21
click at [660, 65] on div "Workflow" at bounding box center [670, 67] width 42 height 13
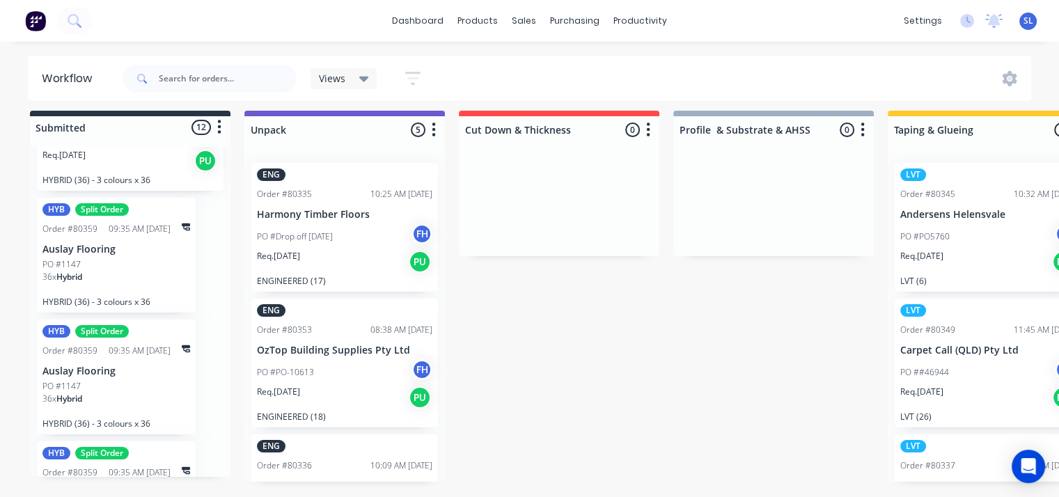
scroll to position [1260, 0]
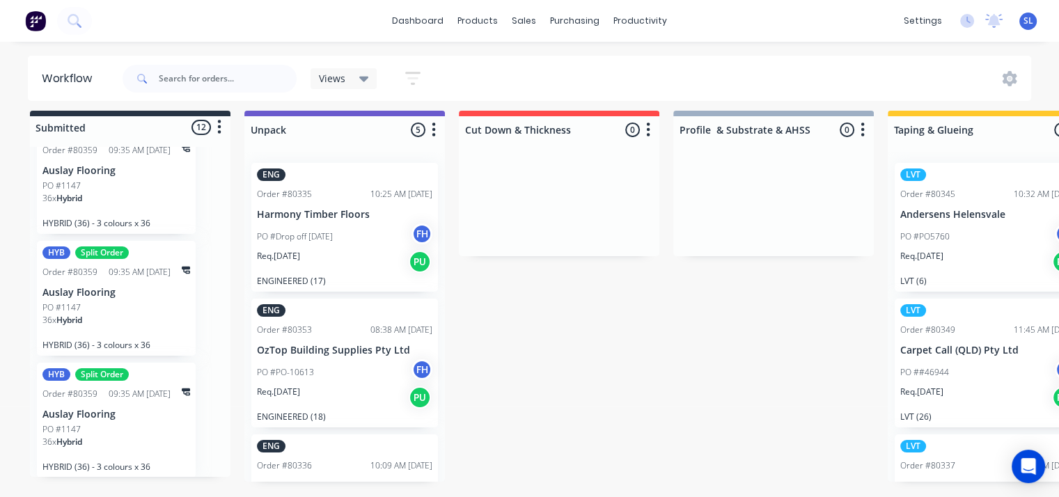
click at [120, 423] on div "PO #1147" at bounding box center [116, 429] width 148 height 13
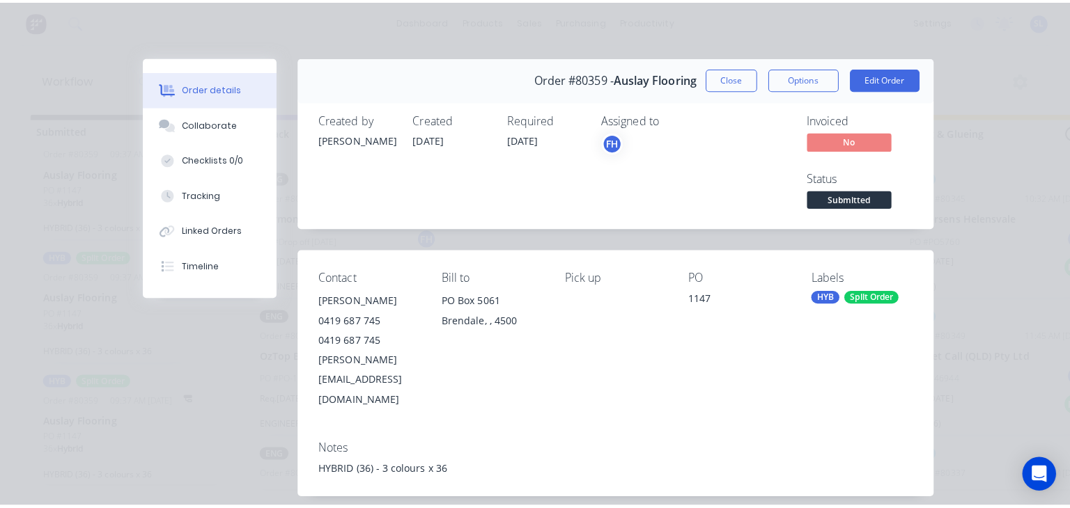
scroll to position [0, 0]
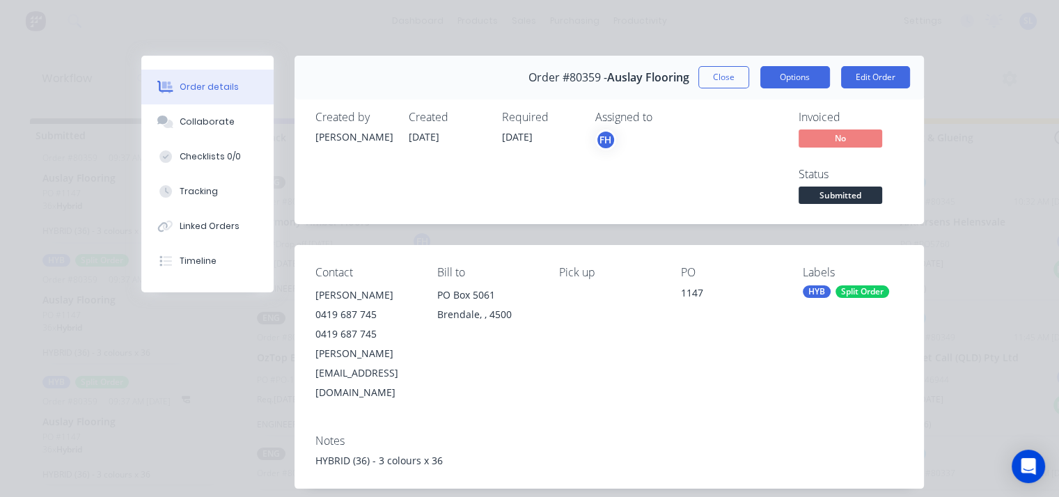
click at [811, 70] on button "Options" at bounding box center [796, 77] width 70 height 22
click at [939, 79] on div "Order details Collaborate Checklists 0/0 Tracking Linked Orders Timeline Order …" at bounding box center [529, 248] width 1059 height 497
click at [726, 75] on button "Close" at bounding box center [724, 77] width 51 height 22
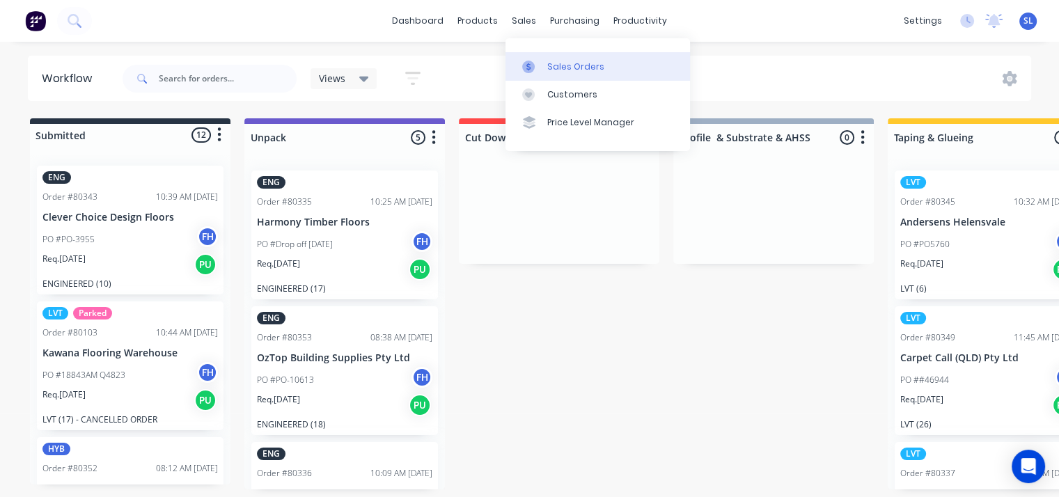
click at [540, 68] on div at bounding box center [532, 67] width 21 height 13
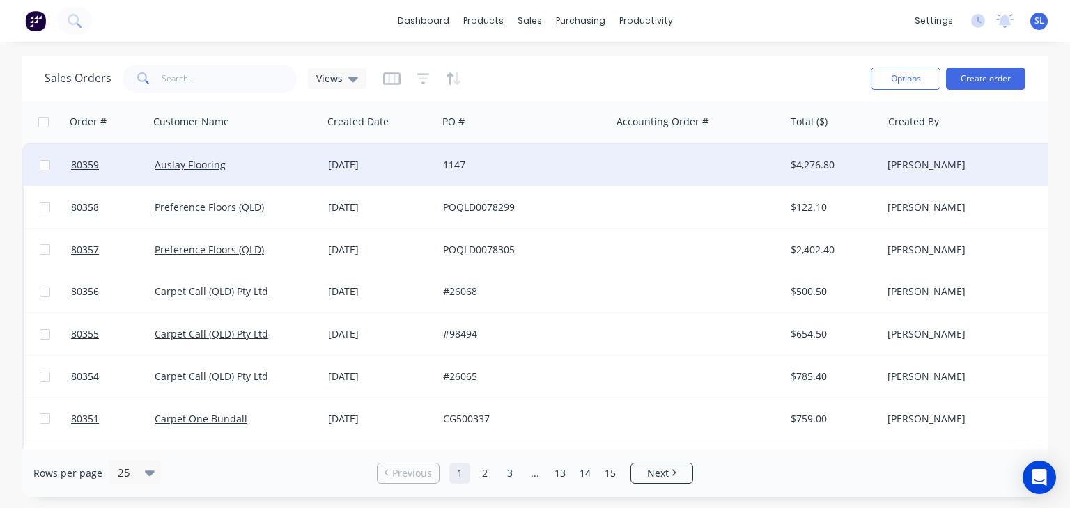
click at [465, 166] on div "1147" at bounding box center [520, 165] width 155 height 14
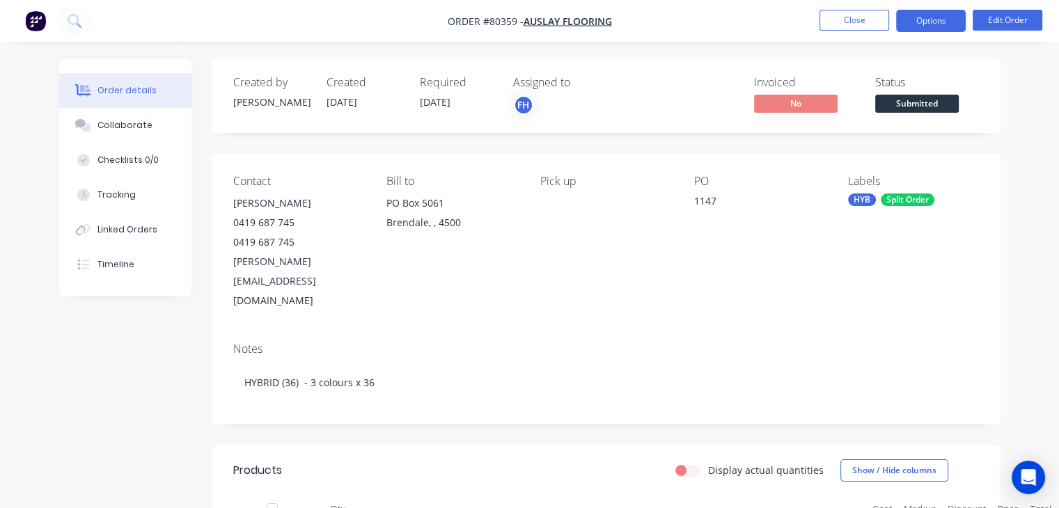
click at [929, 17] on button "Options" at bounding box center [931, 21] width 70 height 22
drag, startPoint x: 593, startPoint y: 313, endPoint x: 98, endPoint y: 385, distance: 501.1
click at [1029, 476] on icon "Open Intercom Messenger" at bounding box center [1028, 478] width 16 height 18
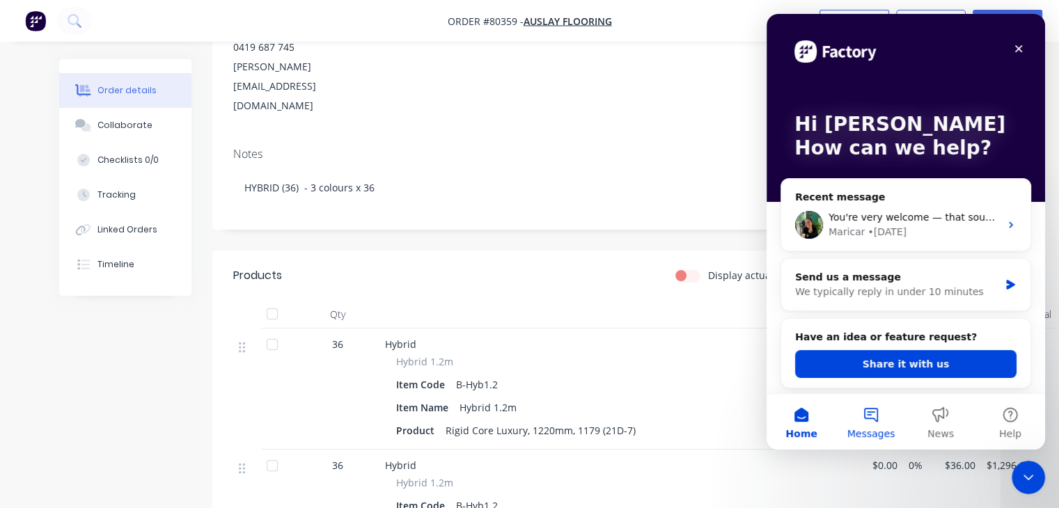
click at [866, 426] on button "Messages" at bounding box center [871, 422] width 70 height 56
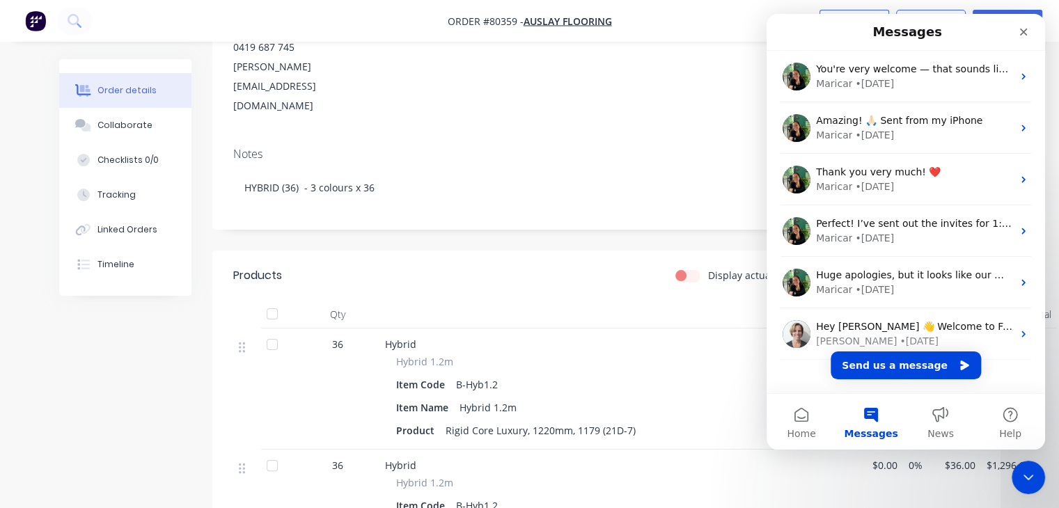
click at [874, 431] on span "Messages" at bounding box center [871, 434] width 54 height 10
click at [894, 368] on button "Send us a message" at bounding box center [906, 366] width 150 height 28
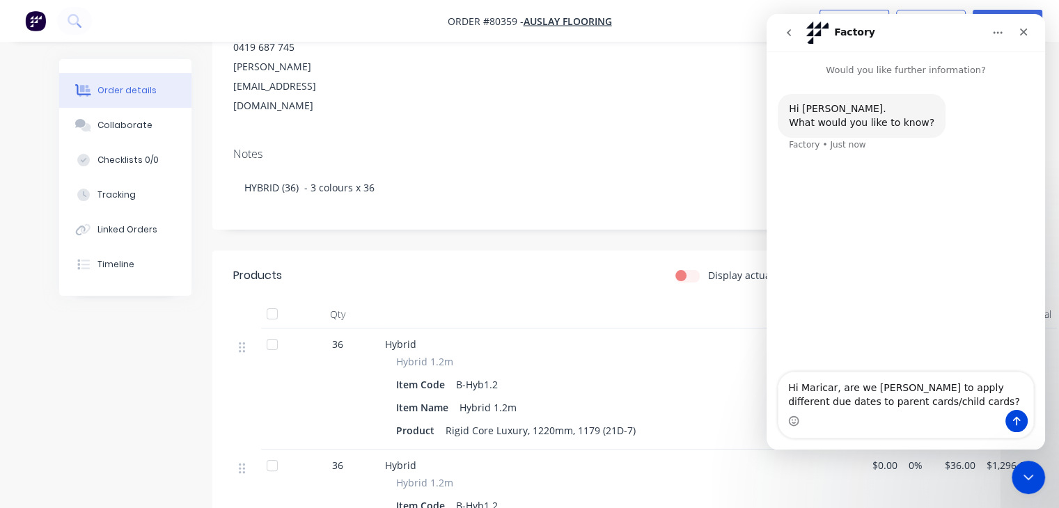
click at [836, 388] on textarea "Hi Maricar, are we [PERSON_NAME] to apply different due dates to parent cards/c…" at bounding box center [906, 392] width 255 height 38
click at [875, 360] on textarea "Hi [PERSON_NAME], are we [PERSON_NAME] to apply different due dates to parent c…" at bounding box center [906, 377] width 255 height 65
click at [789, 385] on textarea "Hi [PERSON_NAME], a couple of questions for [DATE]: are we [PERSON_NAME] to app…" at bounding box center [906, 370] width 255 height 79
click at [895, 396] on textarea "Hi [PERSON_NAME], a couple of questions for [DATE]: Are we [PERSON_NAME] to app…" at bounding box center [906, 370] width 255 height 79
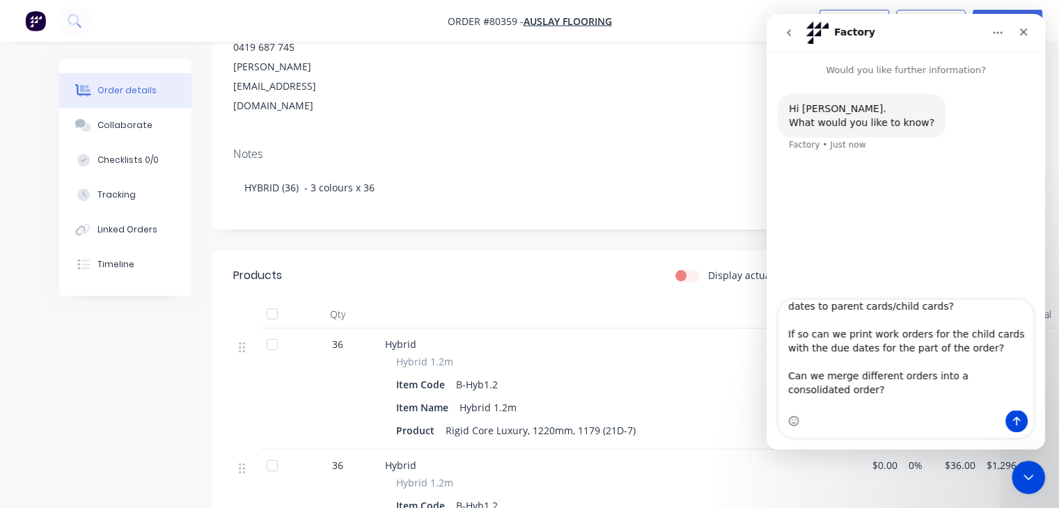
scroll to position [93, 0]
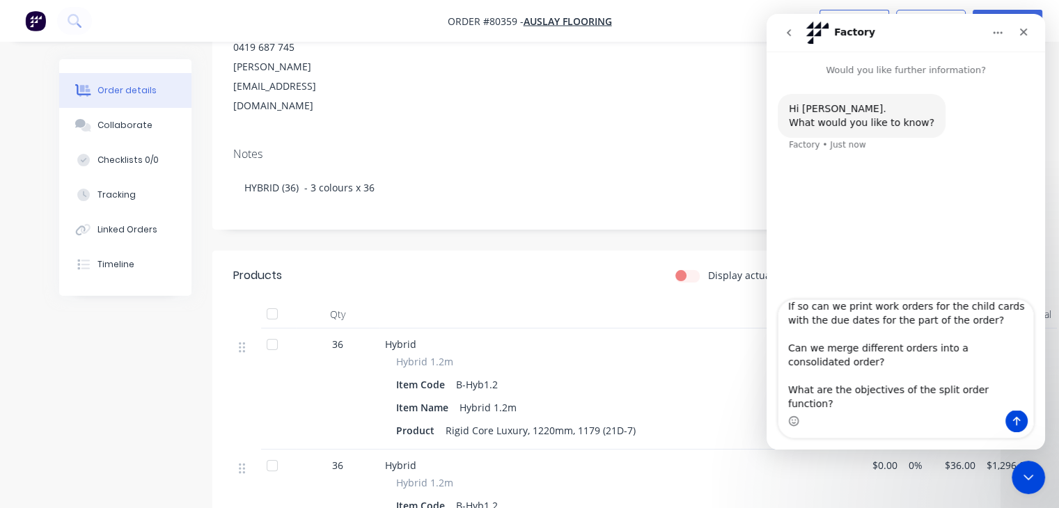
click at [889, 374] on textarea "Hi [PERSON_NAME], a couple of questions for [DATE]: Are we [PERSON_NAME] to app…" at bounding box center [906, 355] width 255 height 110
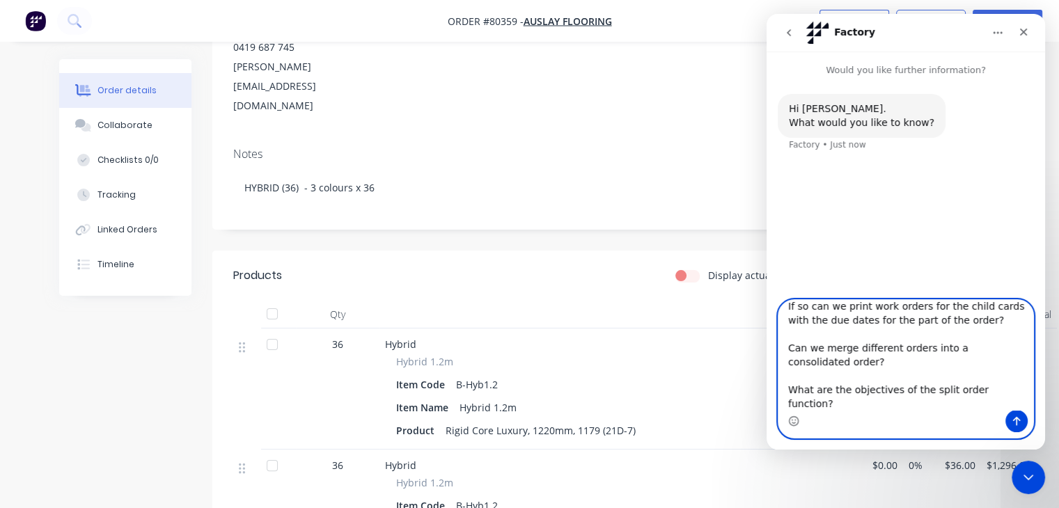
click at [843, 400] on textarea "Hi [PERSON_NAME], a couple of questions for [DATE]: Are we [PERSON_NAME] to app…" at bounding box center [906, 355] width 255 height 110
type textarea "Hi [PERSON_NAME], a couple of questions for [DATE]: Are we [PERSON_NAME] to app…"
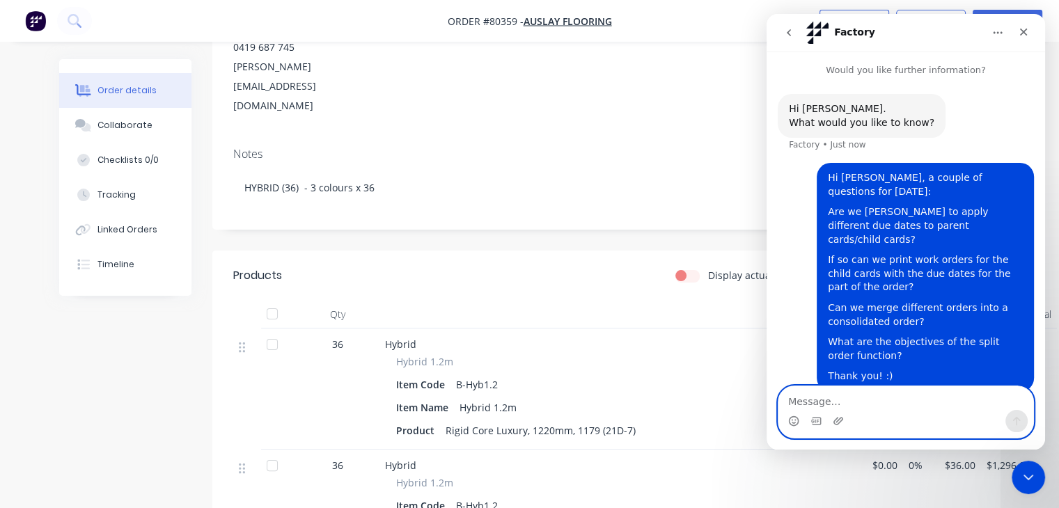
scroll to position [0, 0]
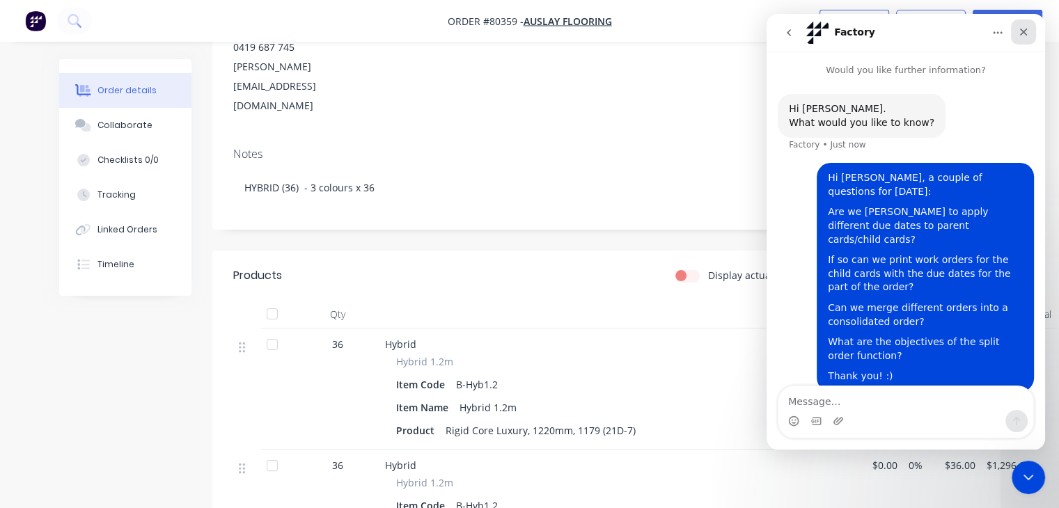
click at [1016, 31] on div "Close" at bounding box center [1023, 32] width 25 height 25
